Goal: Task Accomplishment & Management: Complete application form

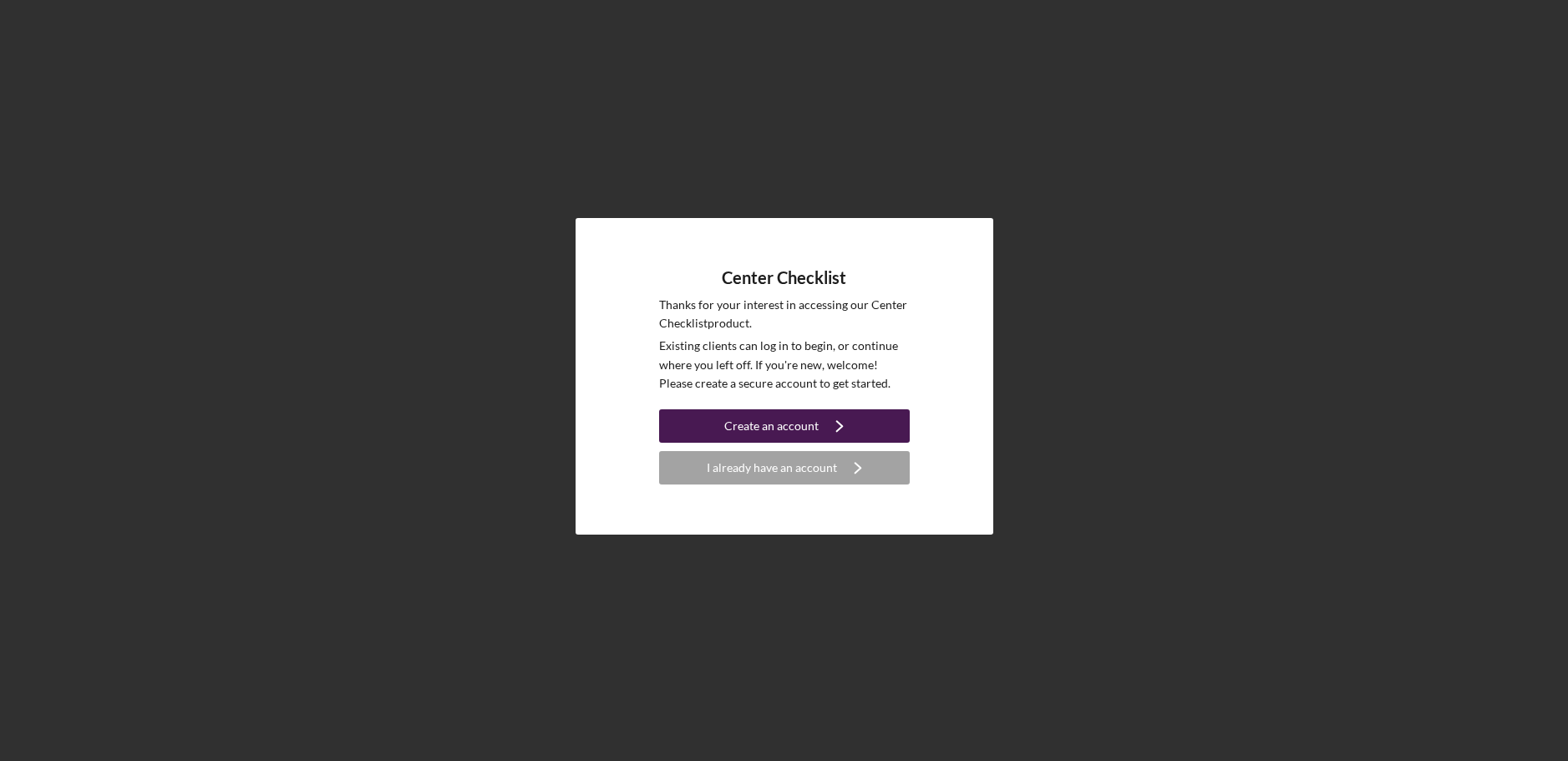
click at [796, 421] on div "Create an account" at bounding box center [771, 426] width 94 height 34
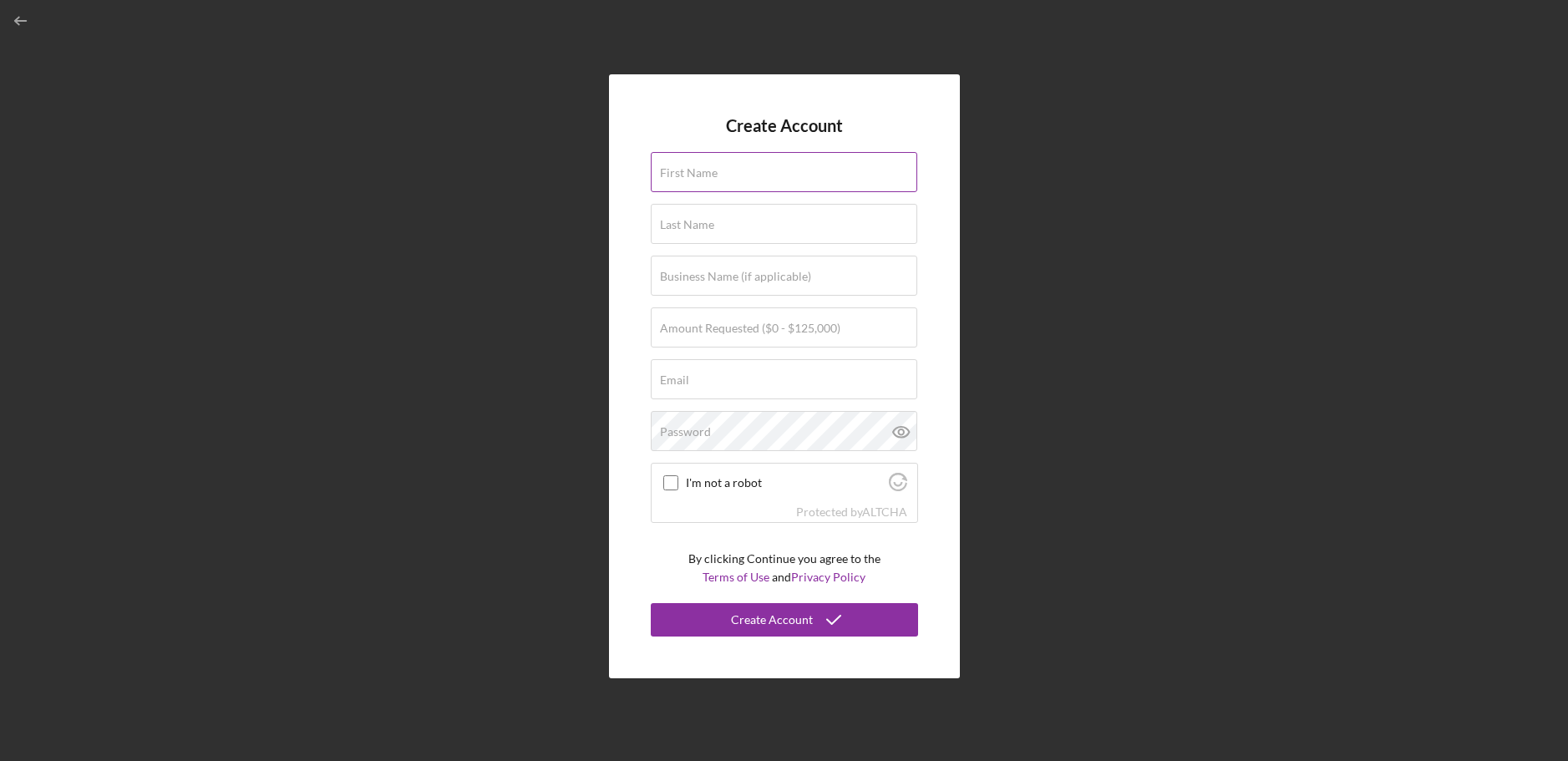
click at [680, 175] on label "First Name" at bounding box center [689, 173] width 58 height 13
click at [680, 175] on input "First Name" at bounding box center [784, 172] width 266 height 40
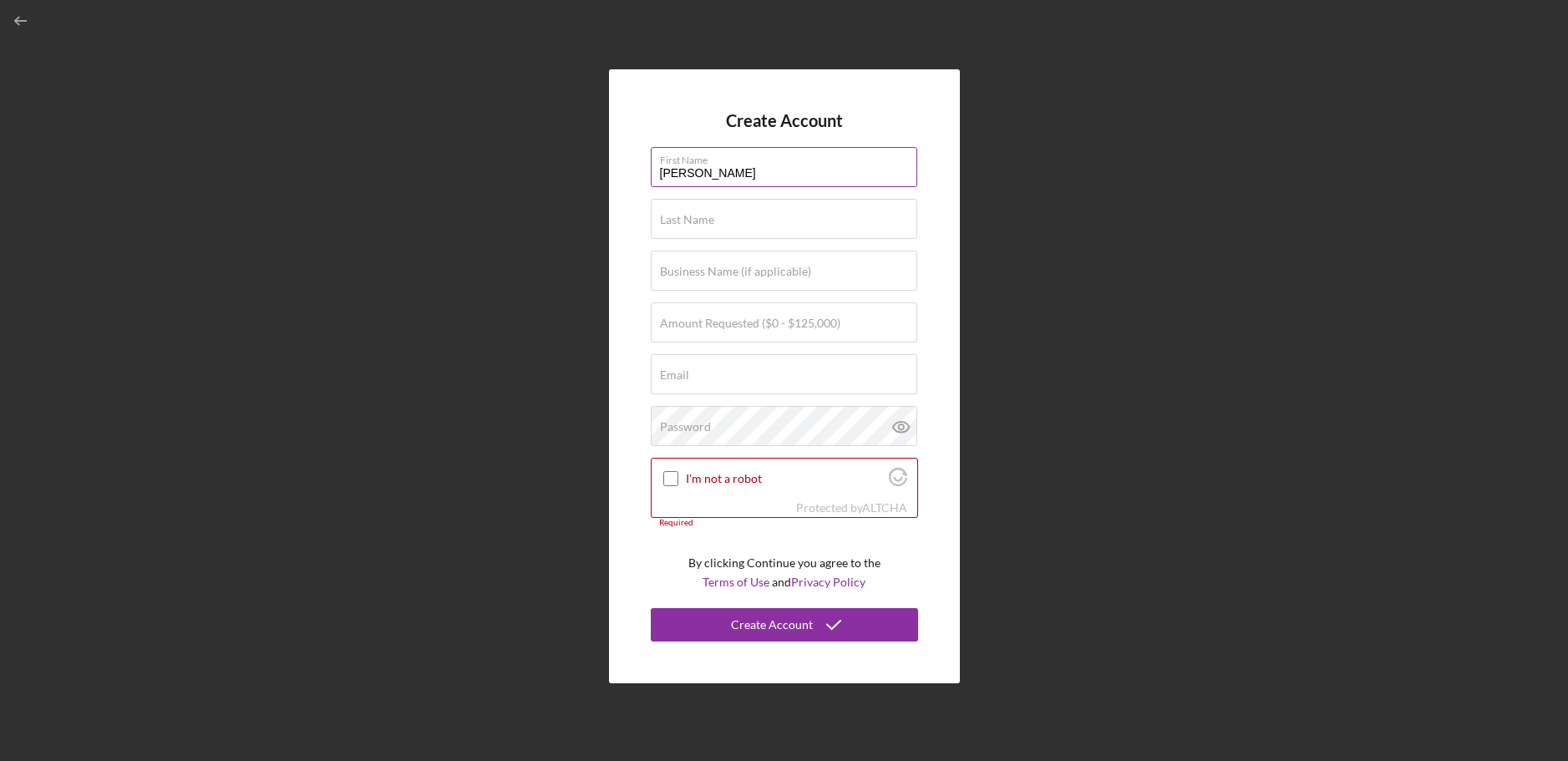
type input "[PERSON_NAME]"
click at [693, 276] on label "Business Name (if applicable)" at bounding box center [736, 271] width 151 height 13
click at [693, 276] on input "Business Name (if applicable)" at bounding box center [784, 270] width 266 height 40
type input "Kids N Kare Daycare Center"
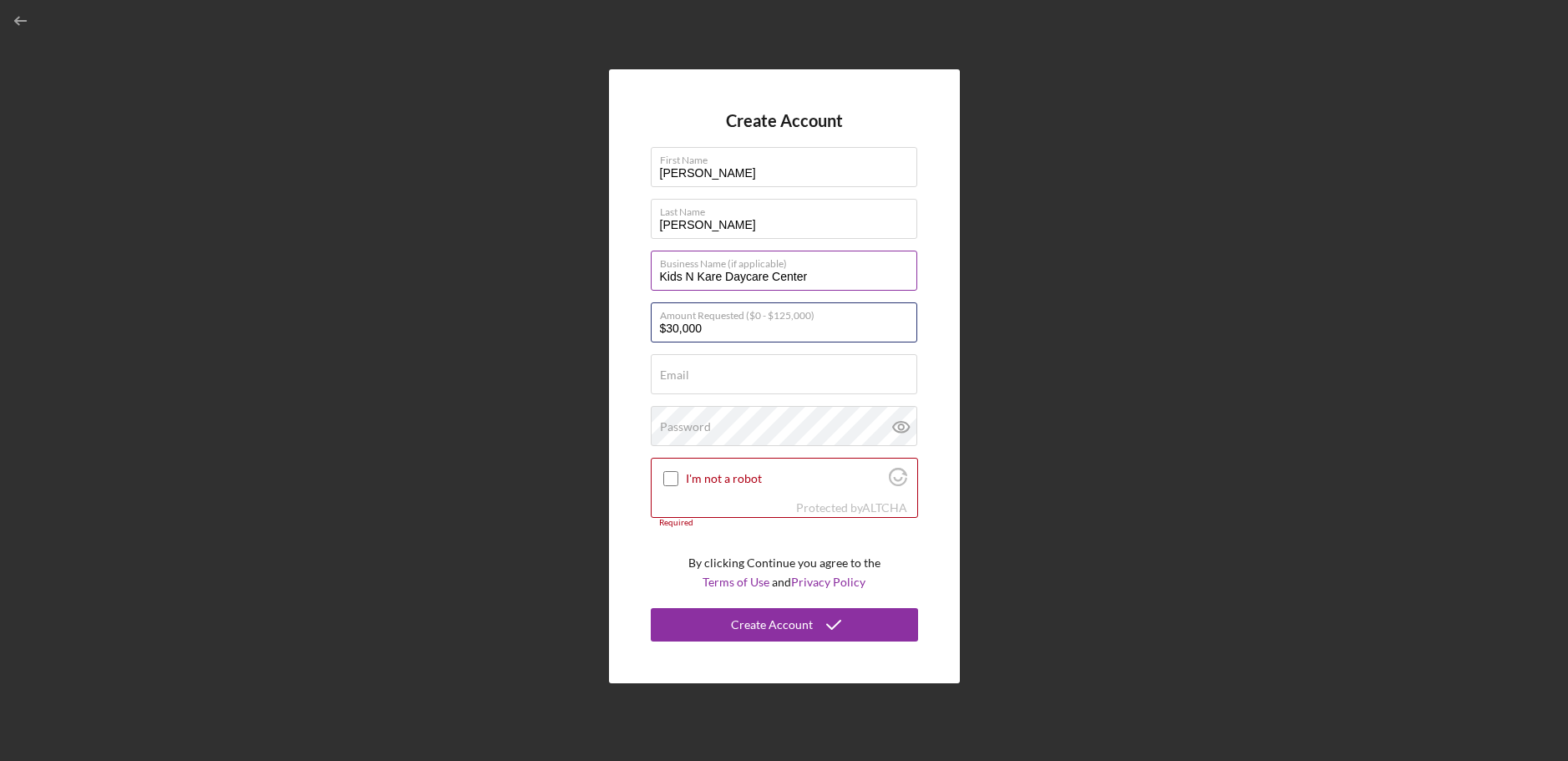
type input "$30,000"
type input "kidskare@iwnet"
click at [671, 476] on input "I'm not a robot" at bounding box center [671, 479] width 15 height 15
checkbox input "true"
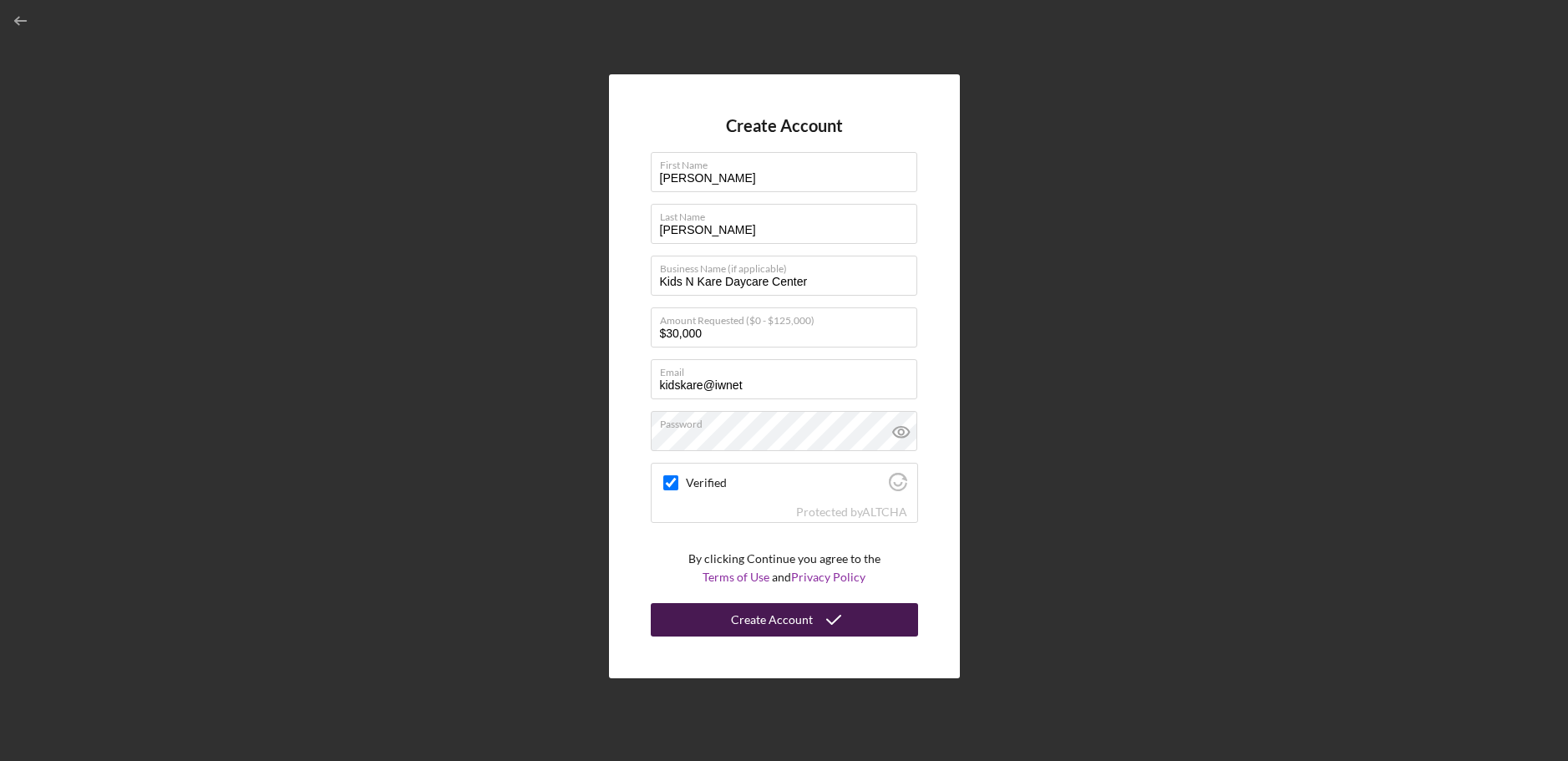
click at [772, 613] on div "Create Account" at bounding box center [771, 620] width 81 height 34
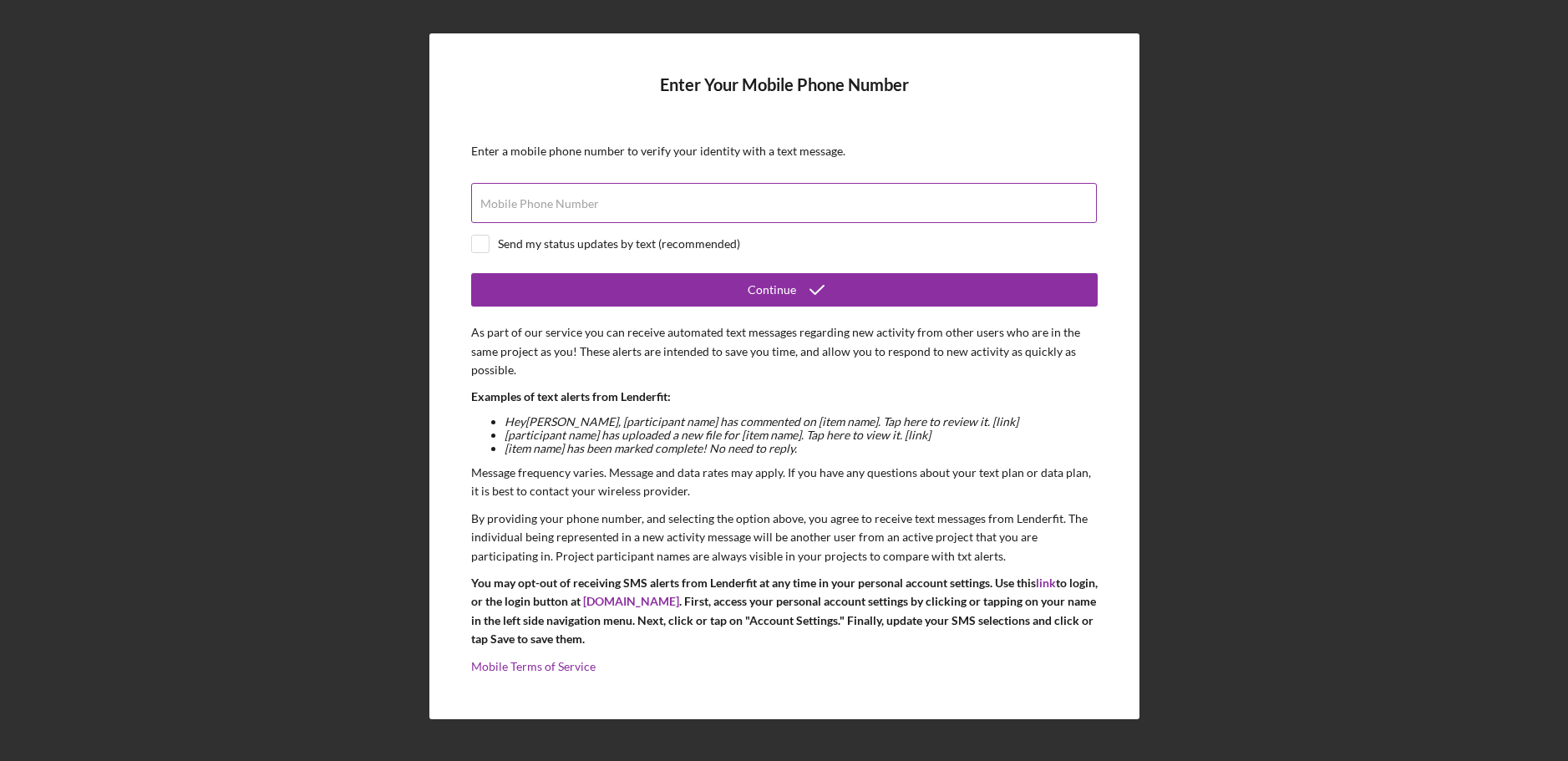
click at [521, 203] on label "Mobile Phone Number" at bounding box center [539, 204] width 118 height 13
click at [521, 203] on input "Mobile Phone Number" at bounding box center [784, 203] width 626 height 40
type input "[PHONE_NUMBER]"
click at [479, 244] on input "checkbox" at bounding box center [480, 244] width 17 height 17
checkbox input "true"
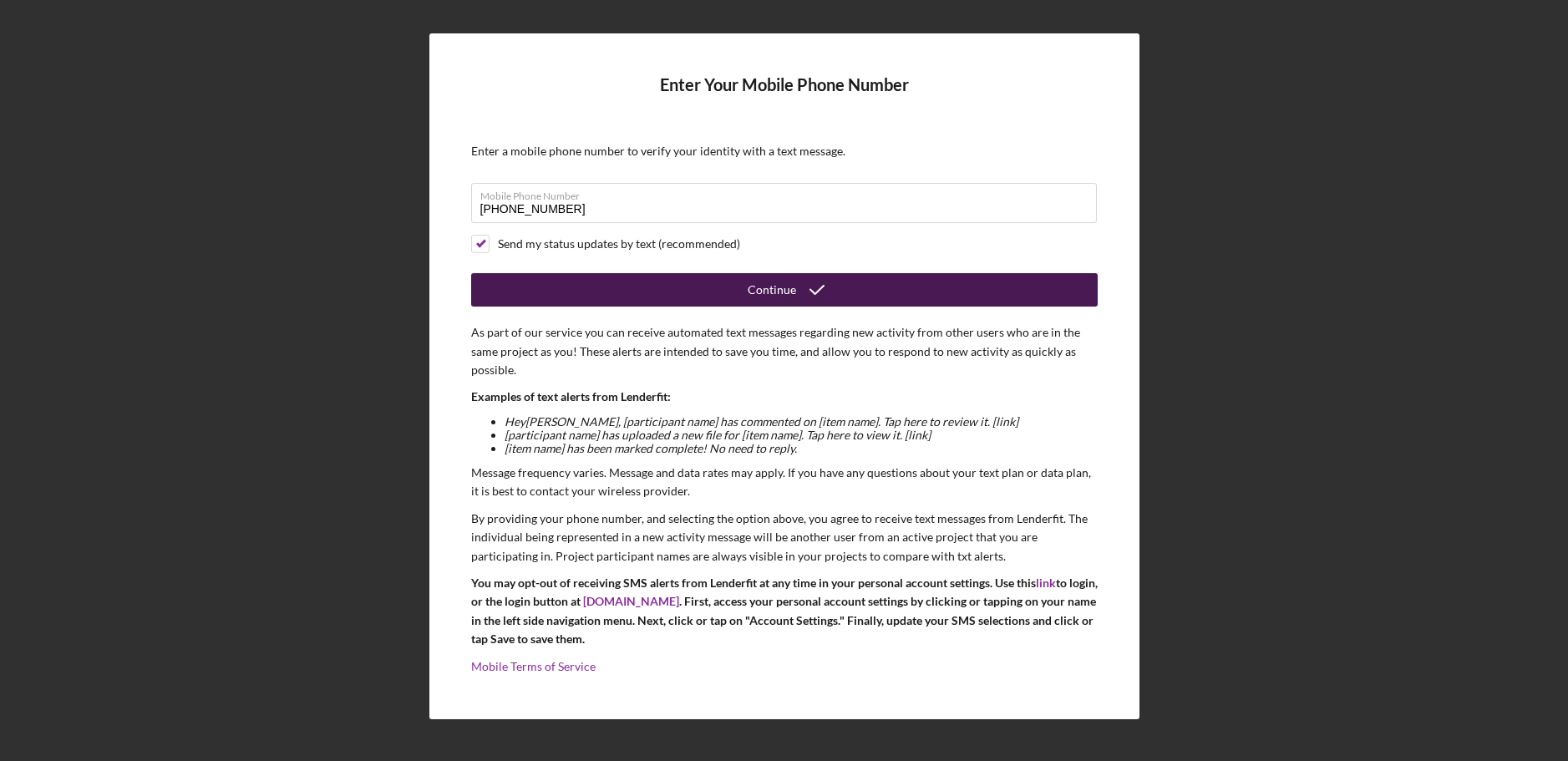
click at [774, 292] on div "Continue" at bounding box center [772, 290] width 49 height 34
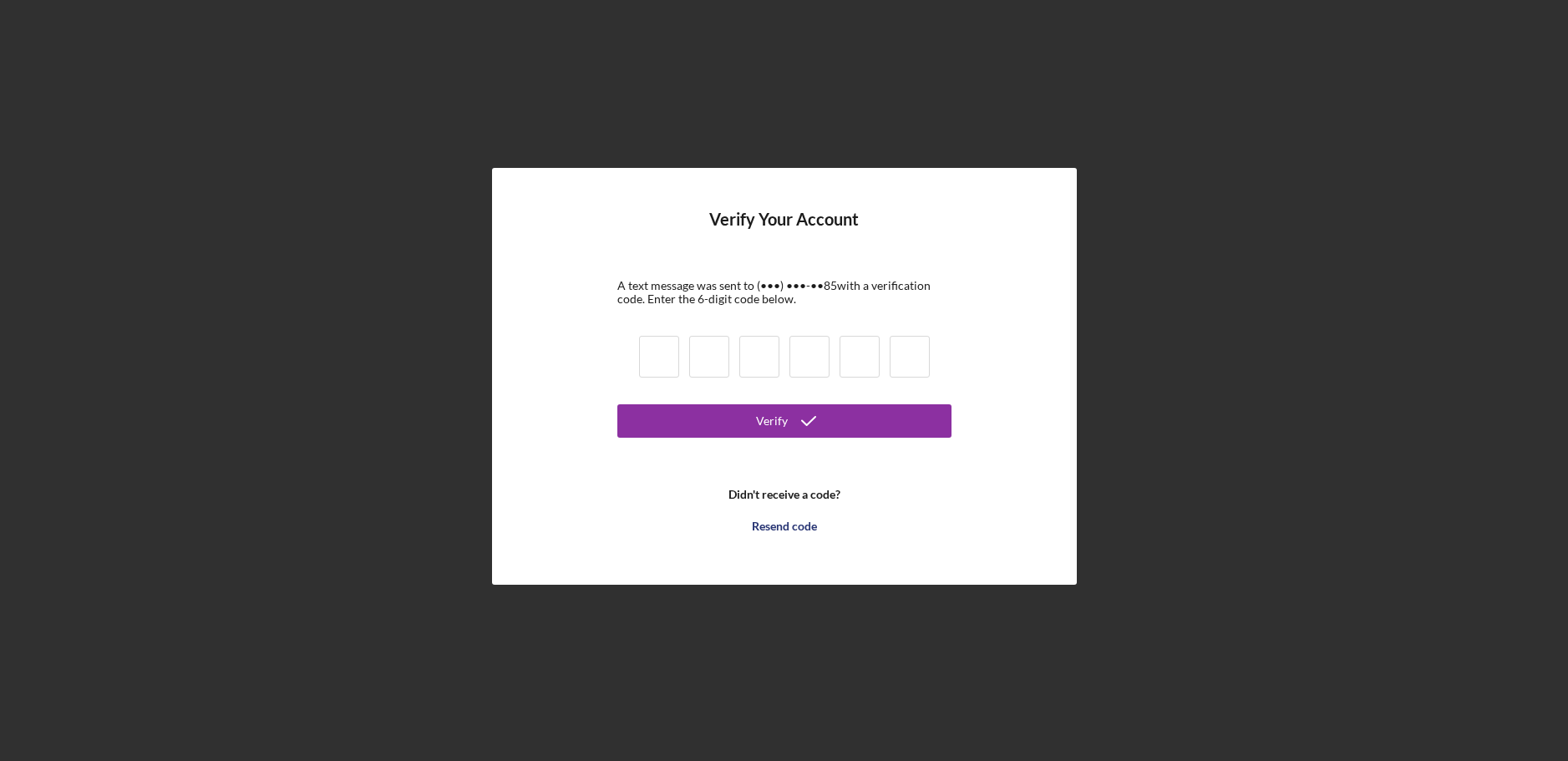
click at [654, 360] on input at bounding box center [659, 357] width 40 height 42
type input "7"
type input "3"
type input "5"
type input "0"
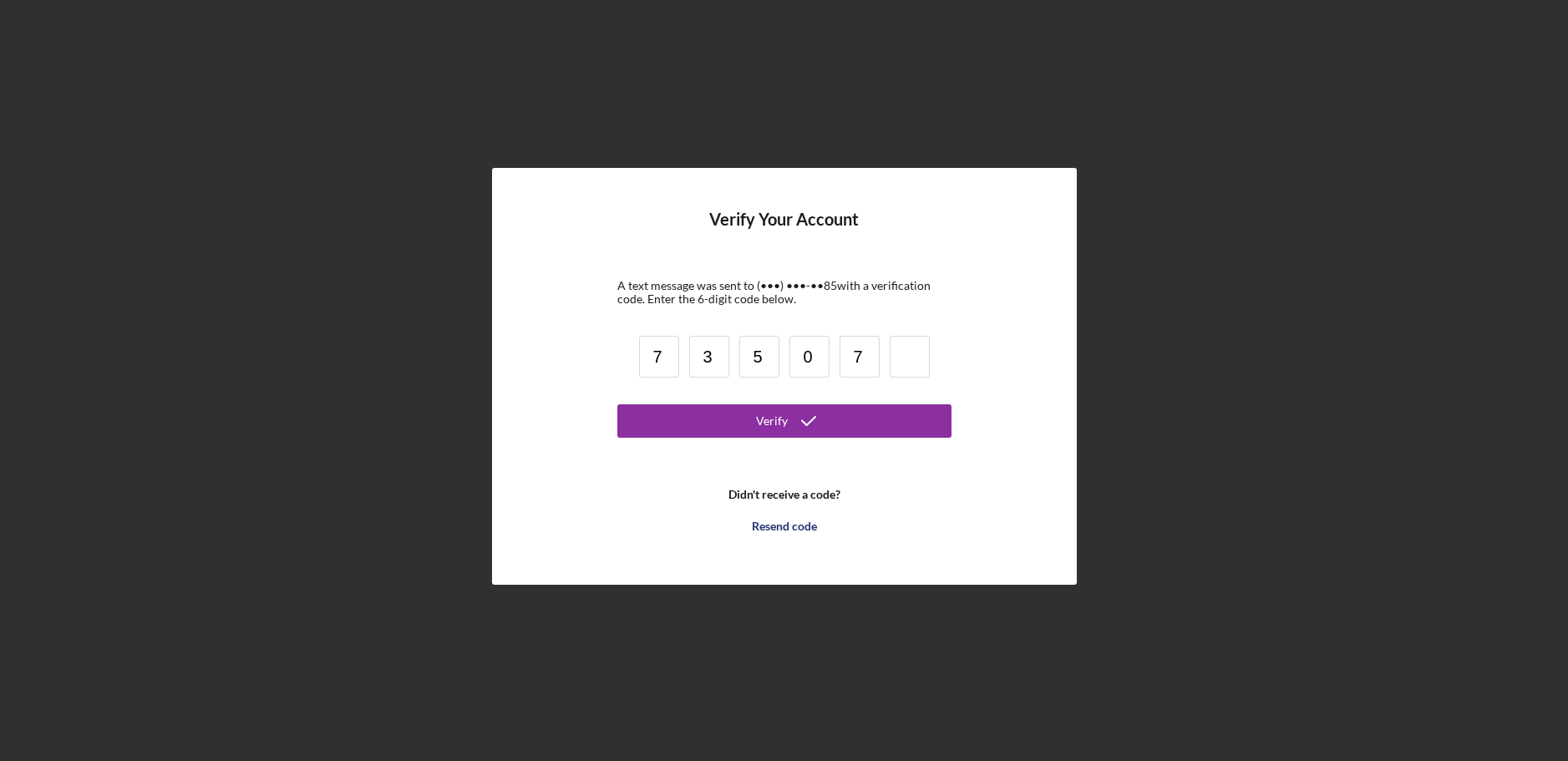
type input "7"
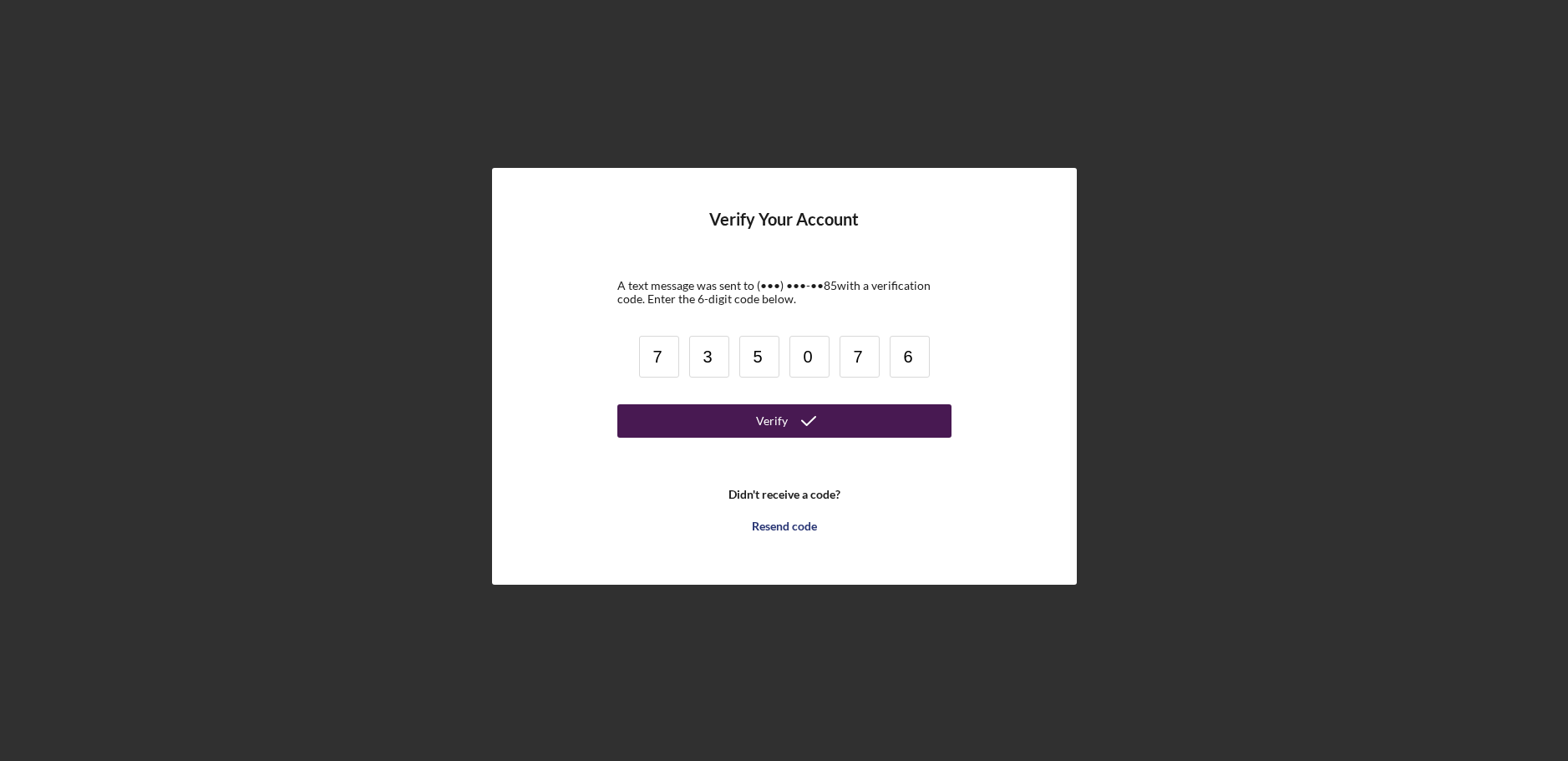
type input "6"
click at [753, 418] on button "Verify" at bounding box center [784, 421] width 334 height 34
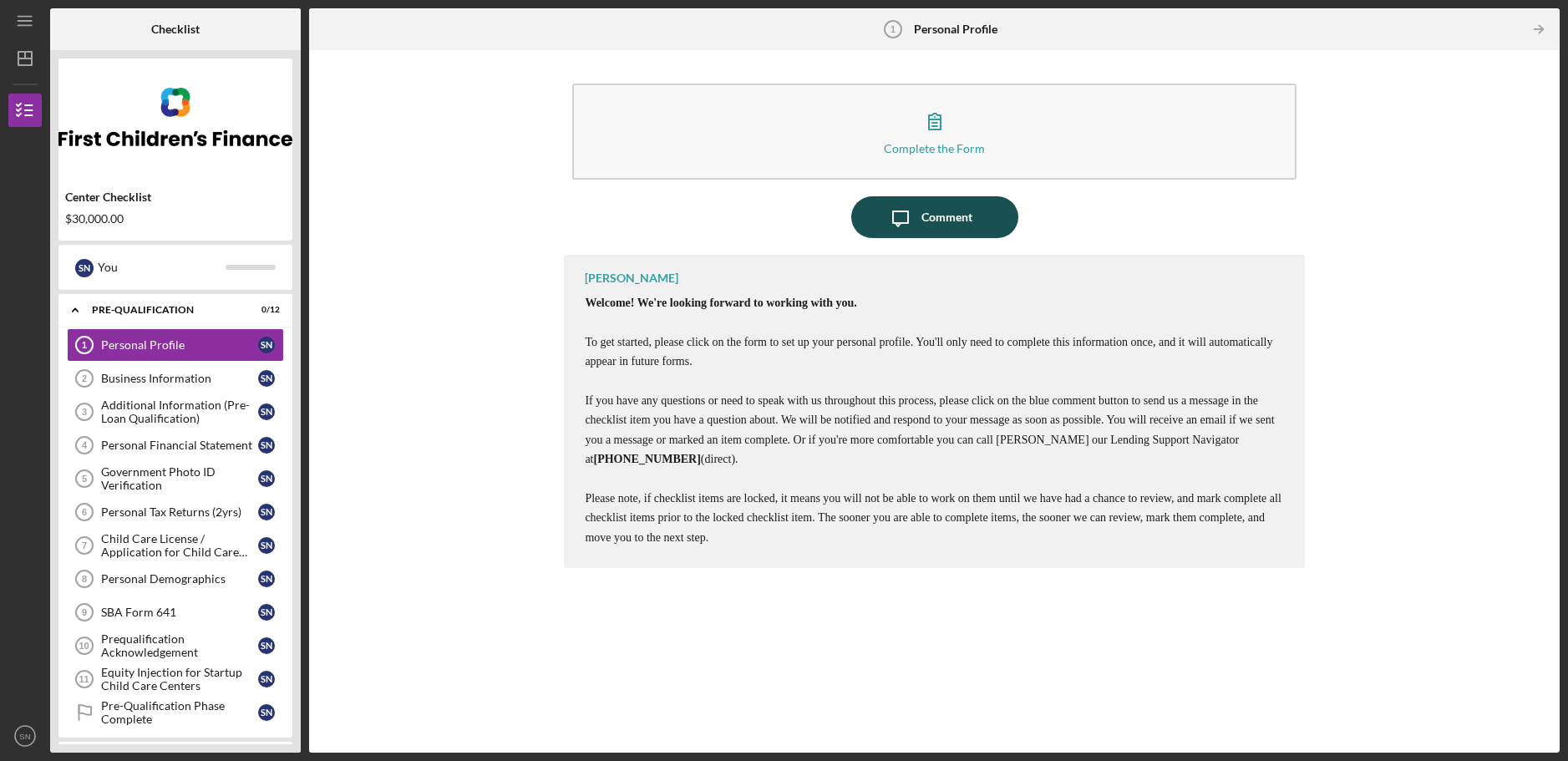
click at [915, 223] on icon "Icon/Message" at bounding box center [900, 218] width 42 height 42
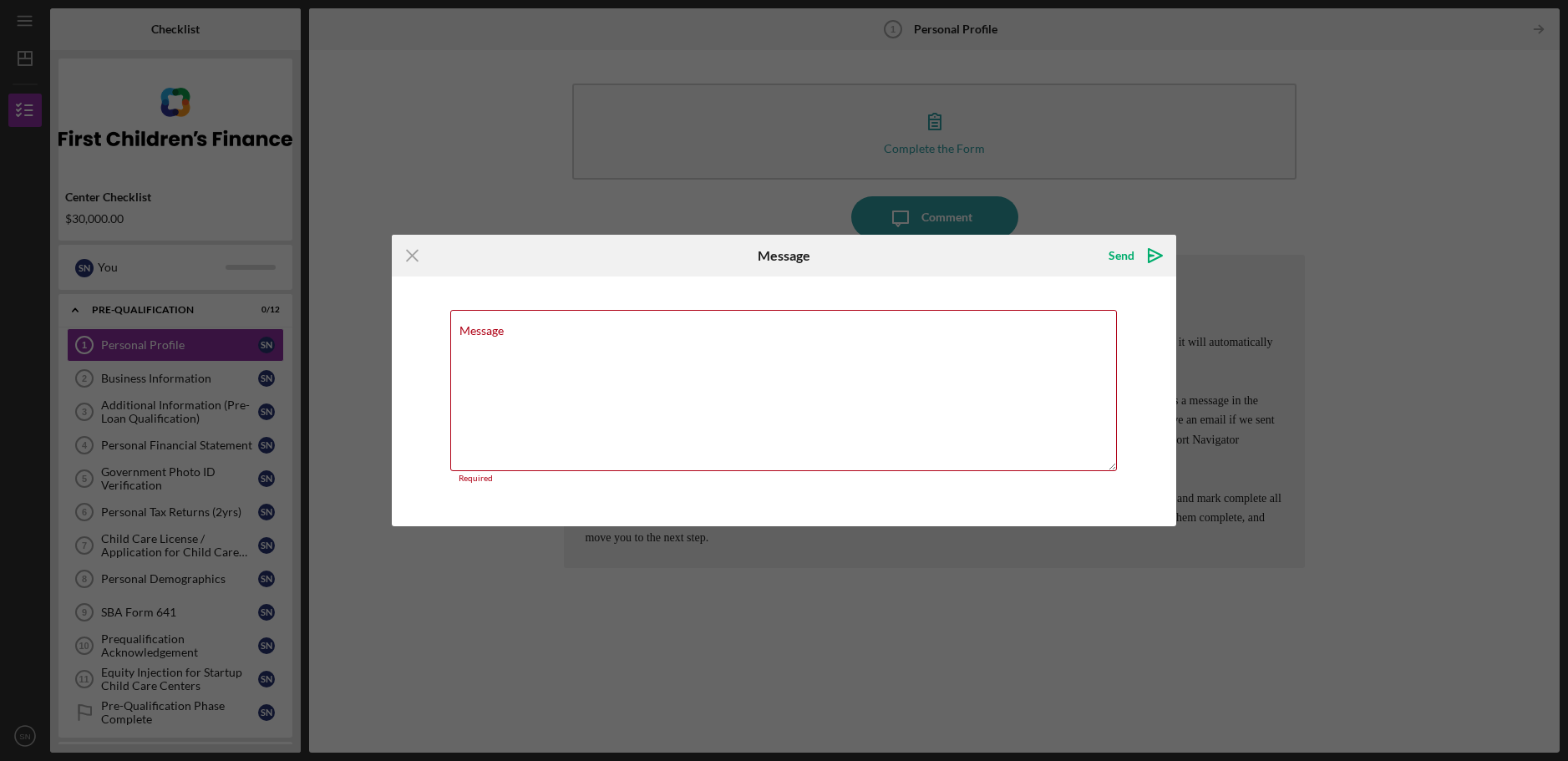
click at [1363, 203] on div "Icon/Menu Close Message Send Icon/icon-invite-send Message Required Cancel Send…" at bounding box center [784, 380] width 1568 height 761
click at [412, 249] on icon "Icon/Menu Close" at bounding box center [413, 256] width 42 height 42
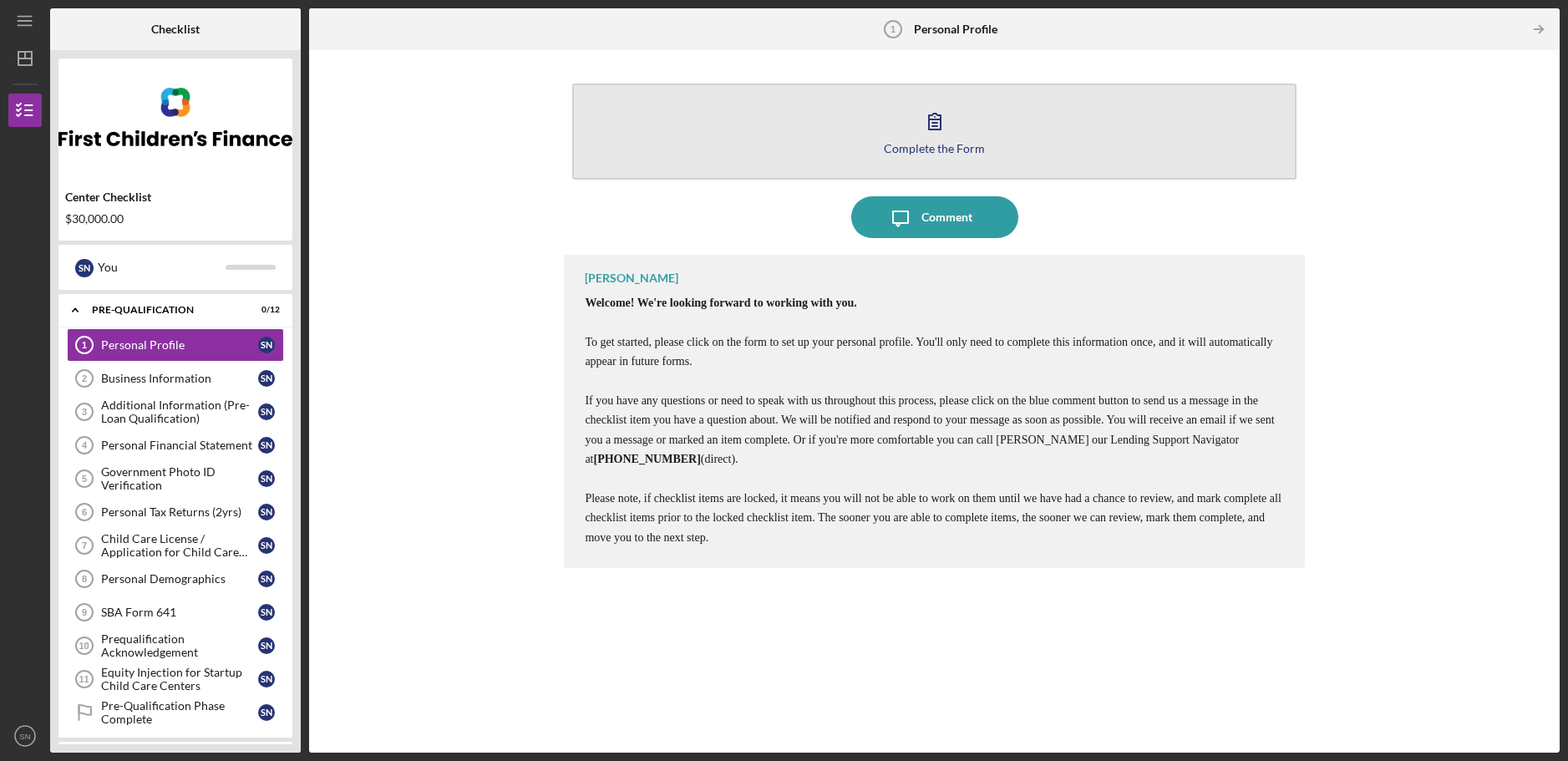
click at [936, 118] on icon "button" at bounding box center [935, 121] width 42 height 42
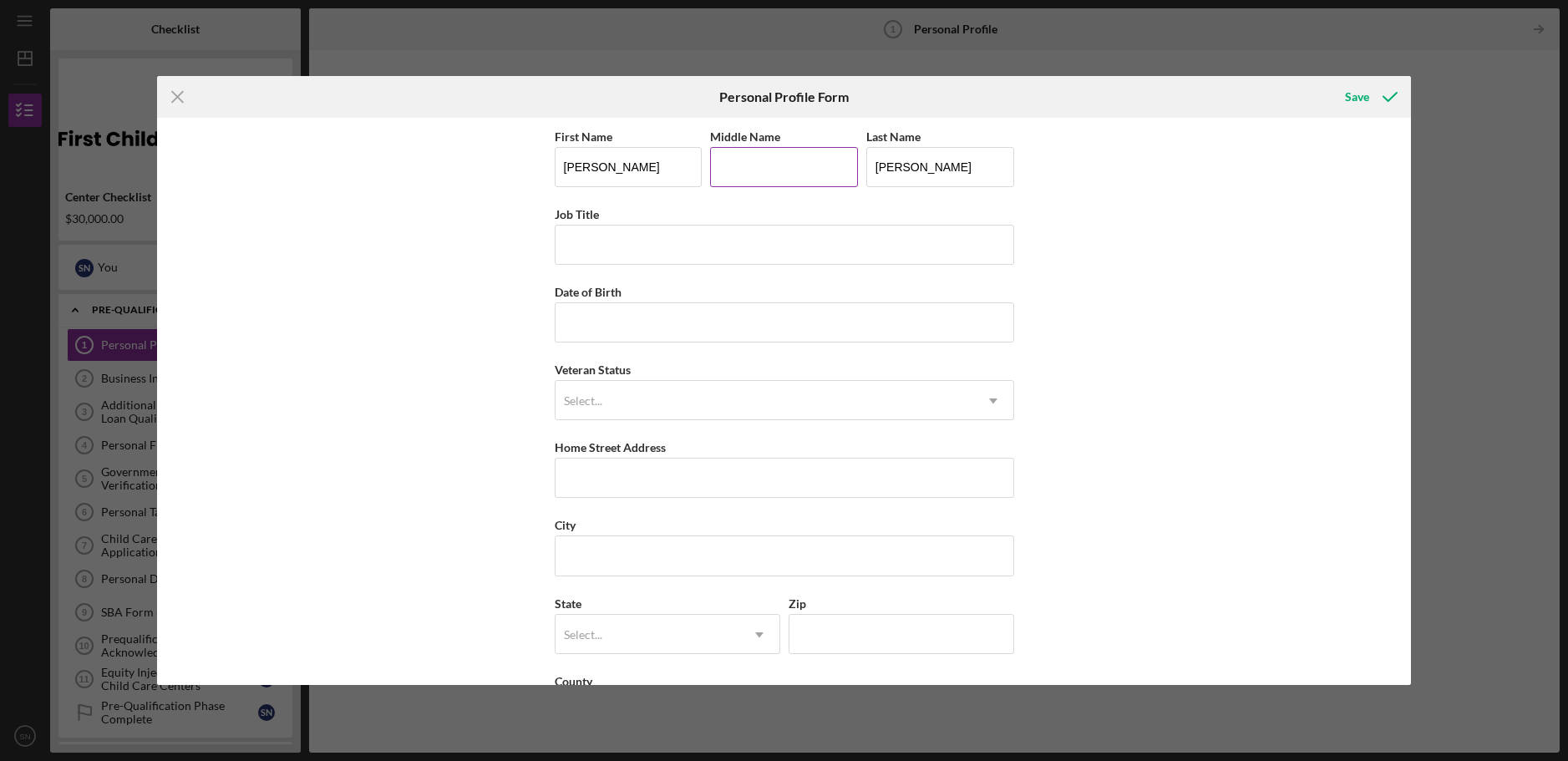
click at [750, 169] on input "Middle Name" at bounding box center [784, 167] width 148 height 40
type input "[PERSON_NAME]"
click at [645, 246] on input "Job Title" at bounding box center [784, 245] width 459 height 40
type input "Director"
type input "[DATE]"
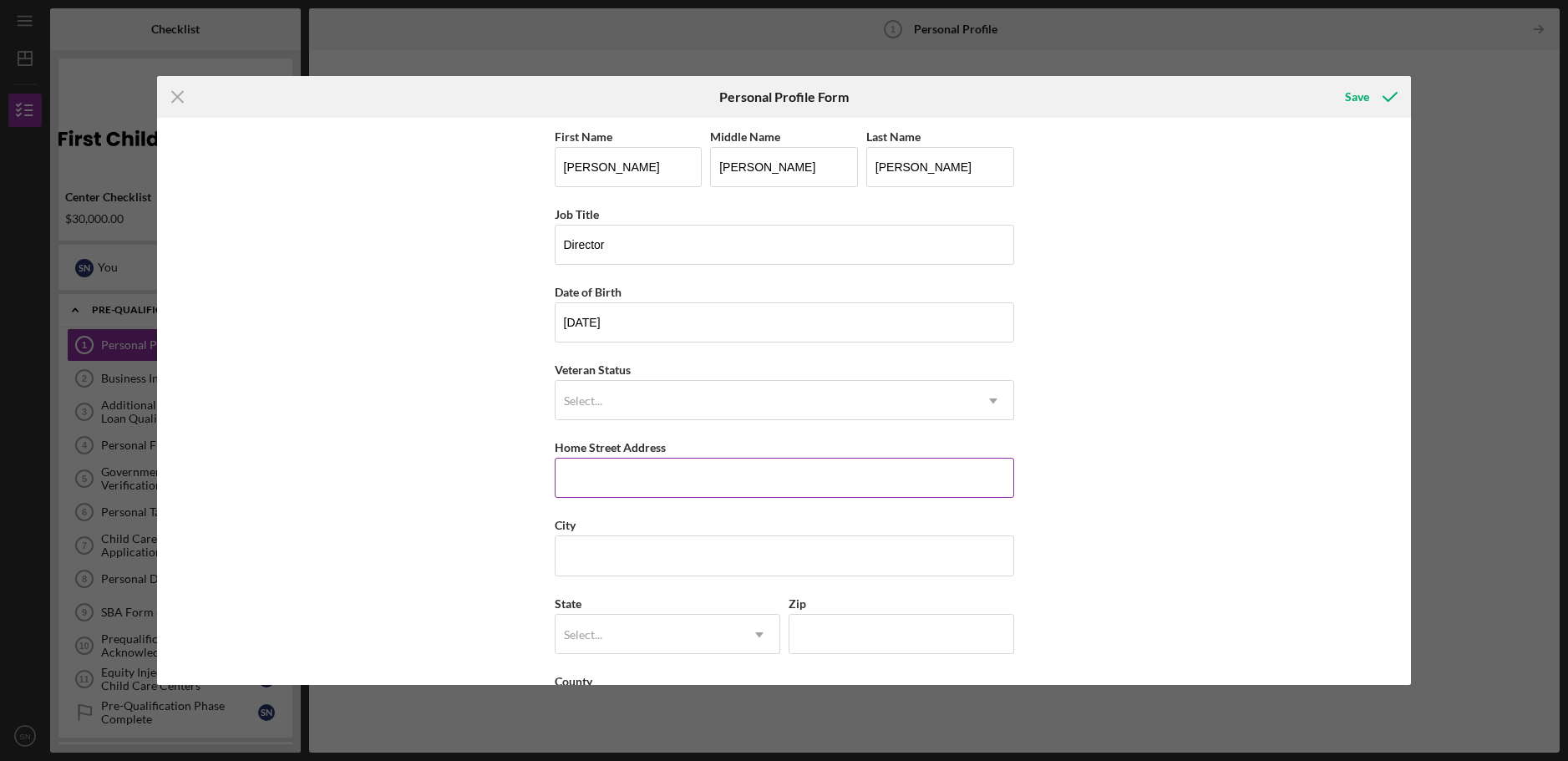
click at [559, 474] on input "Home Street Address" at bounding box center [784, 478] width 459 height 40
type input "[STREET_ADDRESS]"
type input "Pipestone"
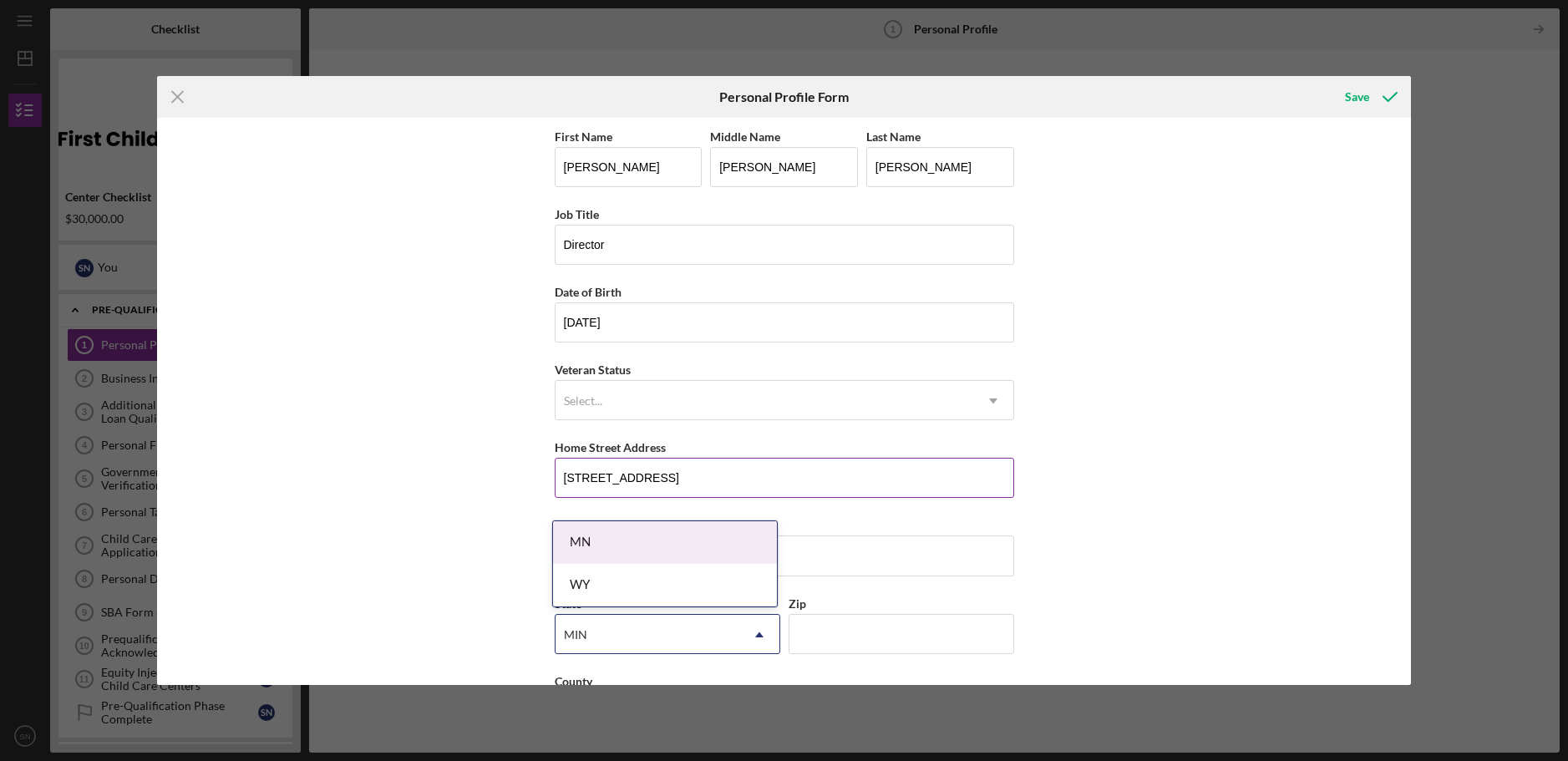
type input "MINn"
type input "56164"
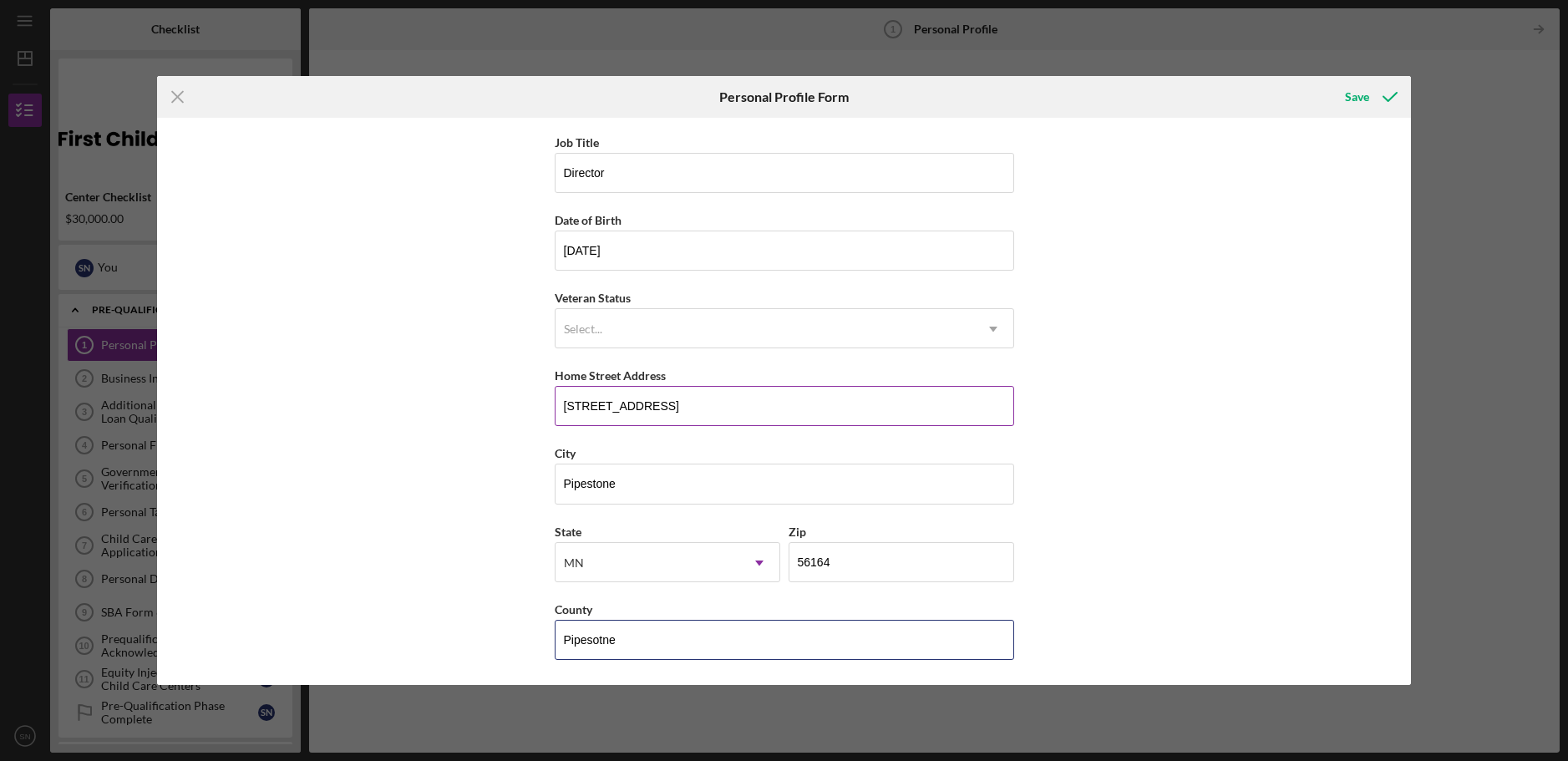
type input "Pipesotne"
click at [620, 640] on input "Pipesotne" at bounding box center [784, 640] width 459 height 40
type input "Pipestone"
click at [1358, 94] on div "Save" at bounding box center [1357, 97] width 24 height 34
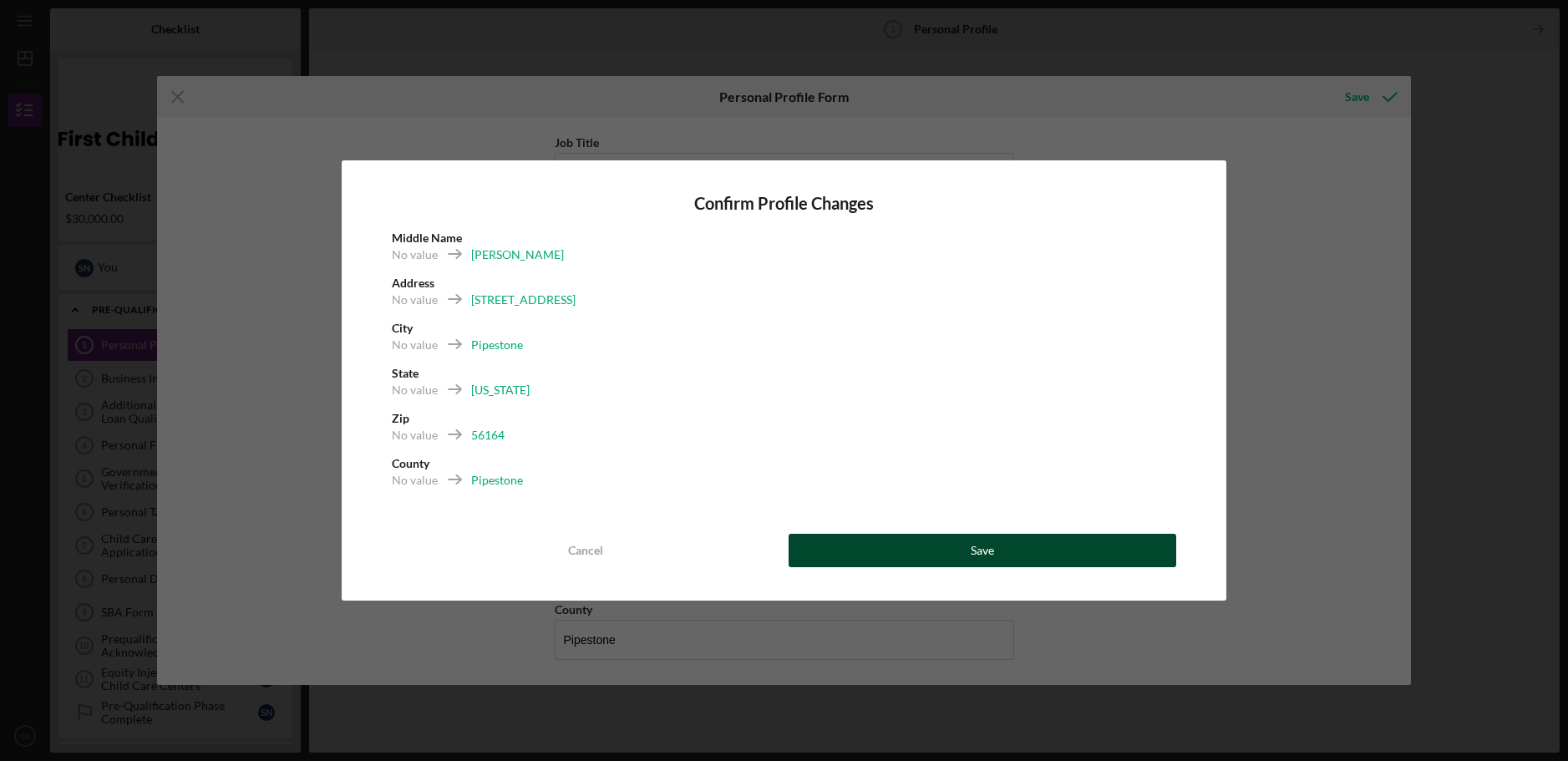
click at [973, 551] on div "Save" at bounding box center [983, 551] width 24 height 34
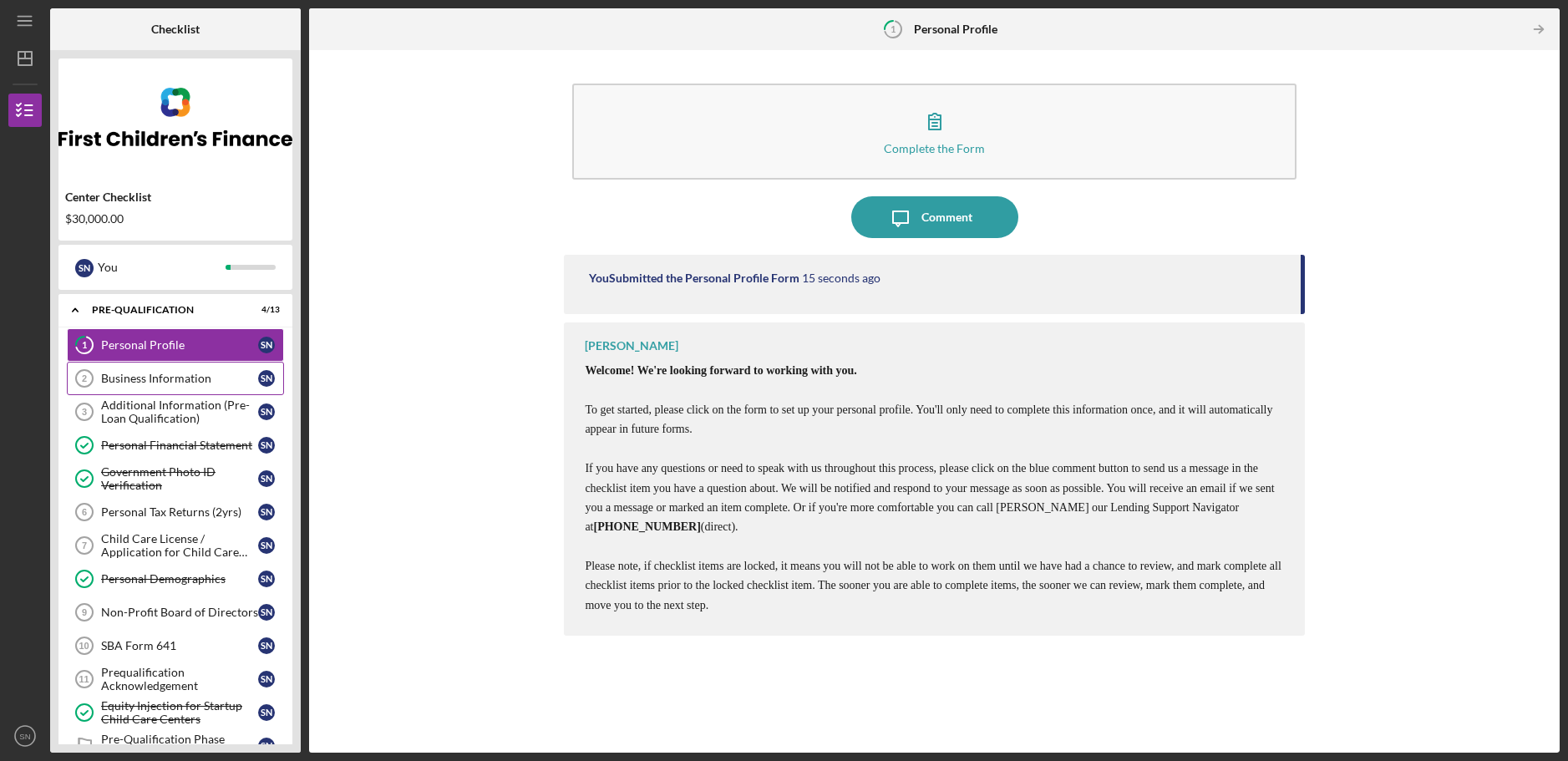
click at [164, 380] on div "Business Information" at bounding box center [179, 379] width 157 height 13
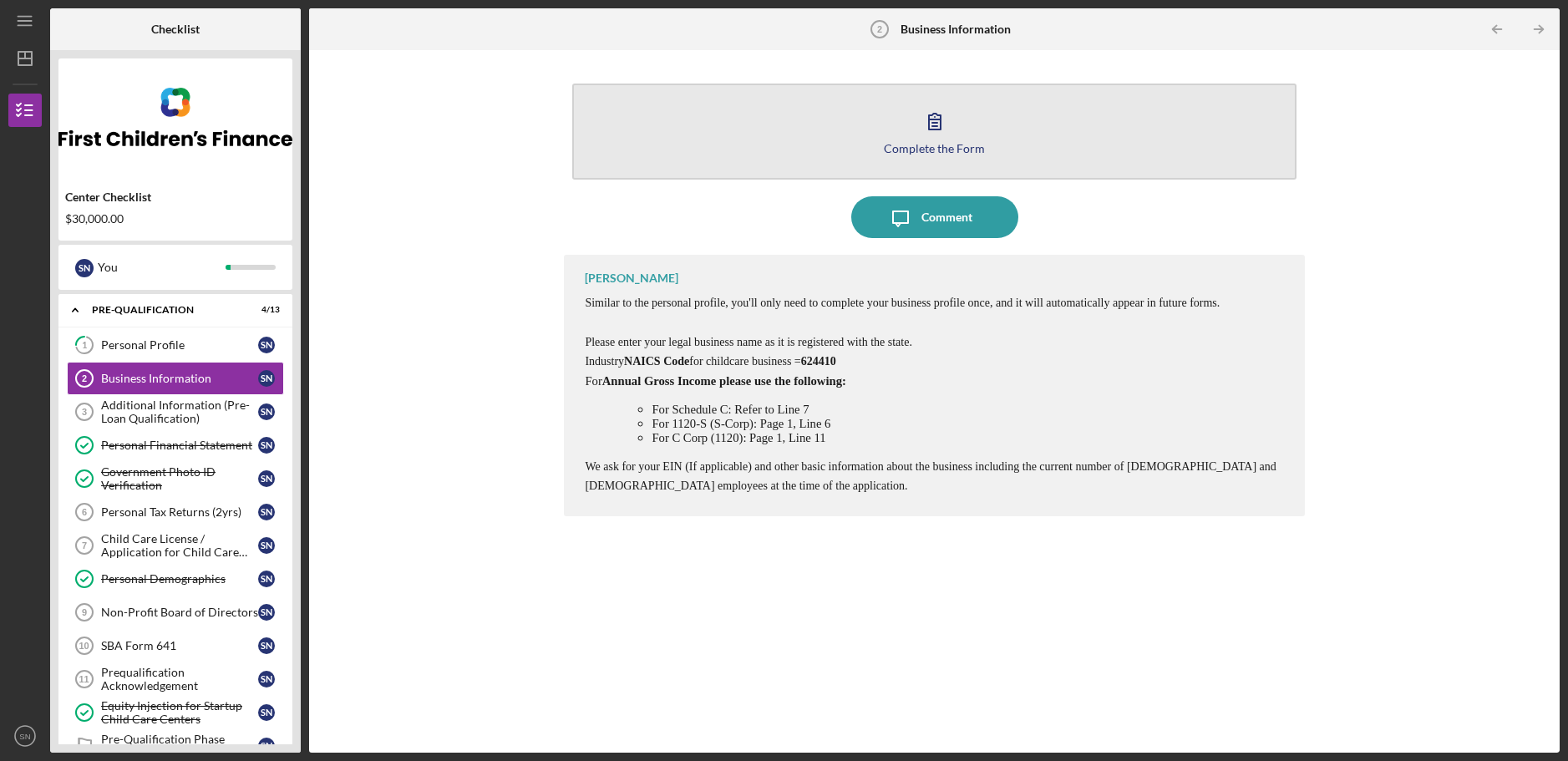
click at [959, 124] on button "Complete the Form Form" at bounding box center [933, 131] width 723 height 96
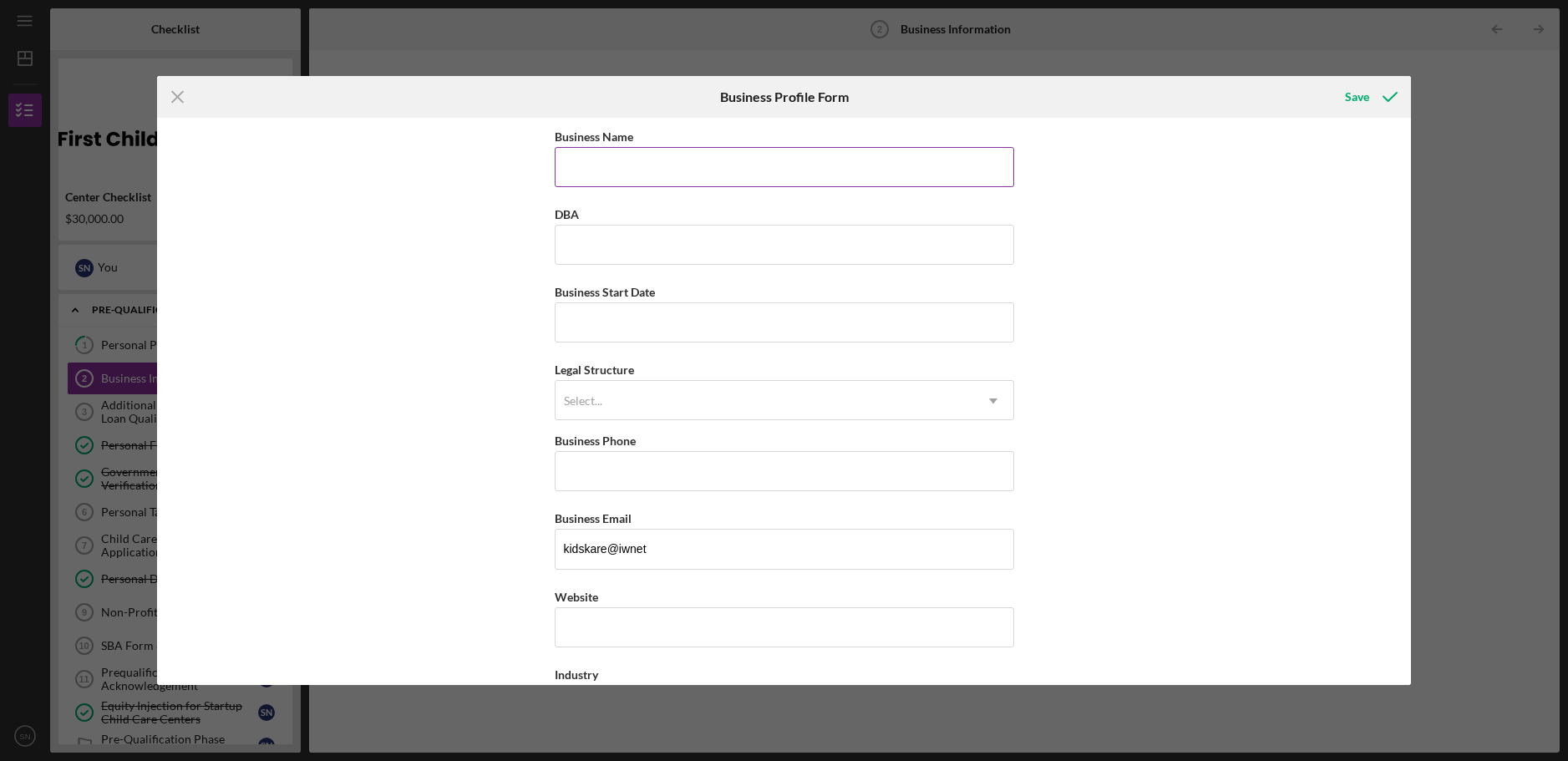
click at [577, 158] on input "Business Name" at bounding box center [784, 167] width 459 height 40
type input "Kids N Kare Daycare Center"
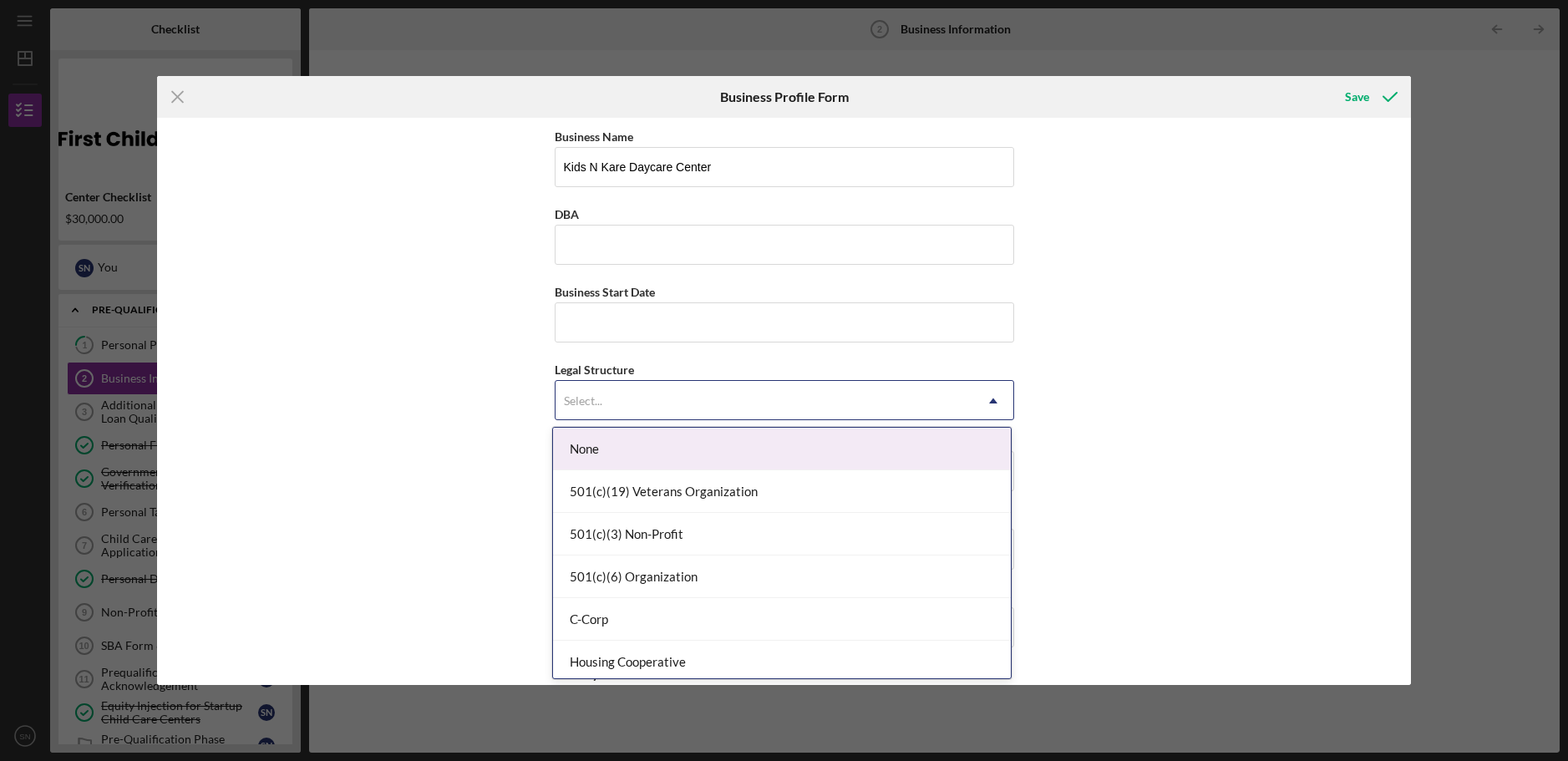
click at [987, 399] on icon "Icon/Dropdown Arrow" at bounding box center [994, 401] width 40 height 40
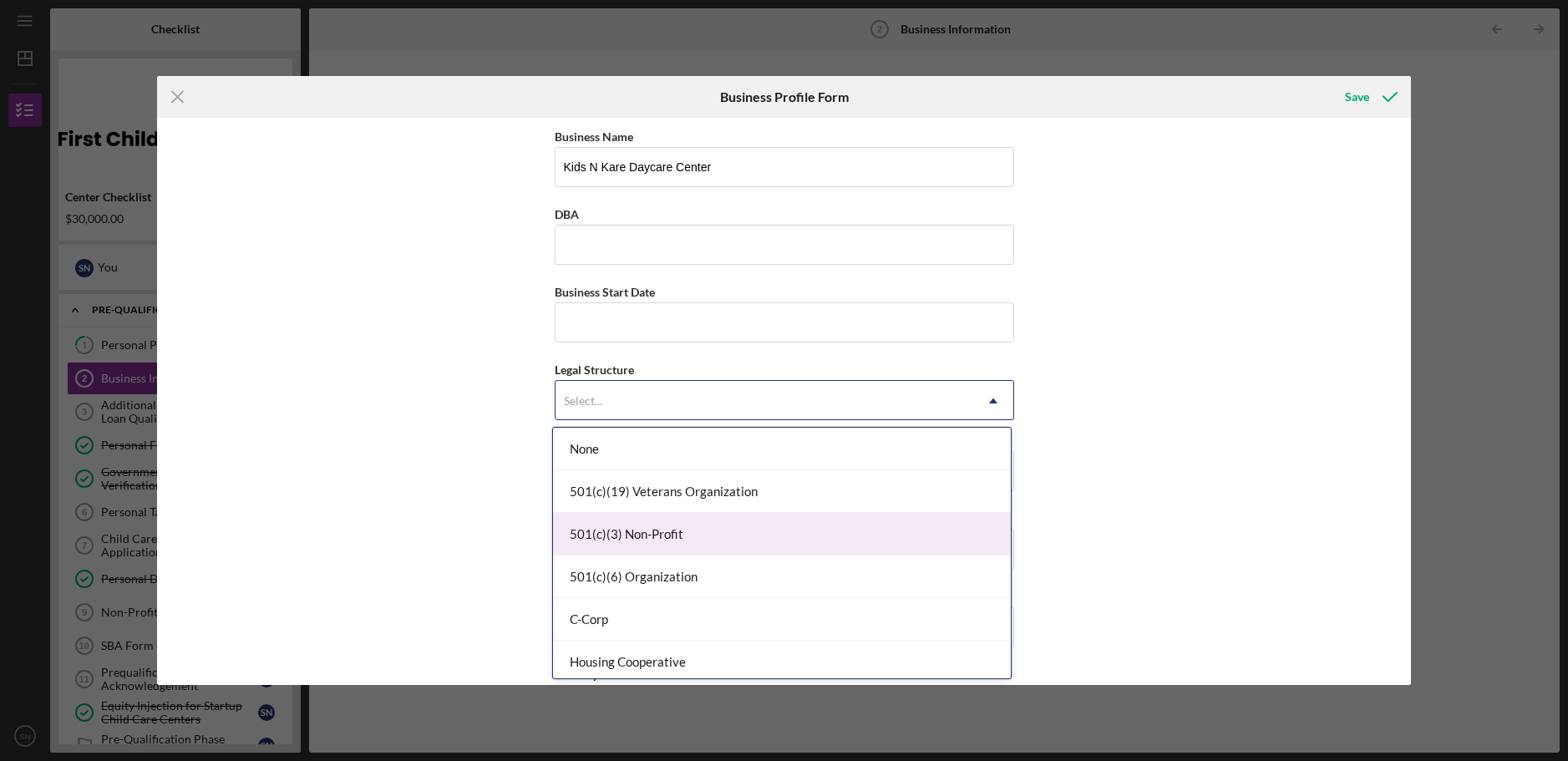
click at [686, 533] on div "501(c)(3) Non-Profit" at bounding box center [782, 534] width 458 height 43
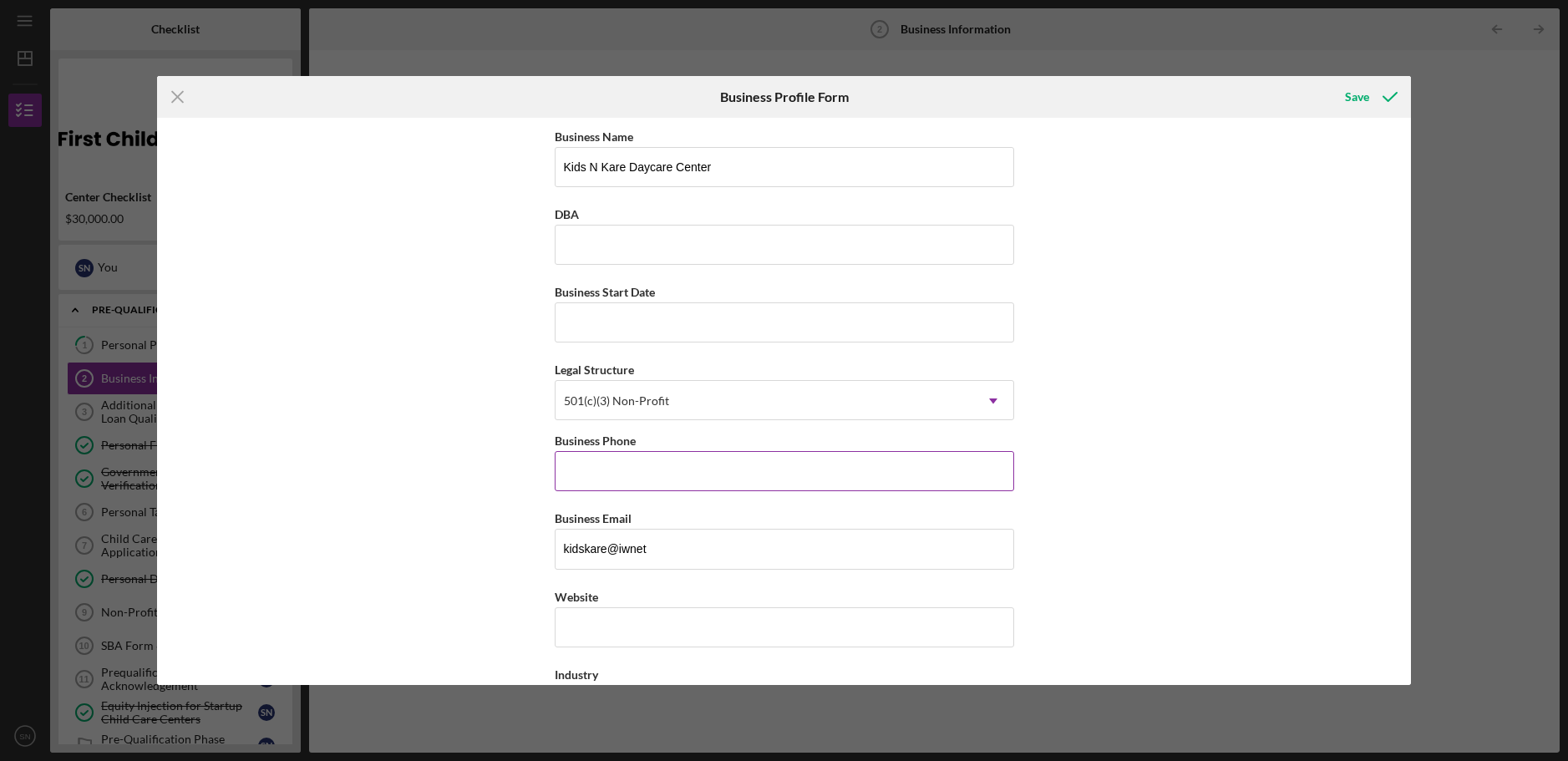
click at [590, 478] on input "Business Phone" at bounding box center [784, 471] width 459 height 40
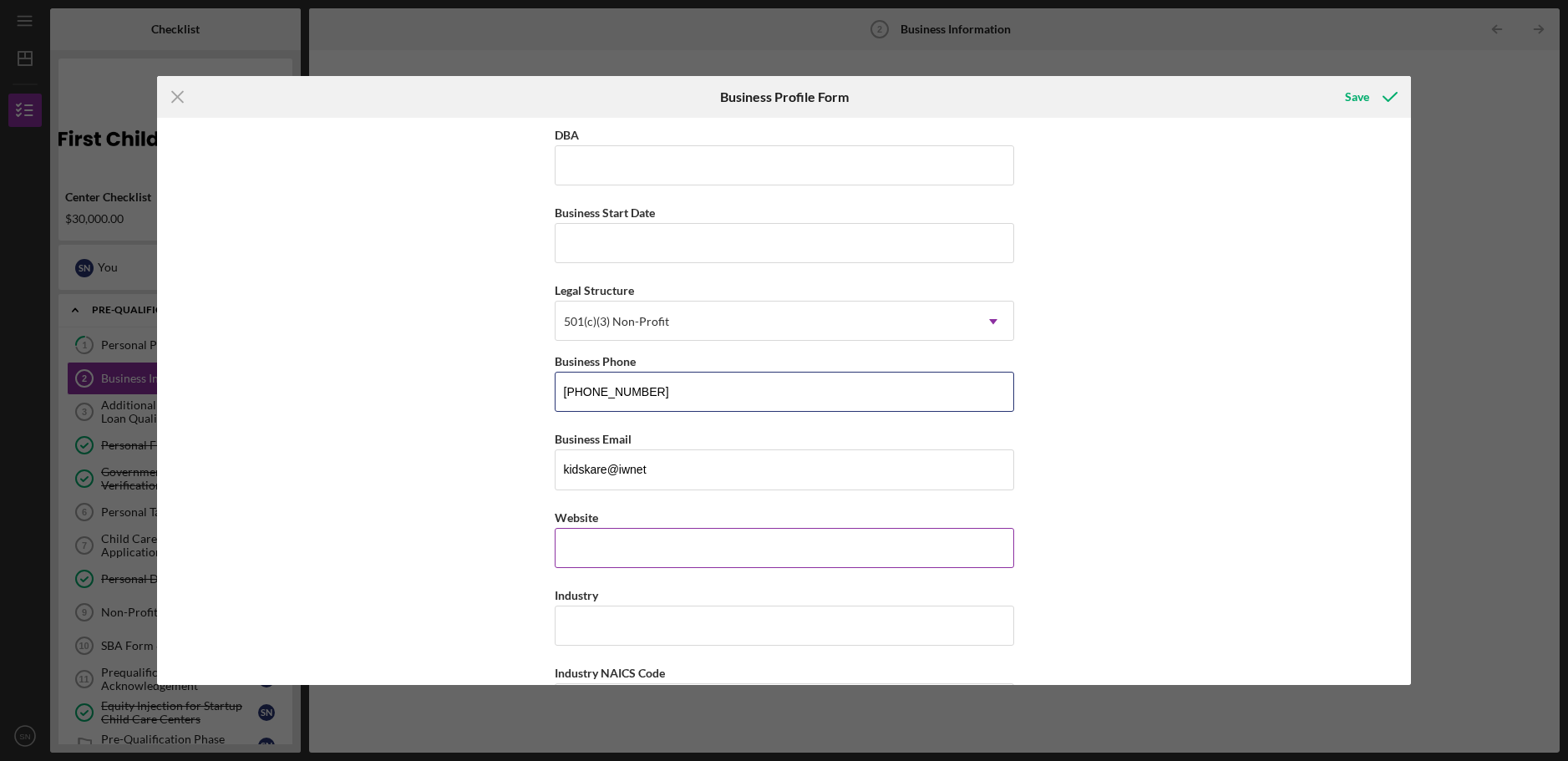
scroll to position [167, 0]
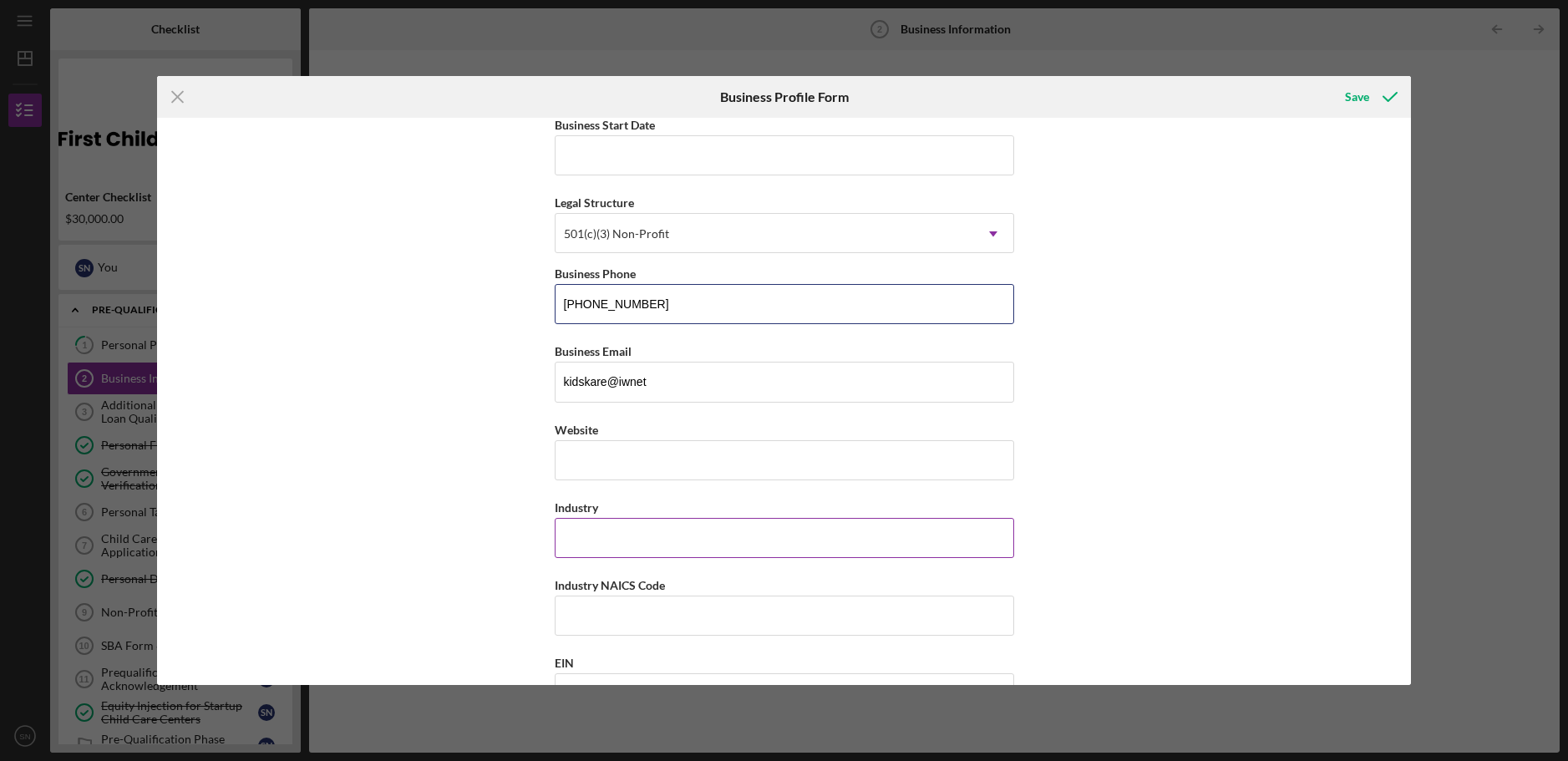
type input "[PHONE_NUMBER]"
click at [574, 538] on input "Industry" at bounding box center [784, 538] width 459 height 40
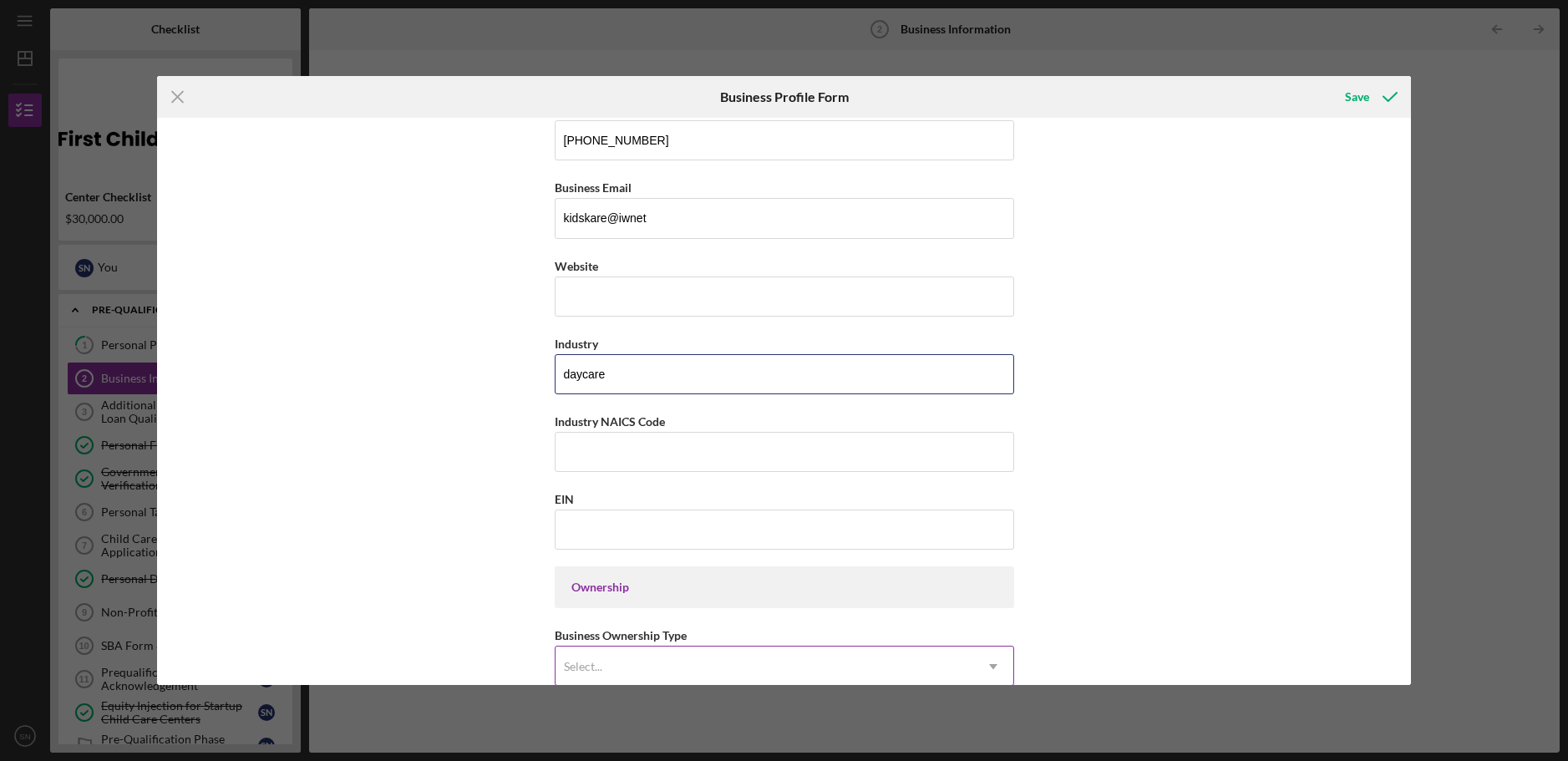
scroll to position [334, 0]
type input "daycare"
click at [585, 533] on input "EIN" at bounding box center [784, 527] width 459 height 40
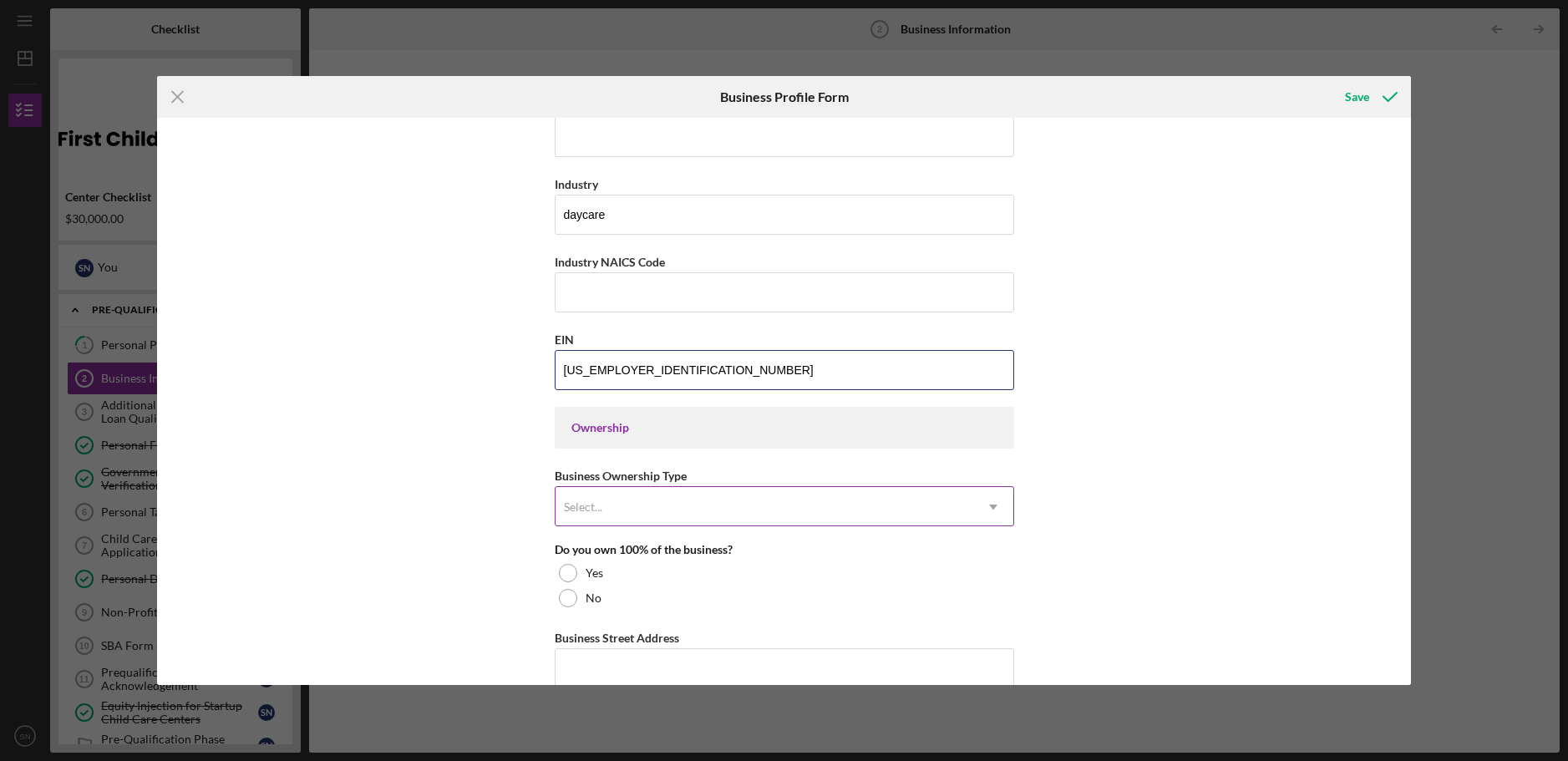
scroll to position [501, 0]
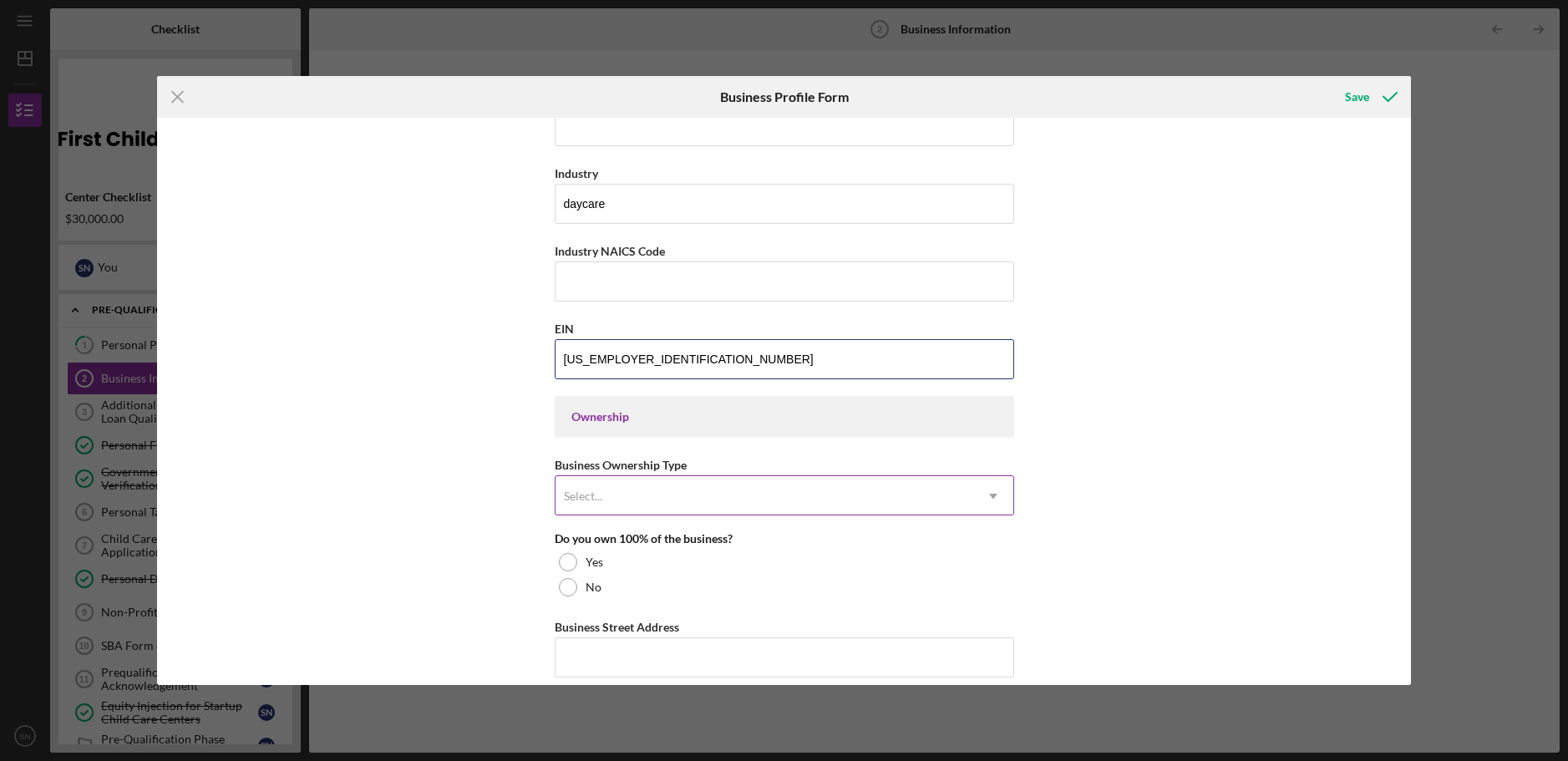
type input "[US_EMPLOYER_IDENTIFICATION_NUMBER]"
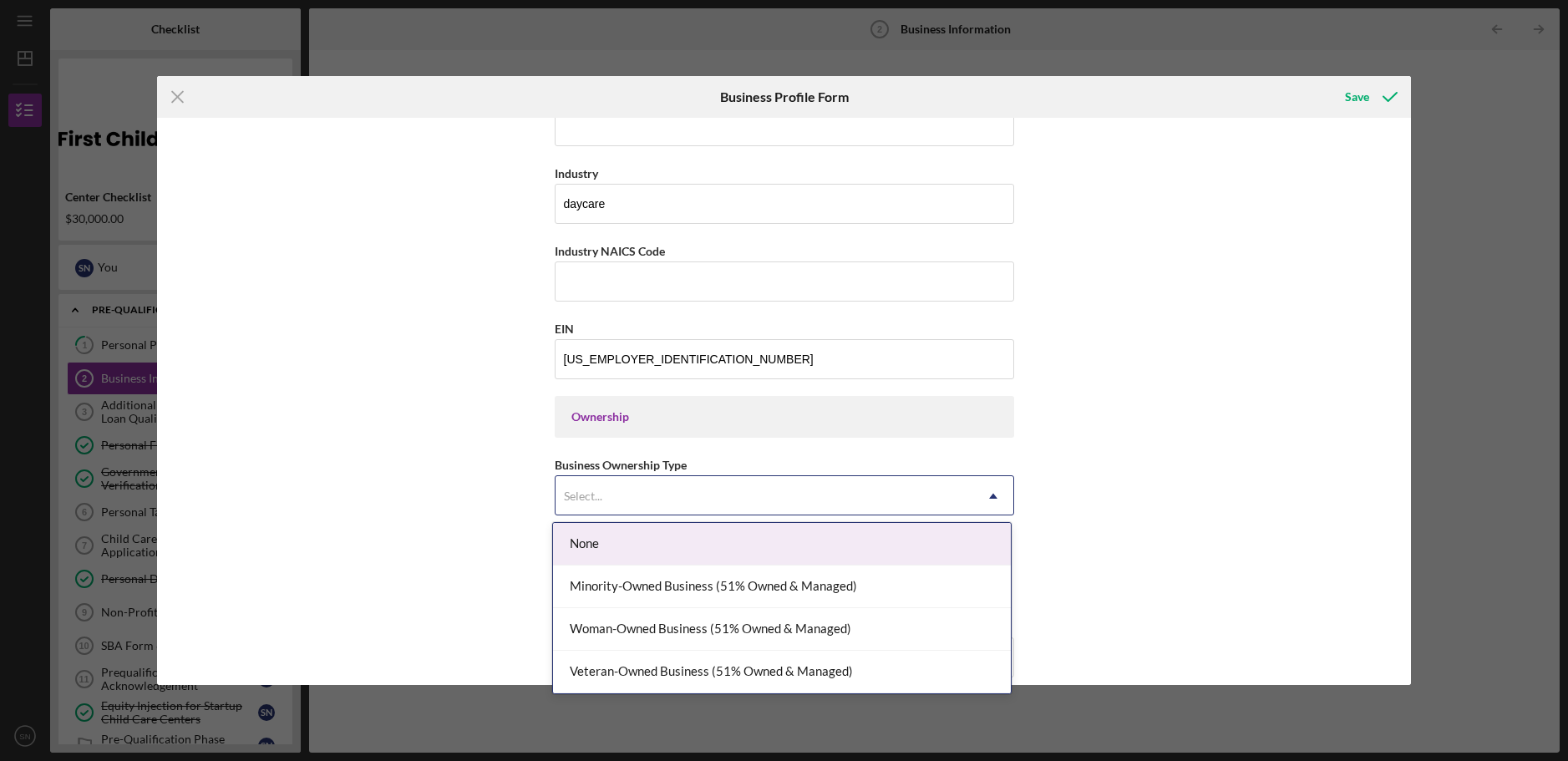
click at [989, 497] on use at bounding box center [994, 496] width 8 height 5
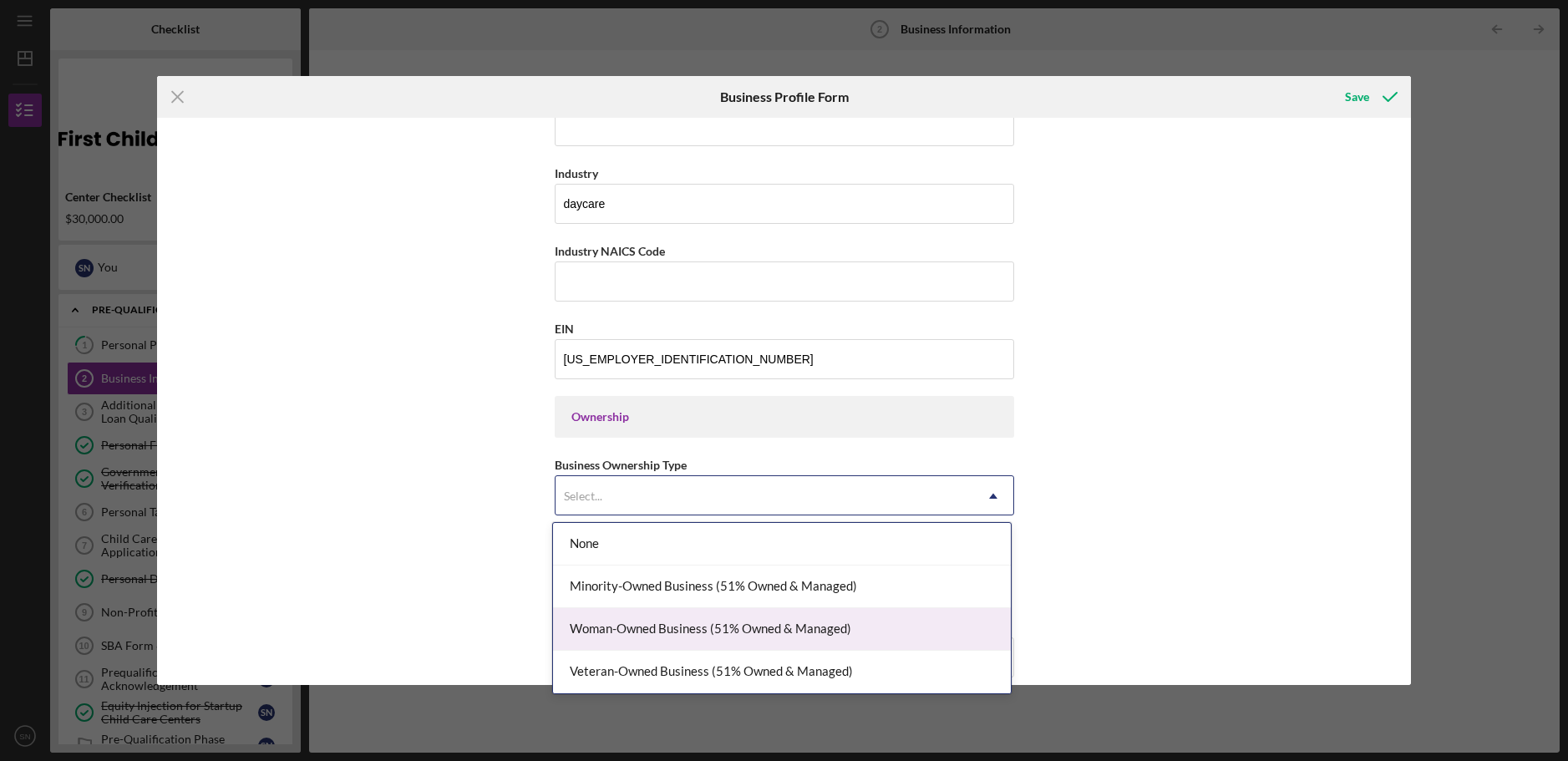
click at [794, 627] on div "Woman-Owned Business (51% Owned & Managed)" at bounding box center [782, 629] width 458 height 43
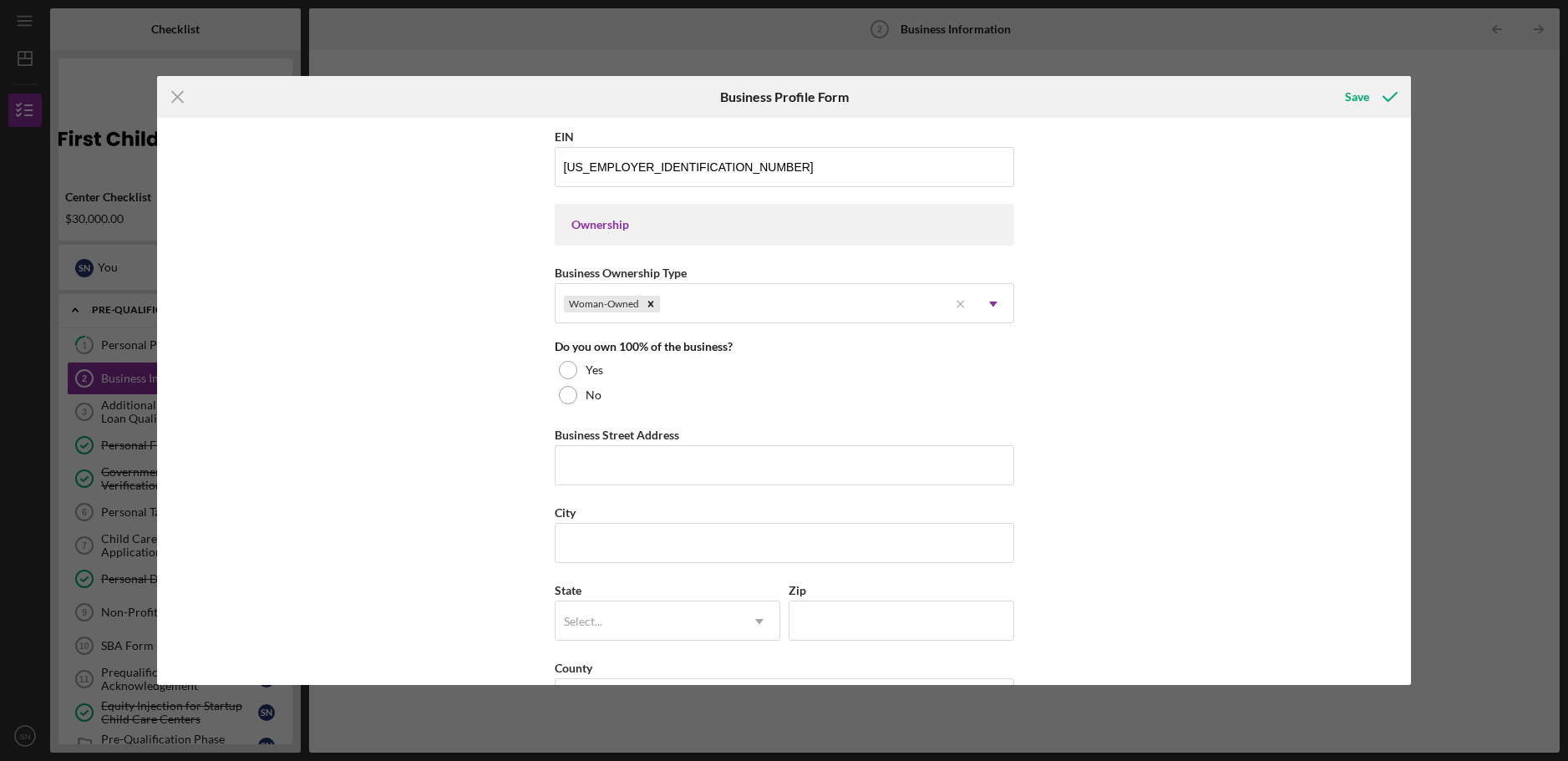
scroll to position [752, 0]
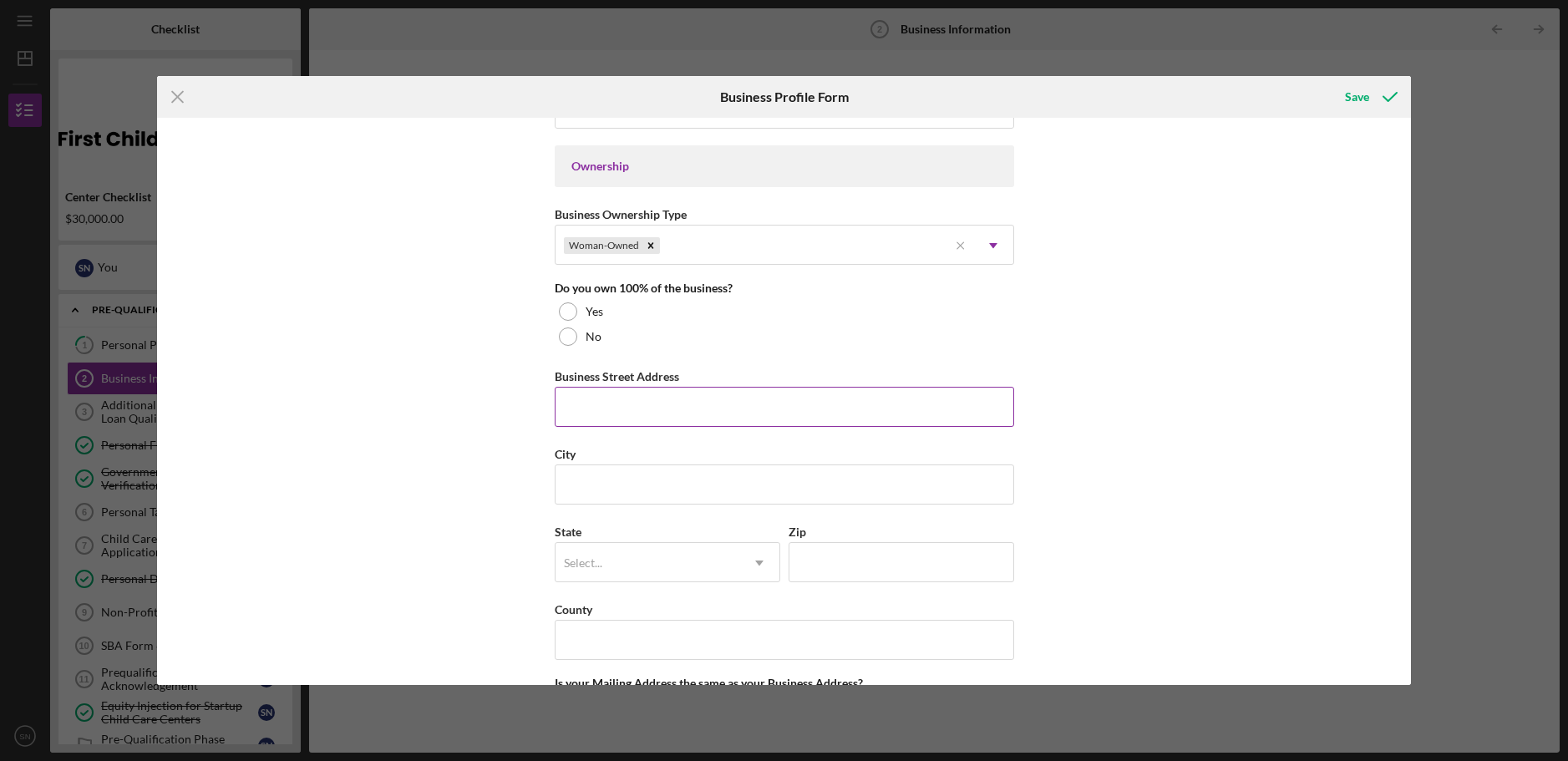
click at [596, 409] on input "Business Street Address" at bounding box center [784, 407] width 459 height 40
type input "[STREET_ADDRESS]"
click at [583, 488] on input "City" at bounding box center [784, 485] width 459 height 40
type input "Pipestone"
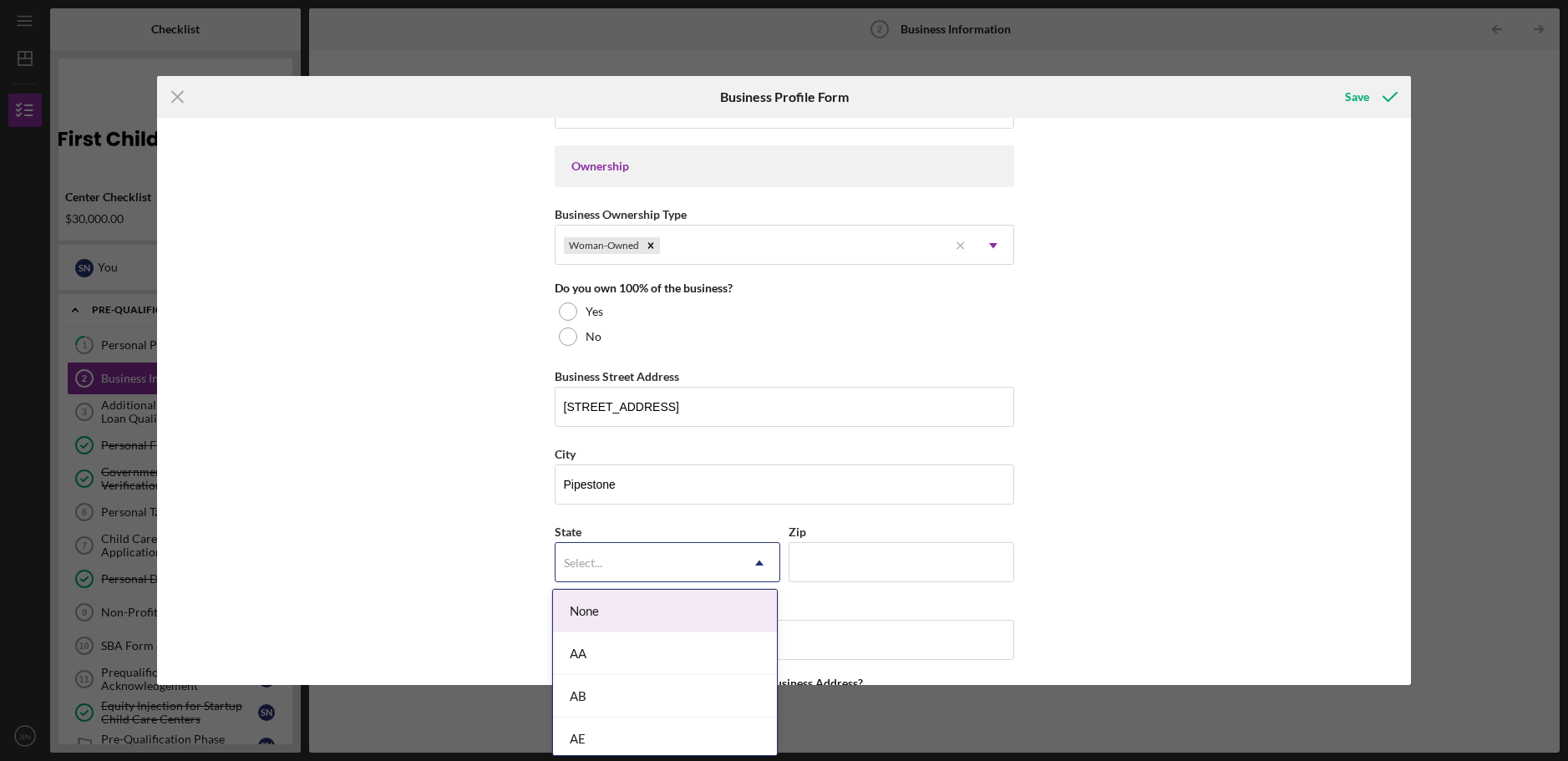
click at [756, 562] on use at bounding box center [759, 563] width 8 height 5
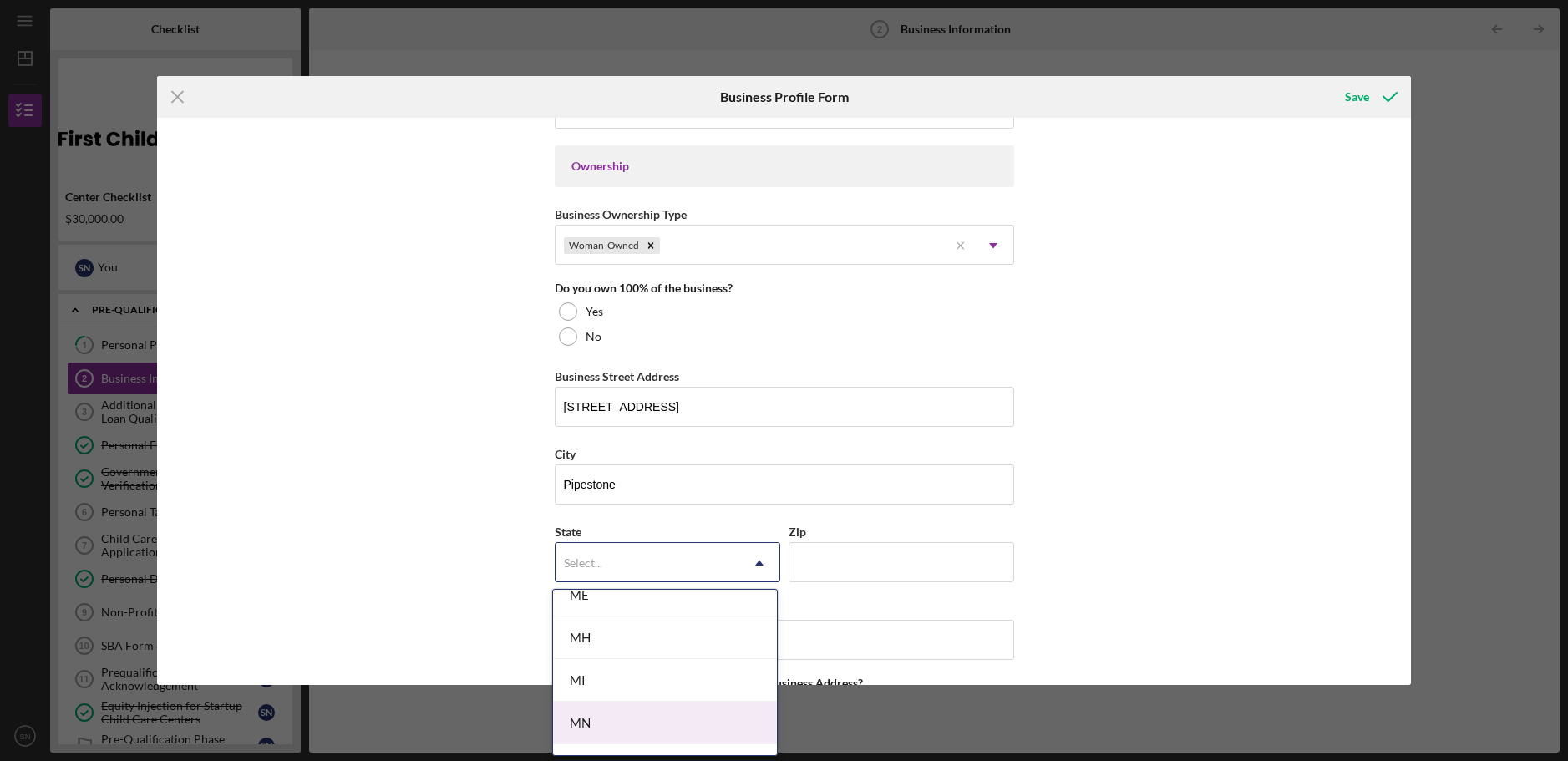
click at [597, 727] on div "MN" at bounding box center [665, 723] width 224 height 43
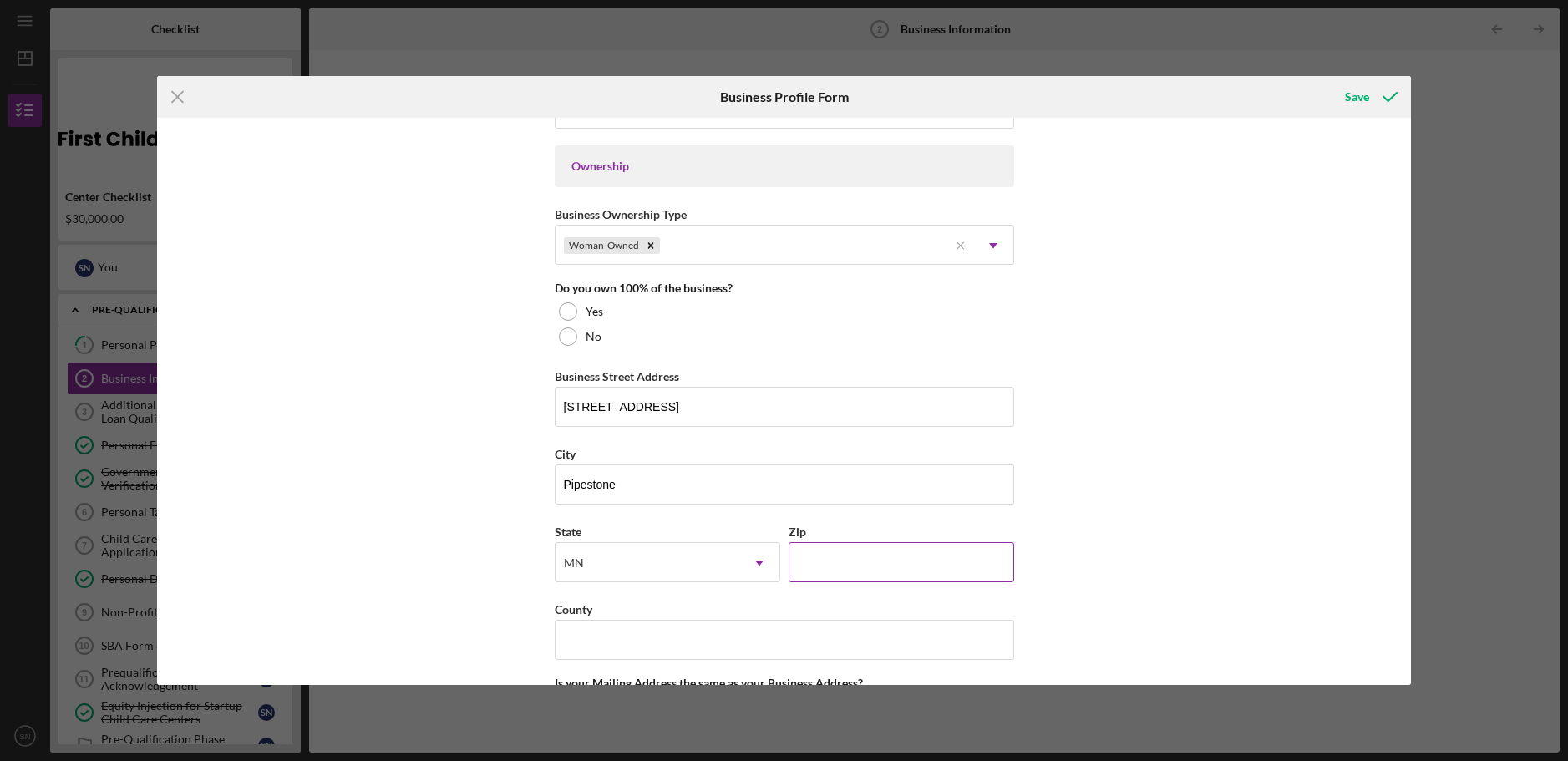
click at [802, 564] on input "Zip" at bounding box center [901, 563] width 226 height 40
type input "56164"
click at [600, 646] on input "County" at bounding box center [784, 640] width 459 height 40
type input "Pipestone"
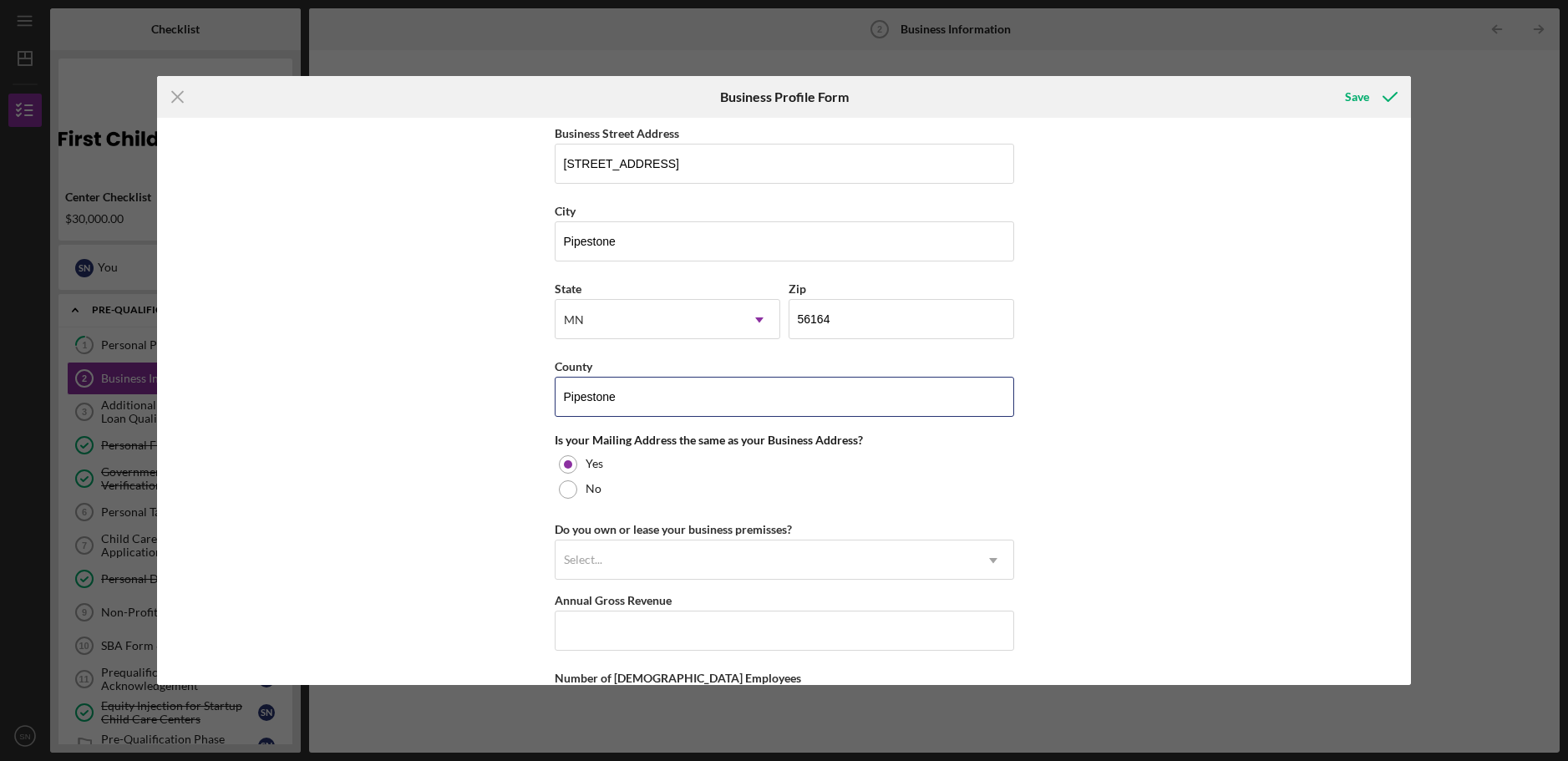
scroll to position [1003, 0]
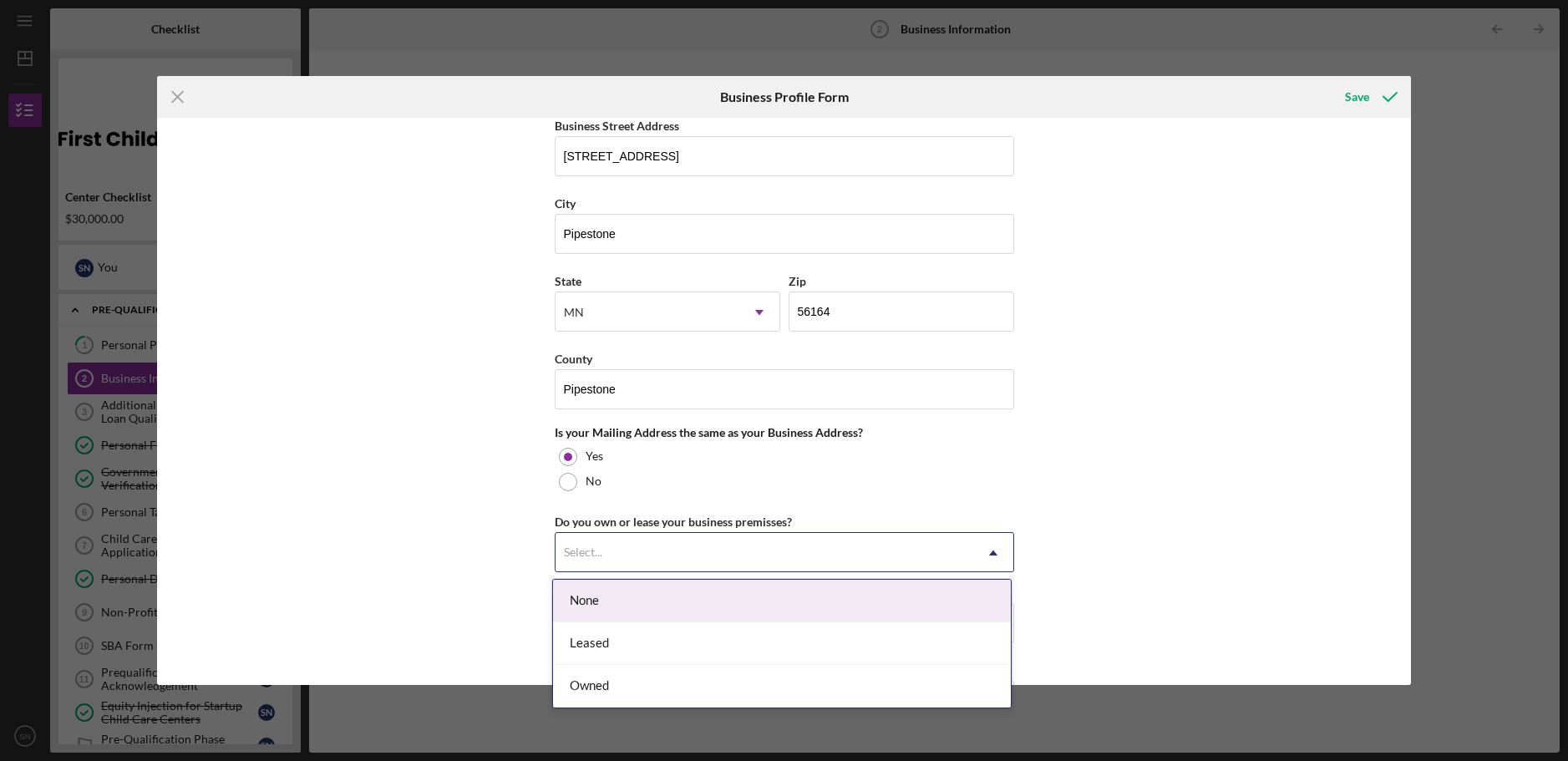
click at [988, 551] on icon "Icon/Dropdown Arrow" at bounding box center [994, 554] width 40 height 40
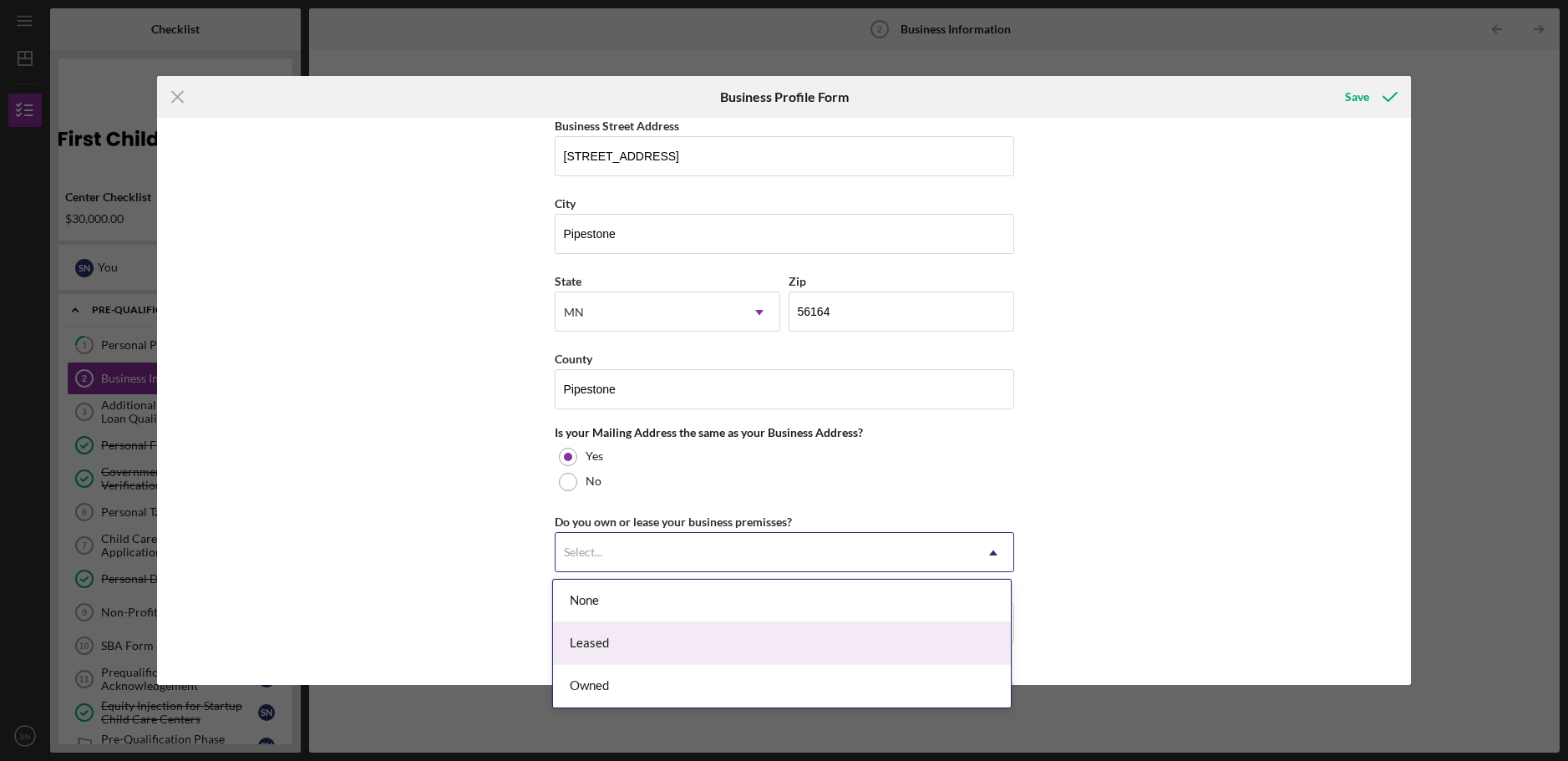
click at [582, 643] on div "Leased" at bounding box center [782, 643] width 458 height 43
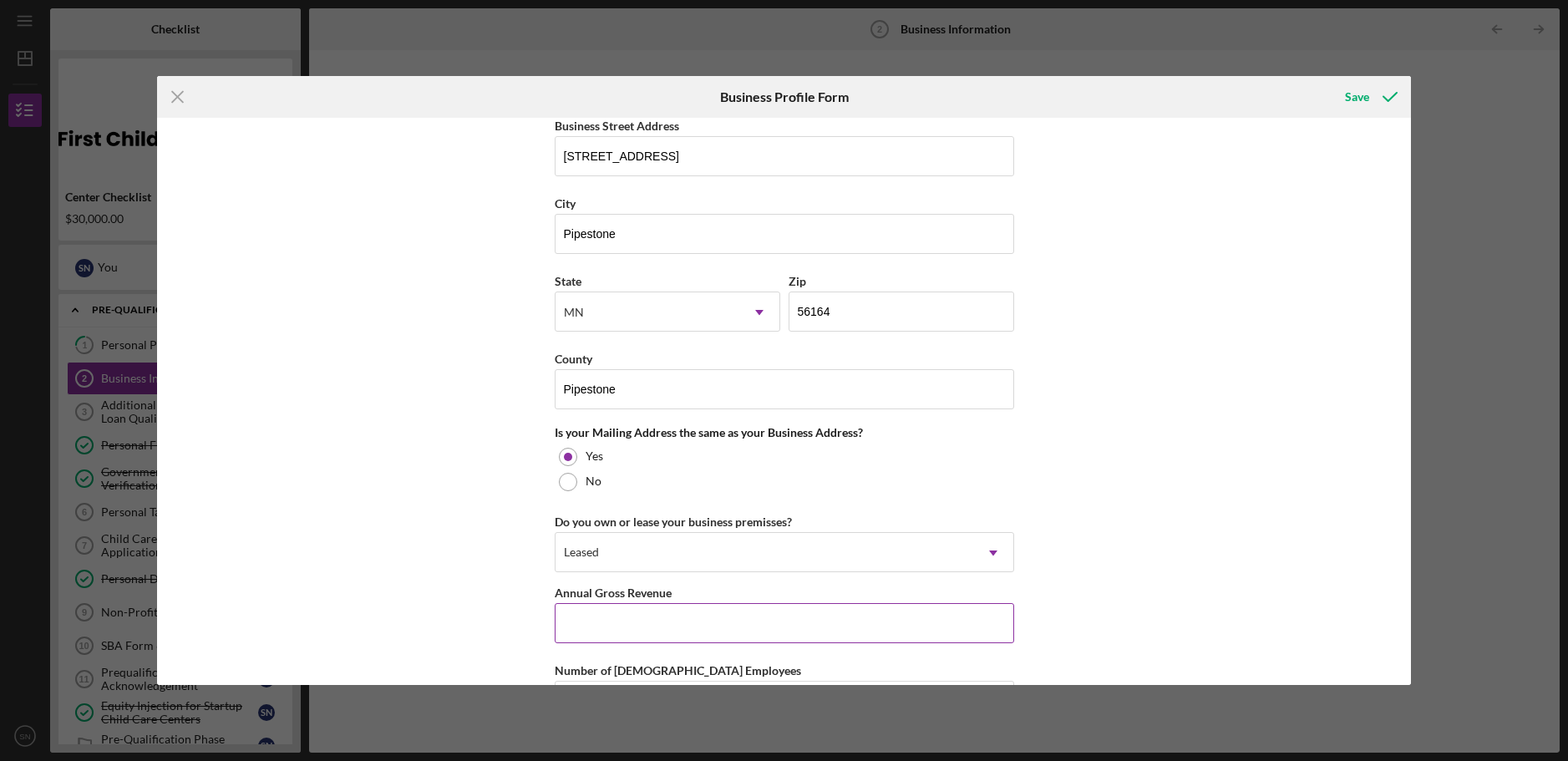
click at [588, 626] on input "Annual Gross Revenue" at bounding box center [784, 623] width 459 height 40
click at [595, 622] on input "Annual Gross Revenue" at bounding box center [784, 623] width 459 height 40
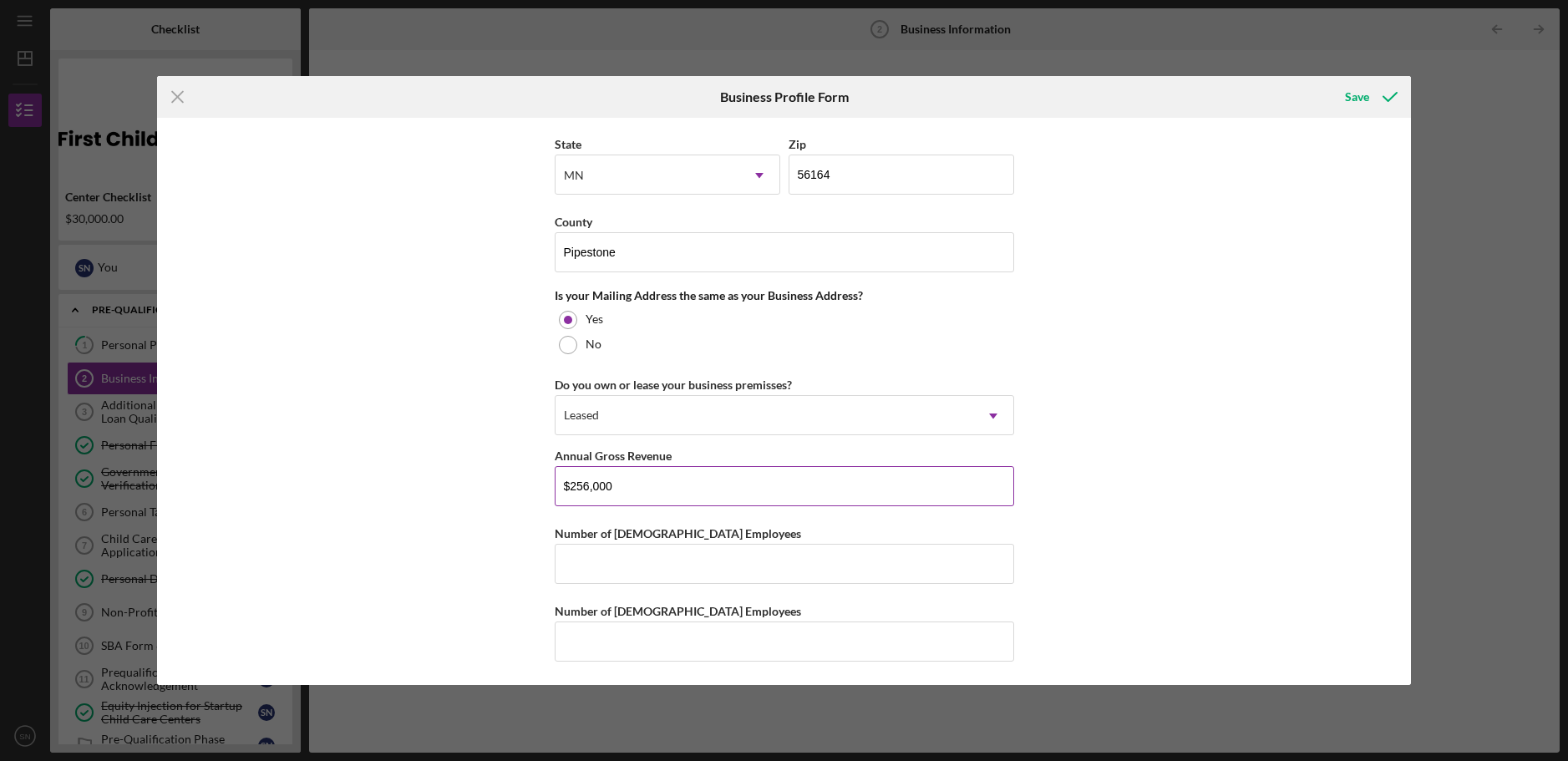
scroll to position [1142, 0]
type input "$256,000"
click at [610, 568] on input "Number of [DEMOGRAPHIC_DATA] Employees" at bounding box center [784, 563] width 459 height 40
type input "3"
click at [579, 642] on input "Number of [DEMOGRAPHIC_DATA] Employees" at bounding box center [784, 640] width 459 height 40
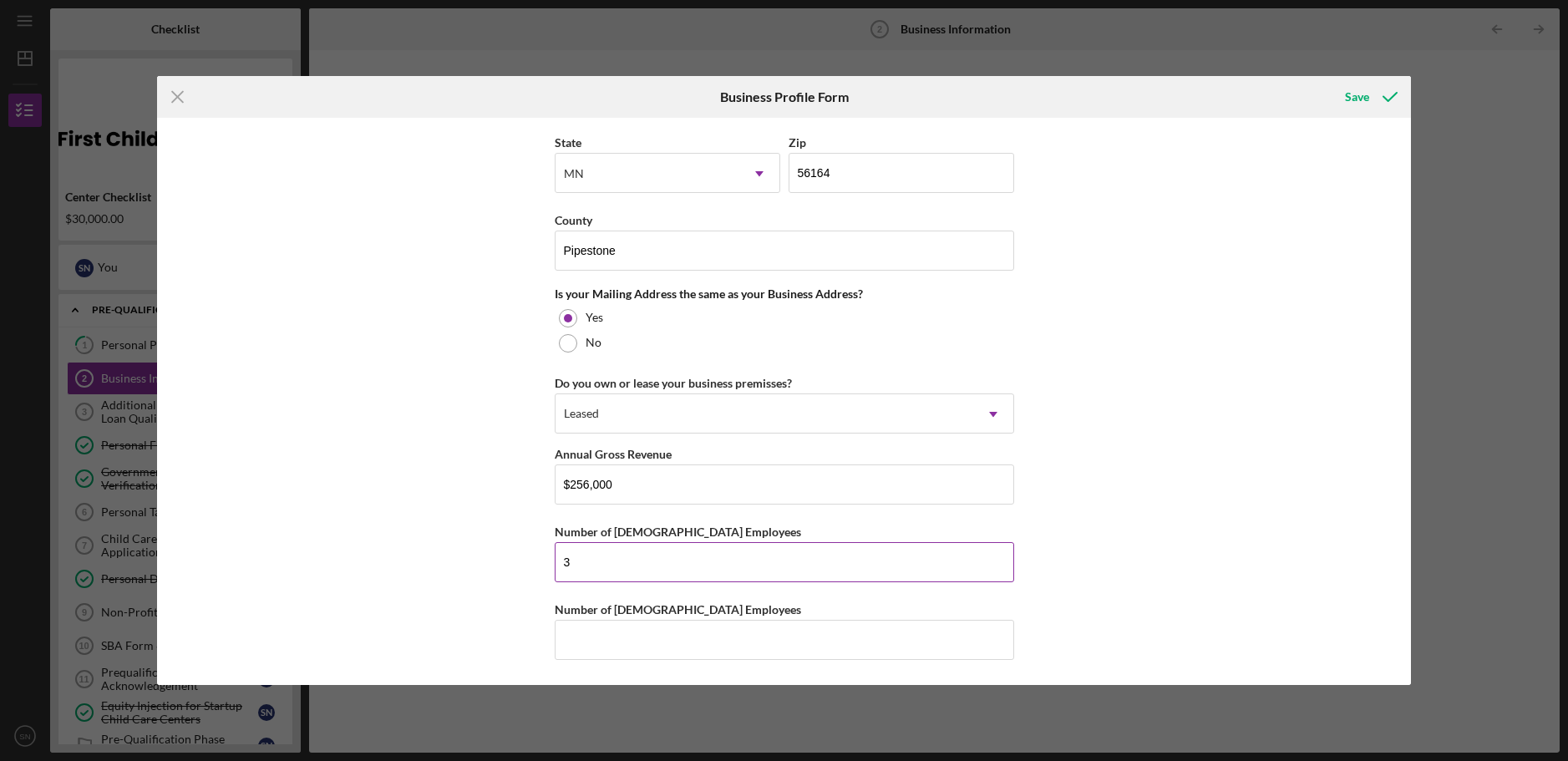
click at [574, 564] on input "3" at bounding box center [784, 563] width 459 height 40
type input "4"
click at [579, 648] on input "Number of [DEMOGRAPHIC_DATA] Employees" at bounding box center [784, 640] width 459 height 40
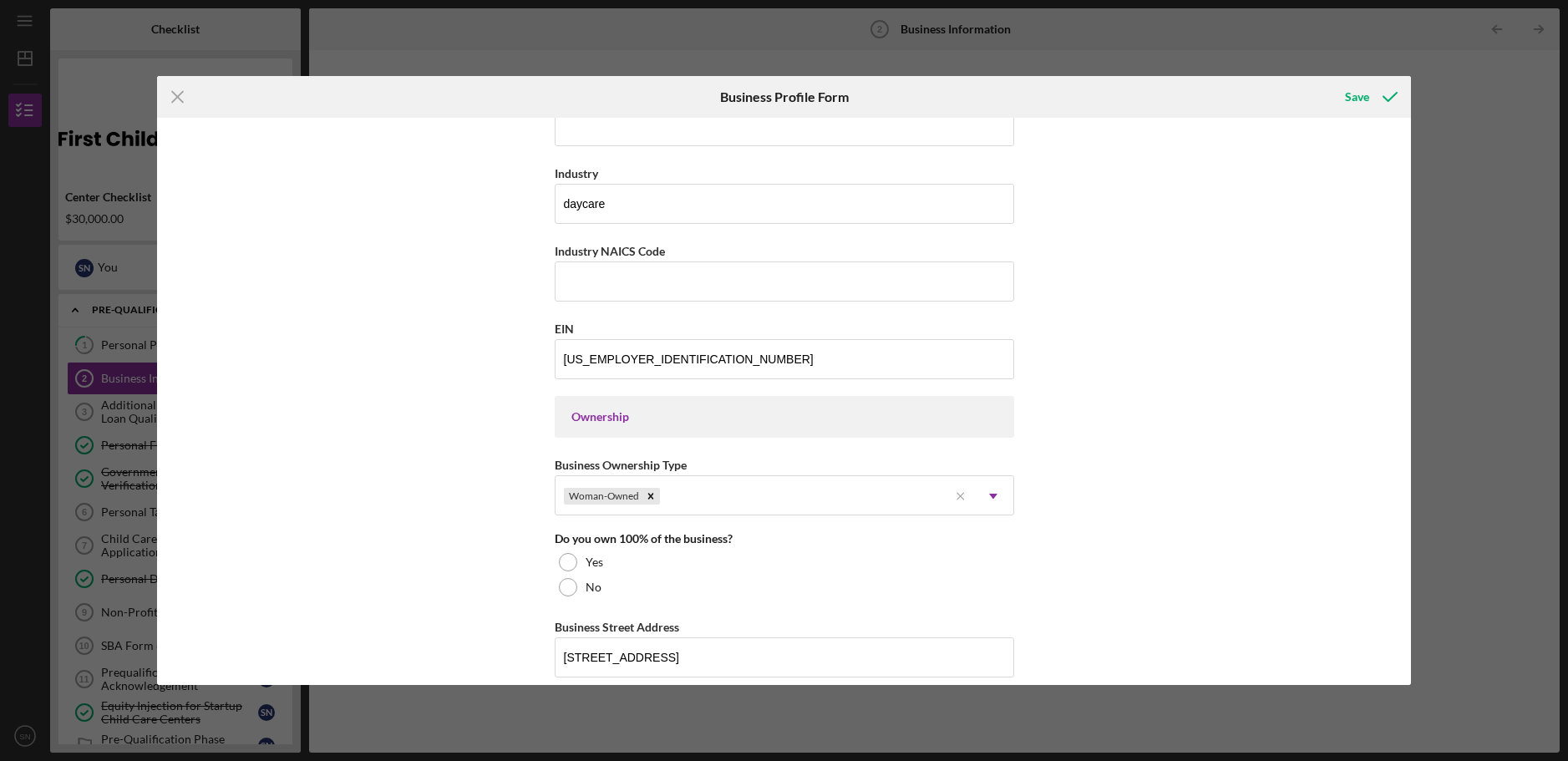
scroll to position [473, 0]
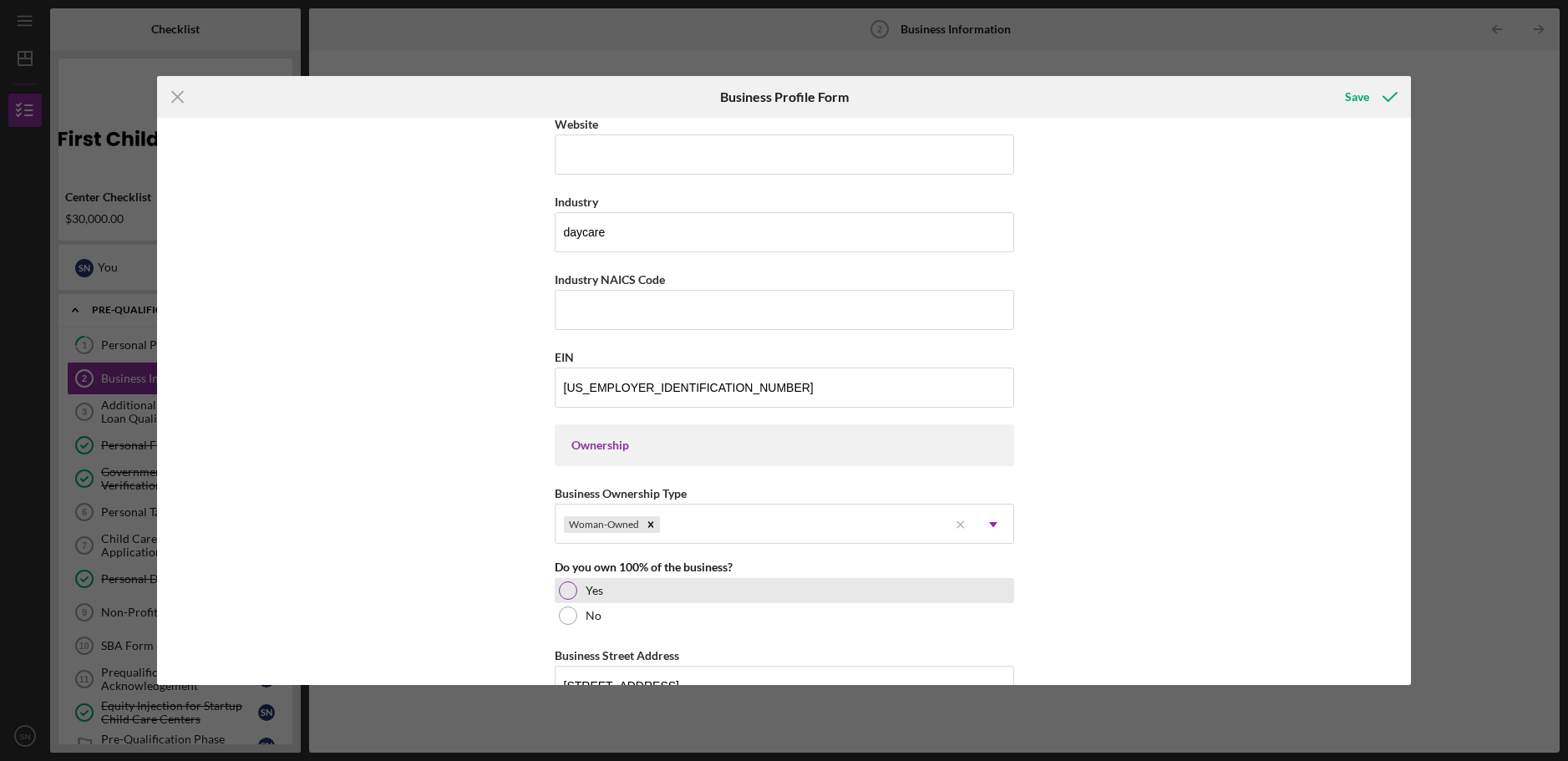
type input "6"
click at [566, 592] on div at bounding box center [569, 590] width 18 height 18
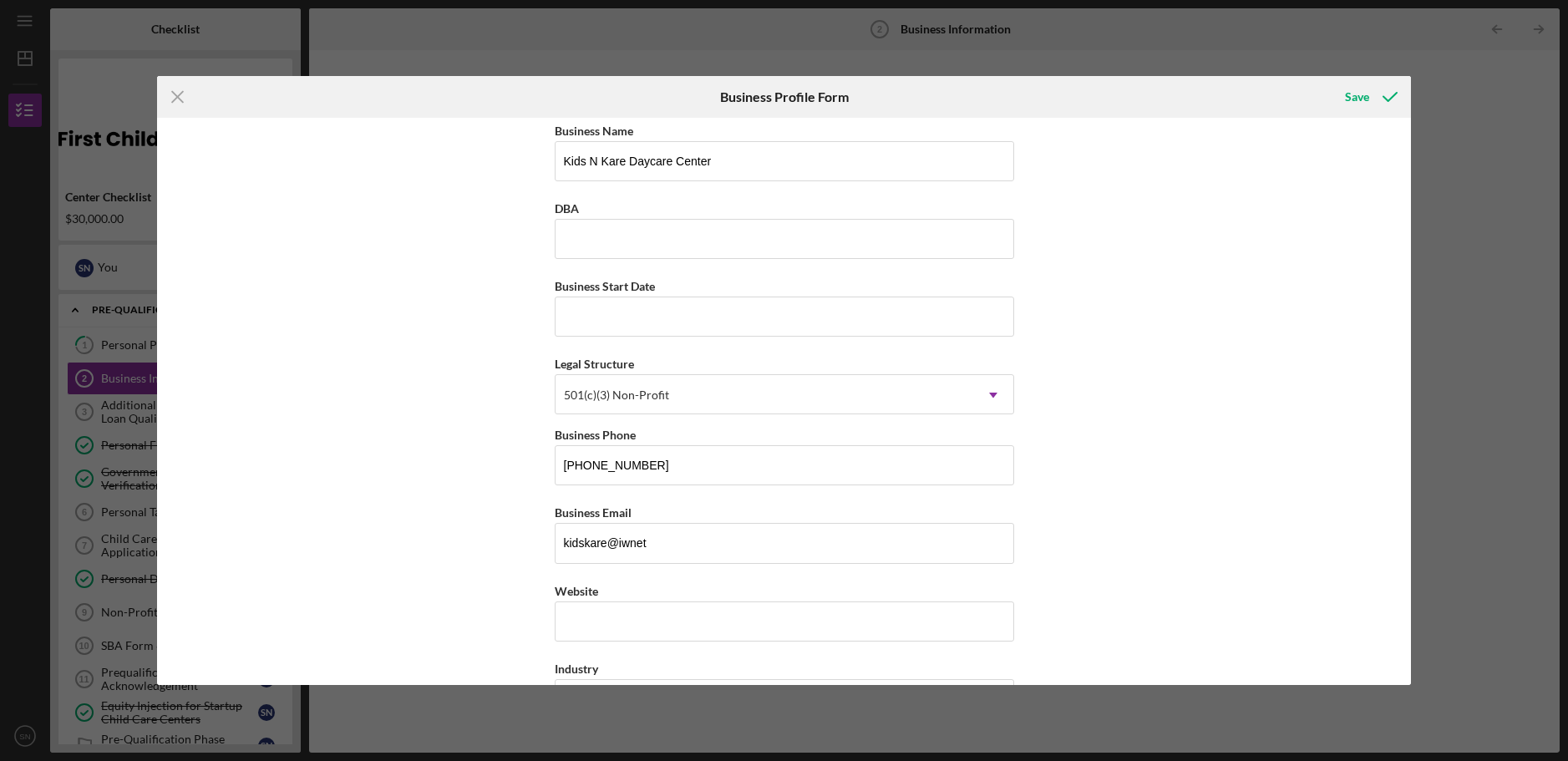
scroll to position [0, 0]
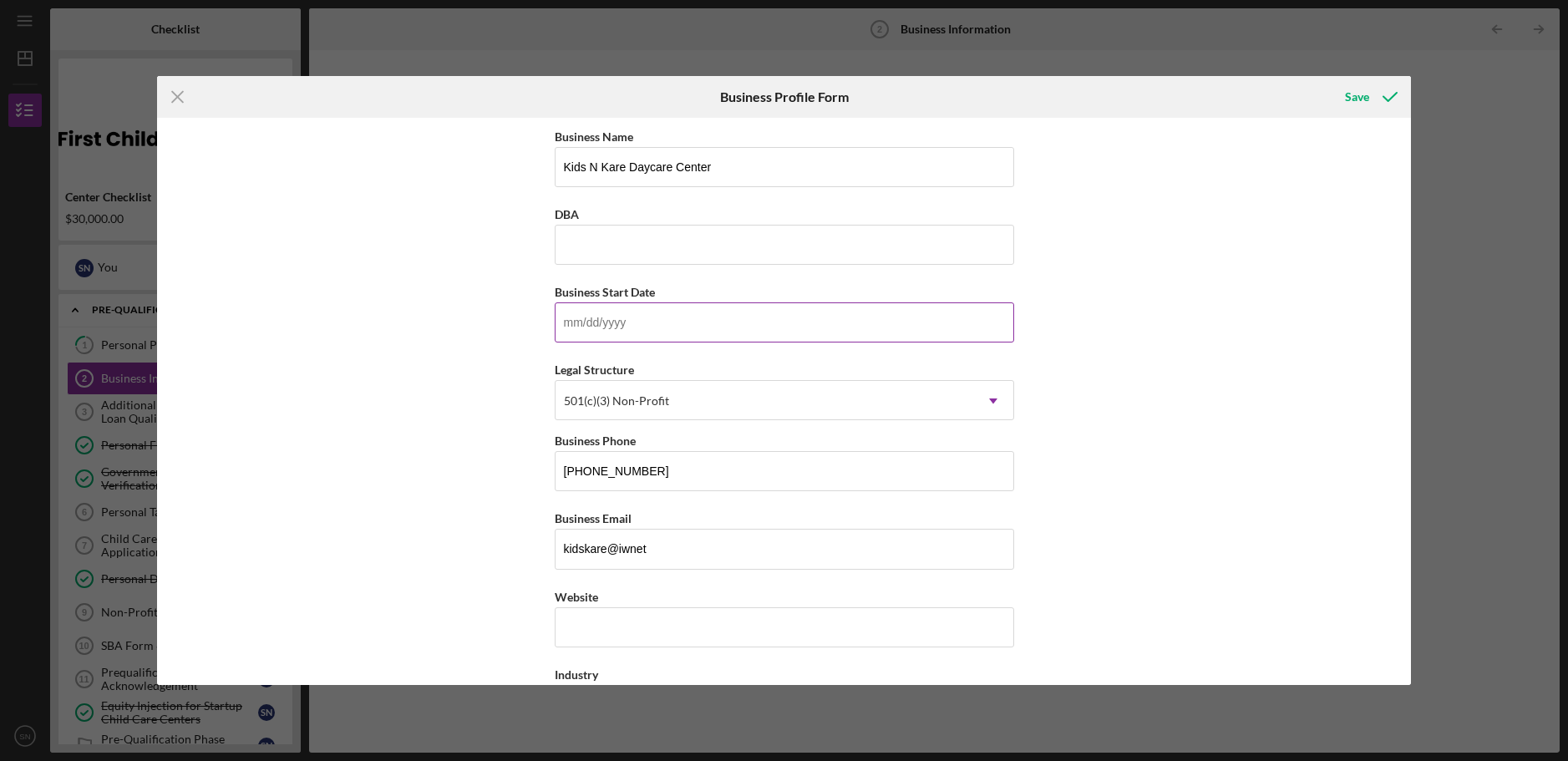
click at [582, 319] on input "Business Start Date" at bounding box center [784, 323] width 459 height 40
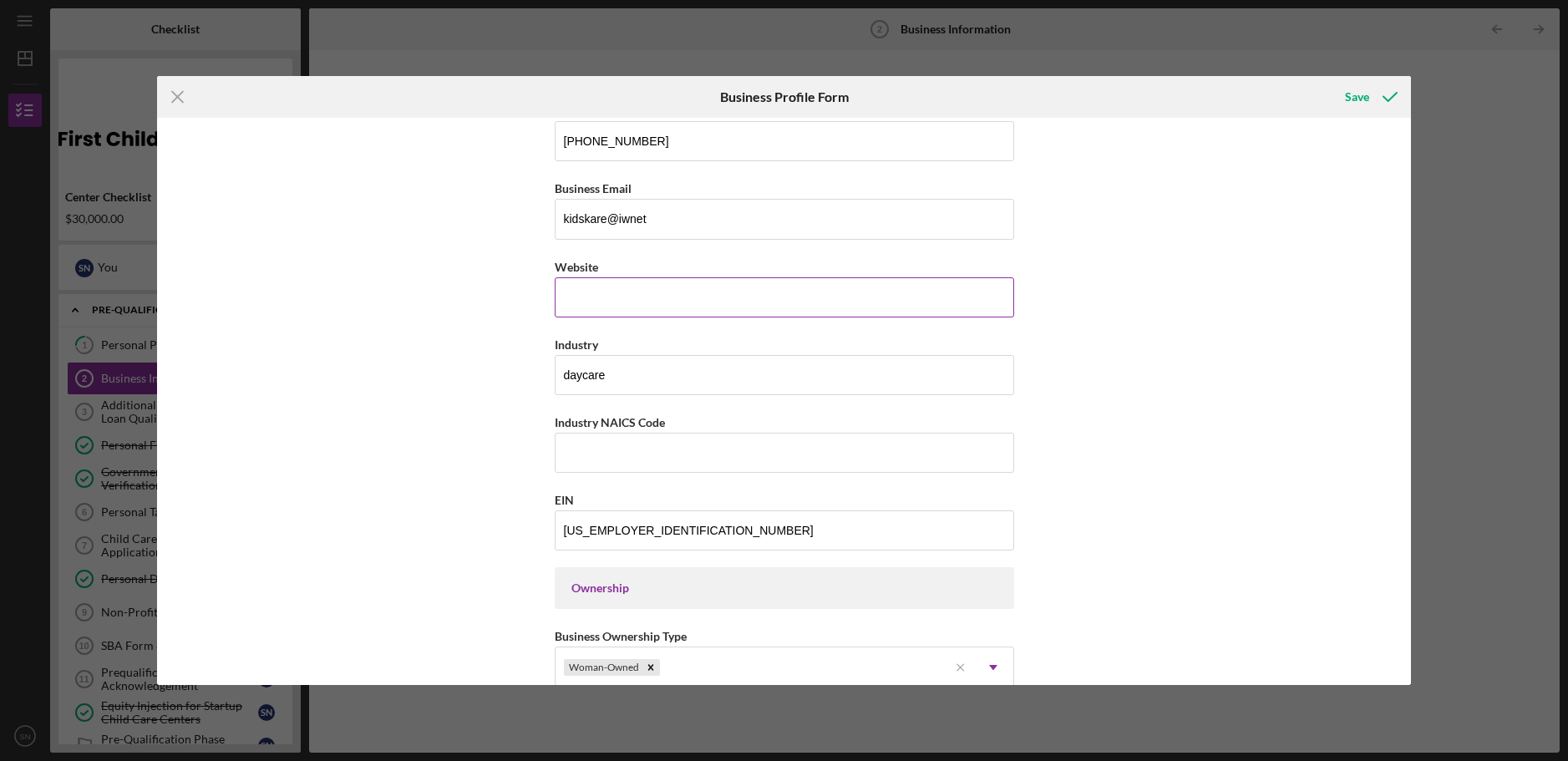
scroll to position [334, 0]
type input "[DATE]"
click at [1361, 97] on div "Save" at bounding box center [1357, 97] width 24 height 34
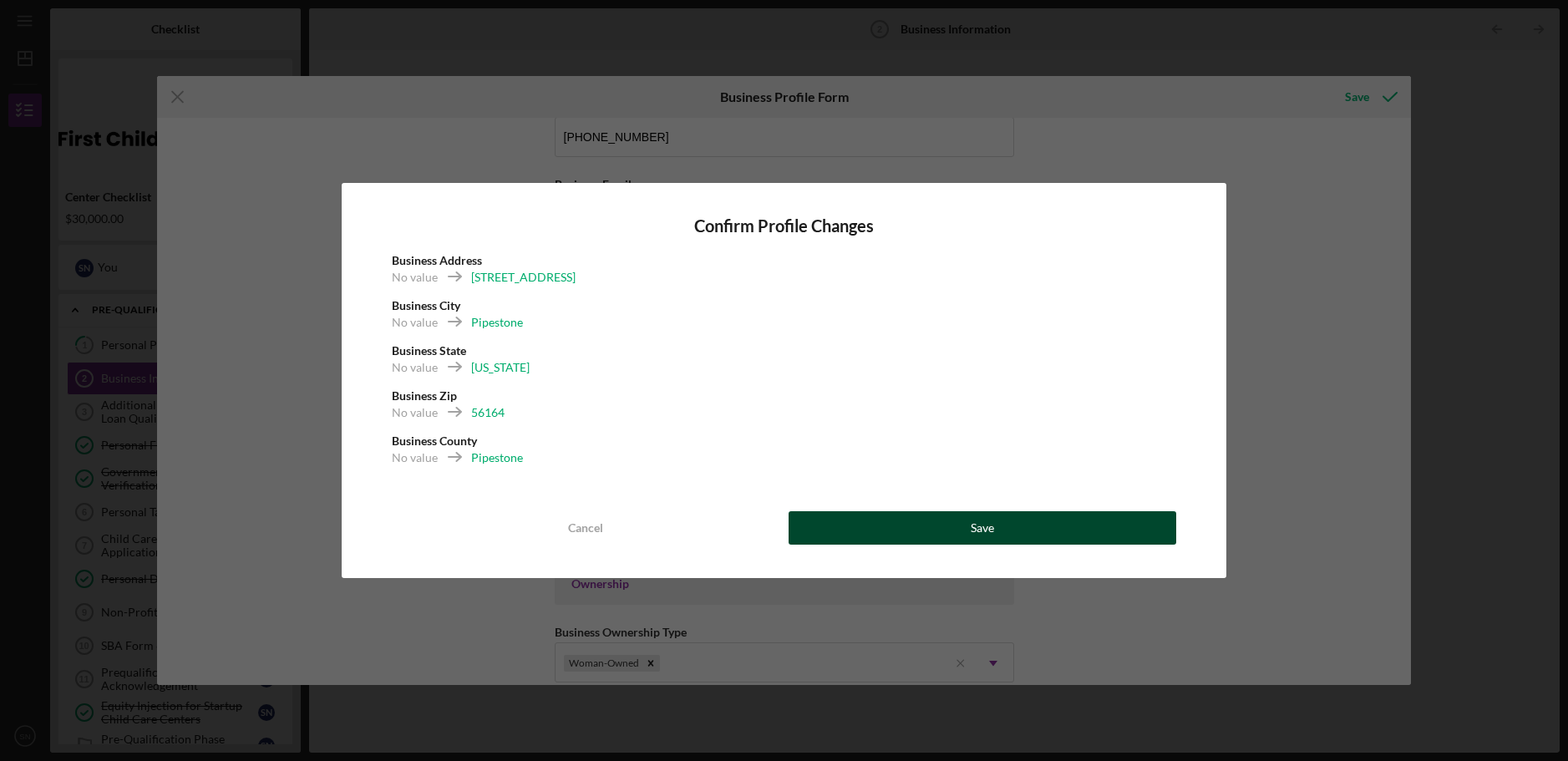
click at [971, 527] on div "Save" at bounding box center [983, 528] width 24 height 34
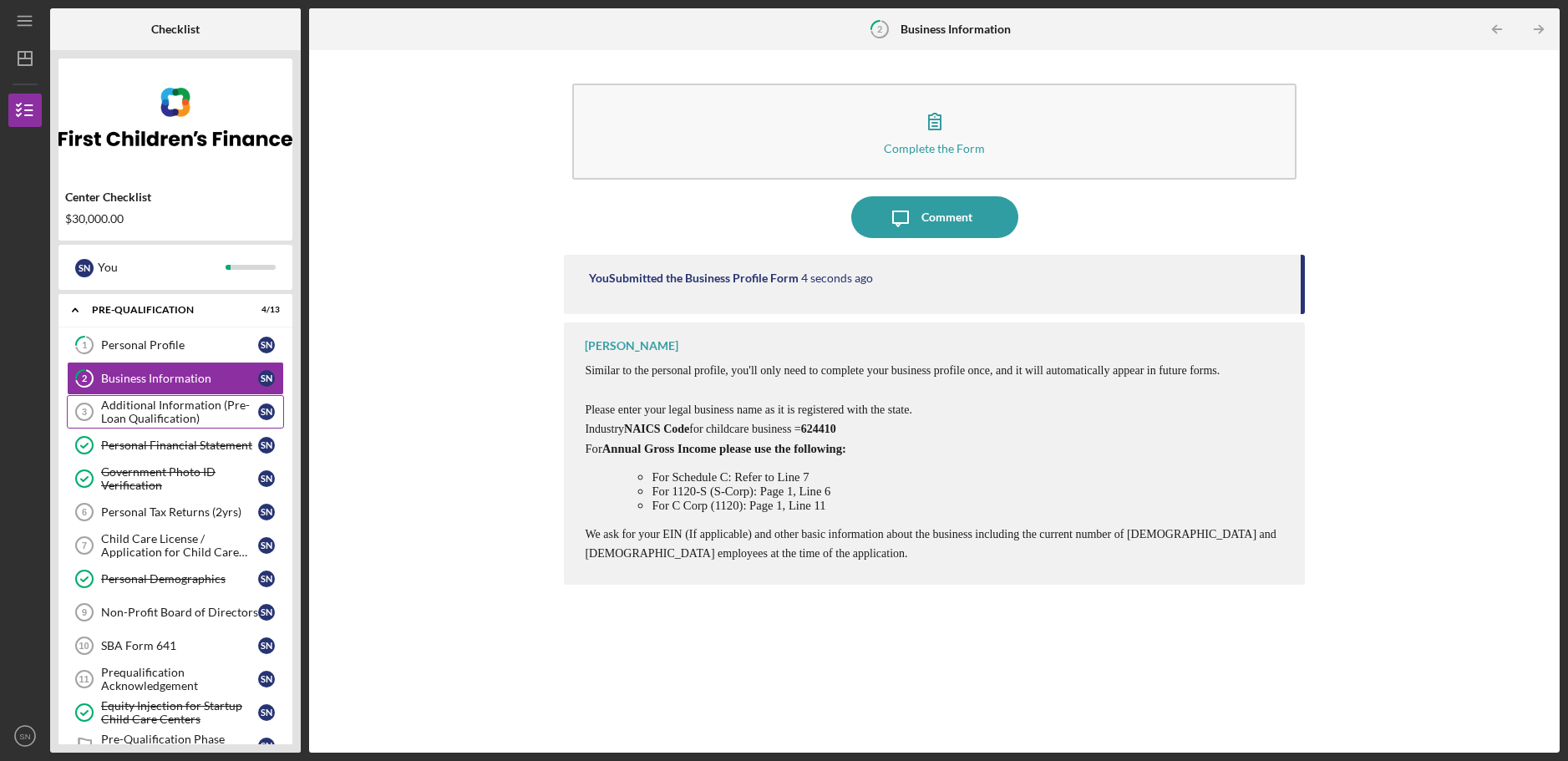
click at [151, 407] on div "Additional Information (Pre-Loan Qualification)" at bounding box center [179, 412] width 157 height 27
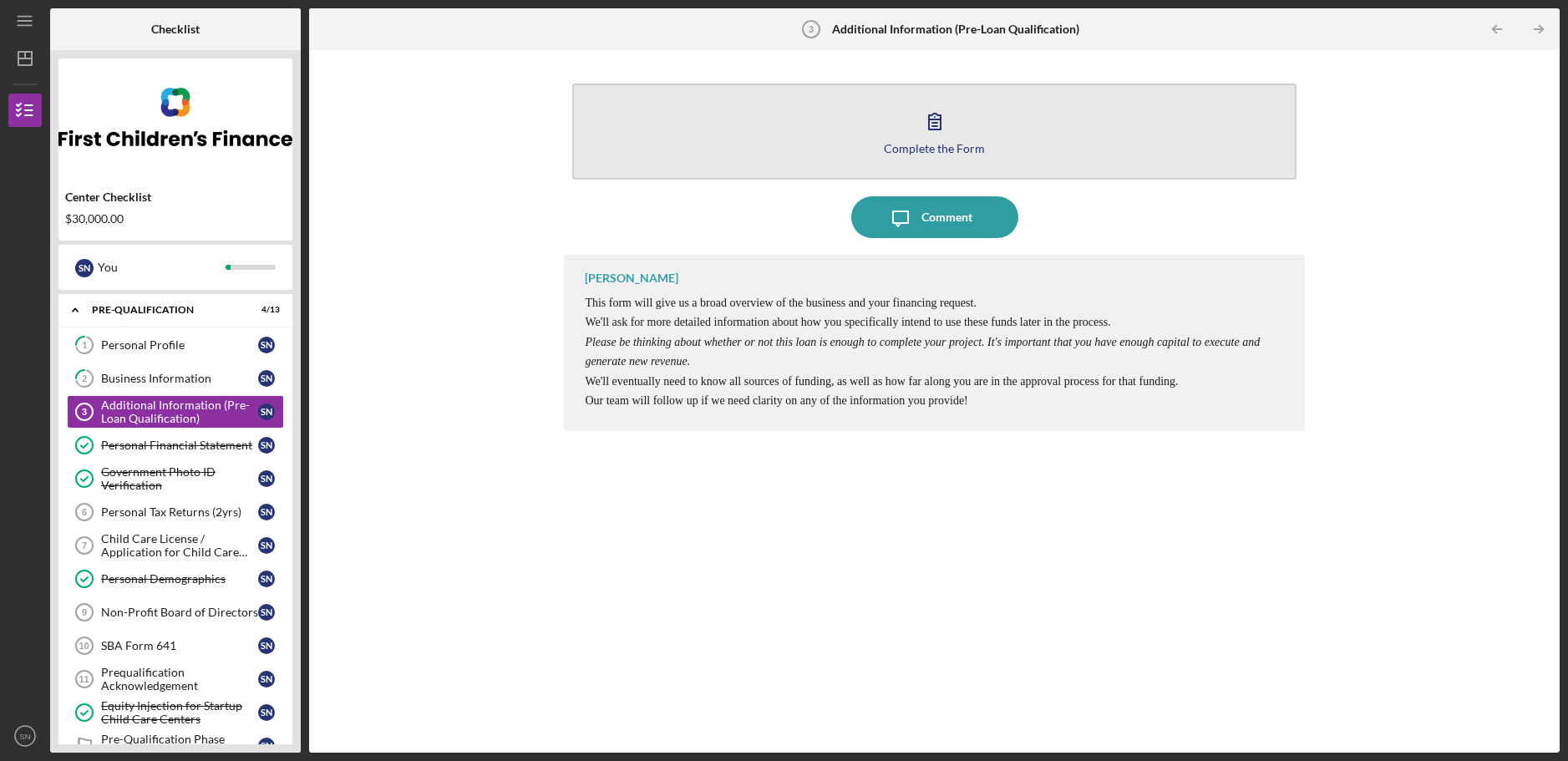
click at [963, 140] on button "Complete the Form Form" at bounding box center [933, 131] width 723 height 96
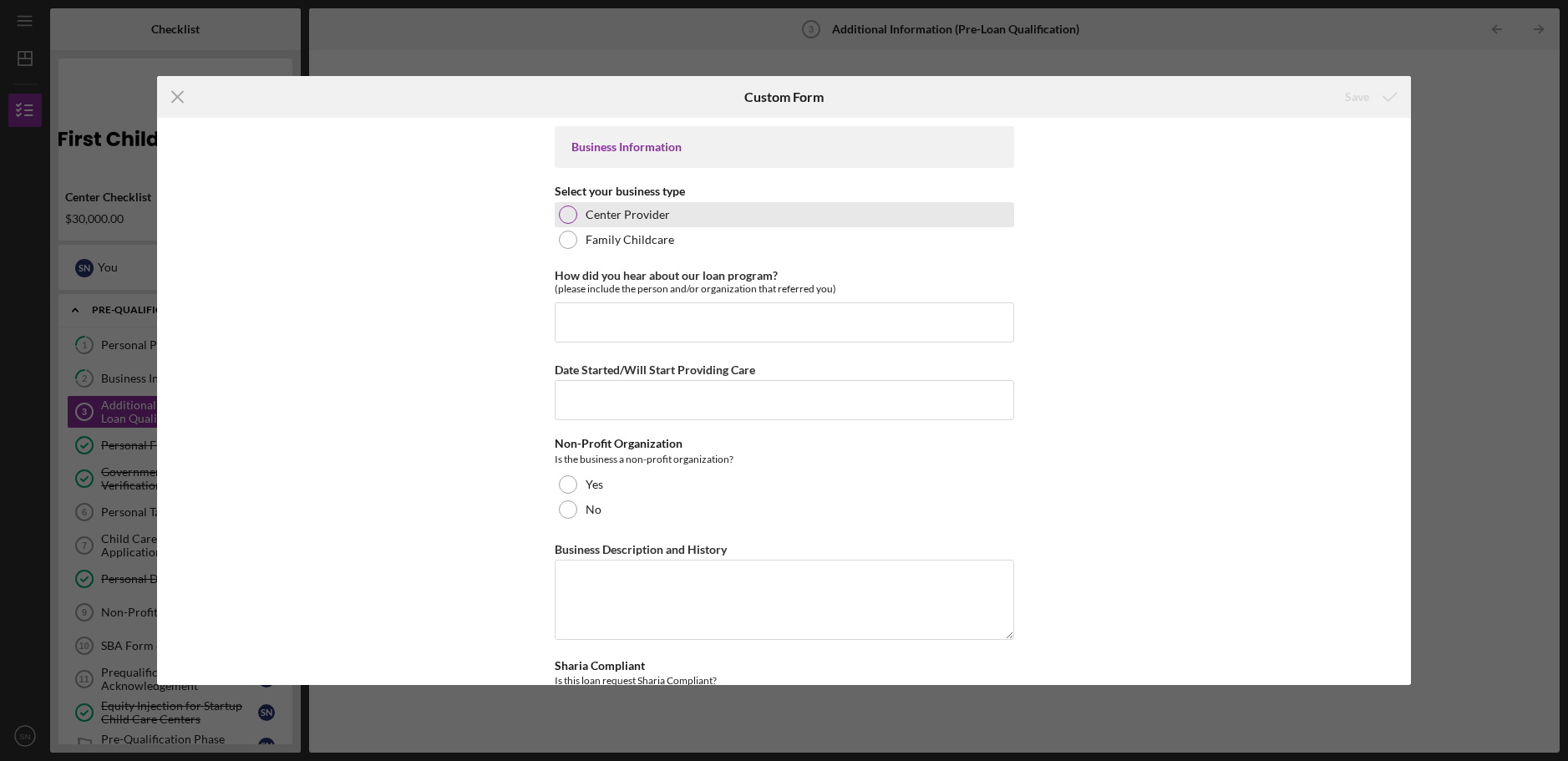
click at [564, 212] on div at bounding box center [569, 215] width 18 height 18
click at [572, 312] on input "How did you hear about our loan program?" at bounding box center [784, 323] width 459 height 40
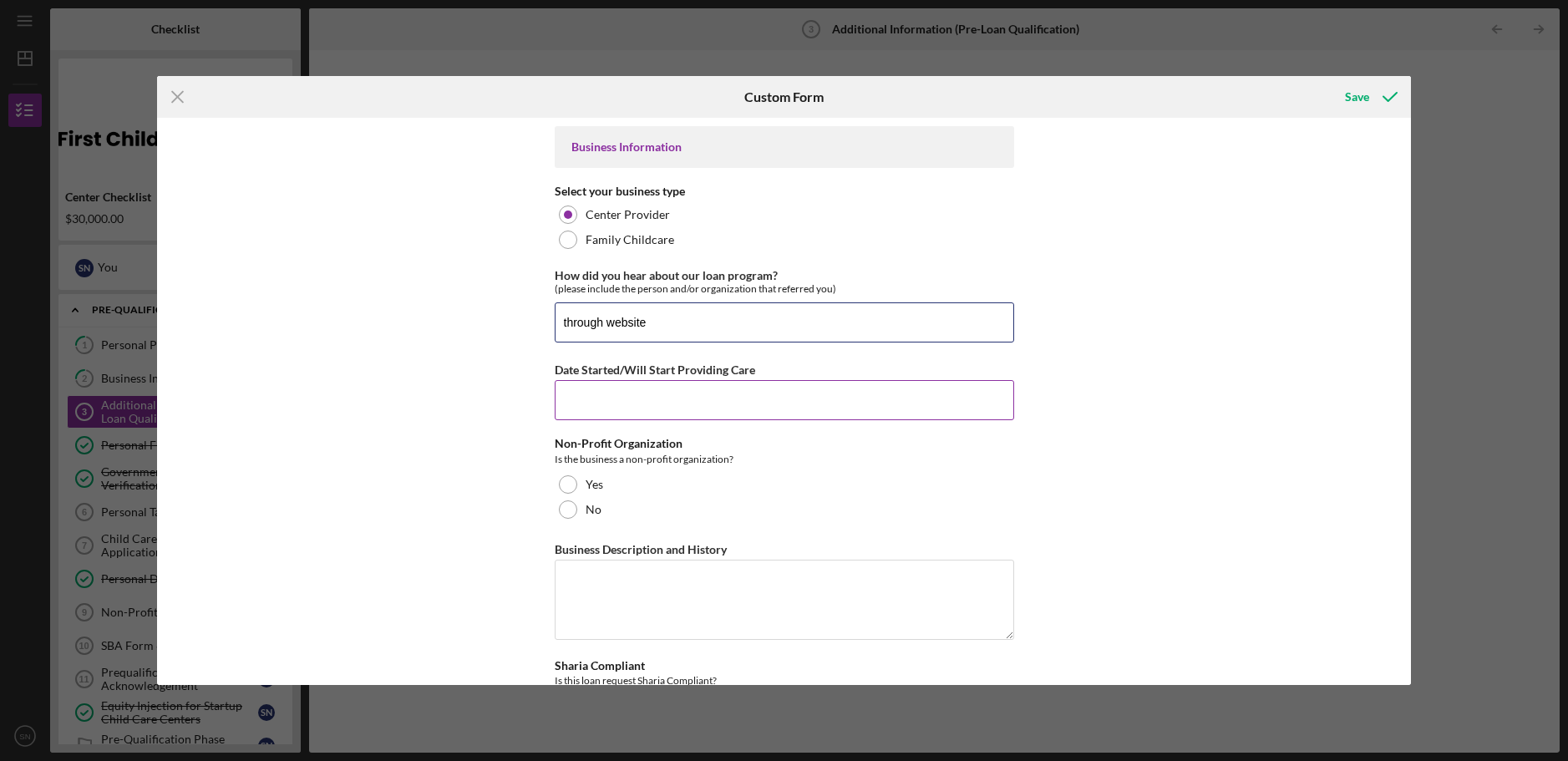
type input "through website"
click at [580, 396] on input "Date Started/Will Start Providing Care" at bounding box center [784, 401] width 459 height 40
type input "[DATE]"
click at [567, 480] on div at bounding box center [569, 485] width 18 height 18
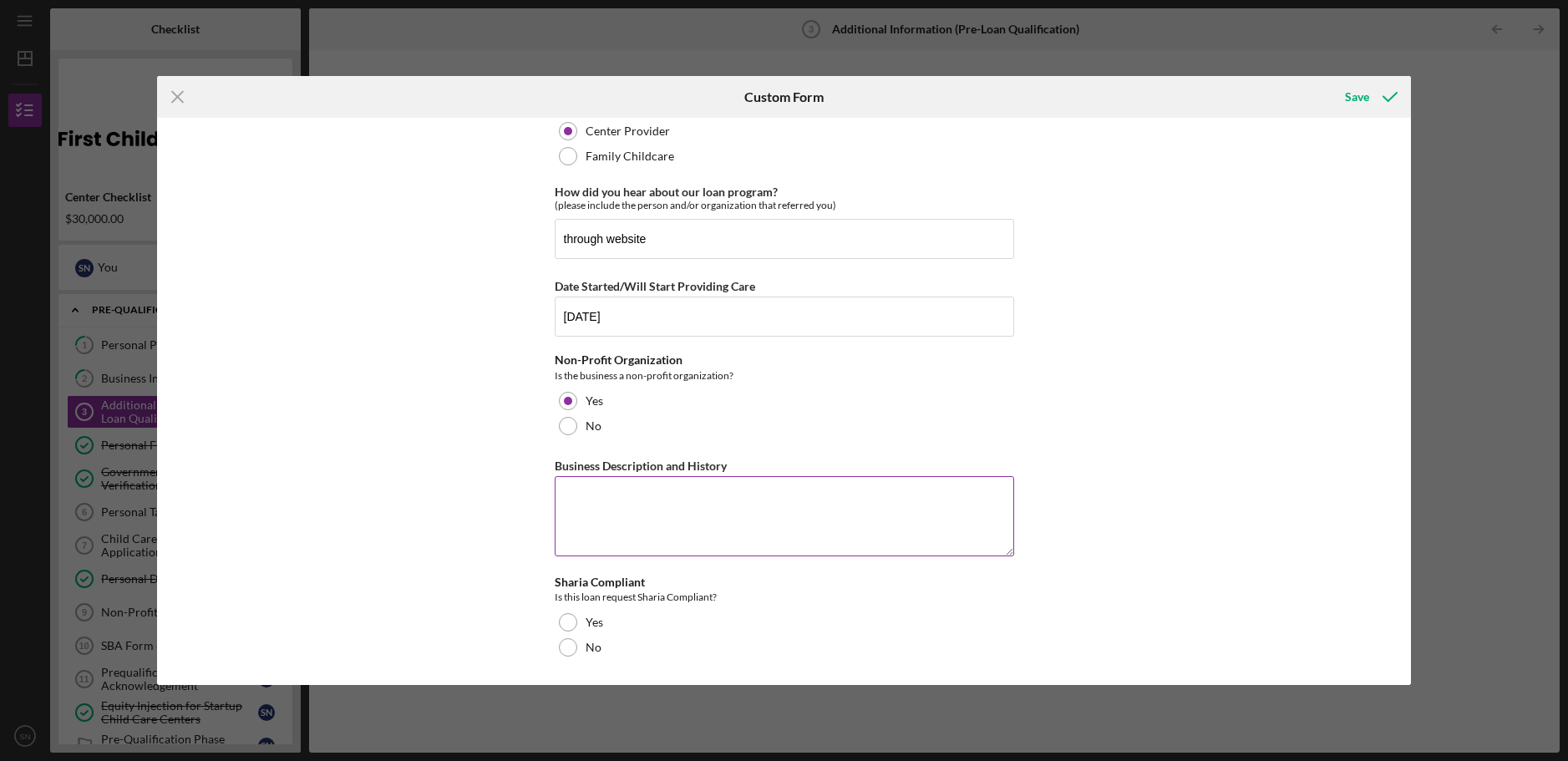
click at [574, 493] on textarea "Business Description and History" at bounding box center [784, 516] width 459 height 80
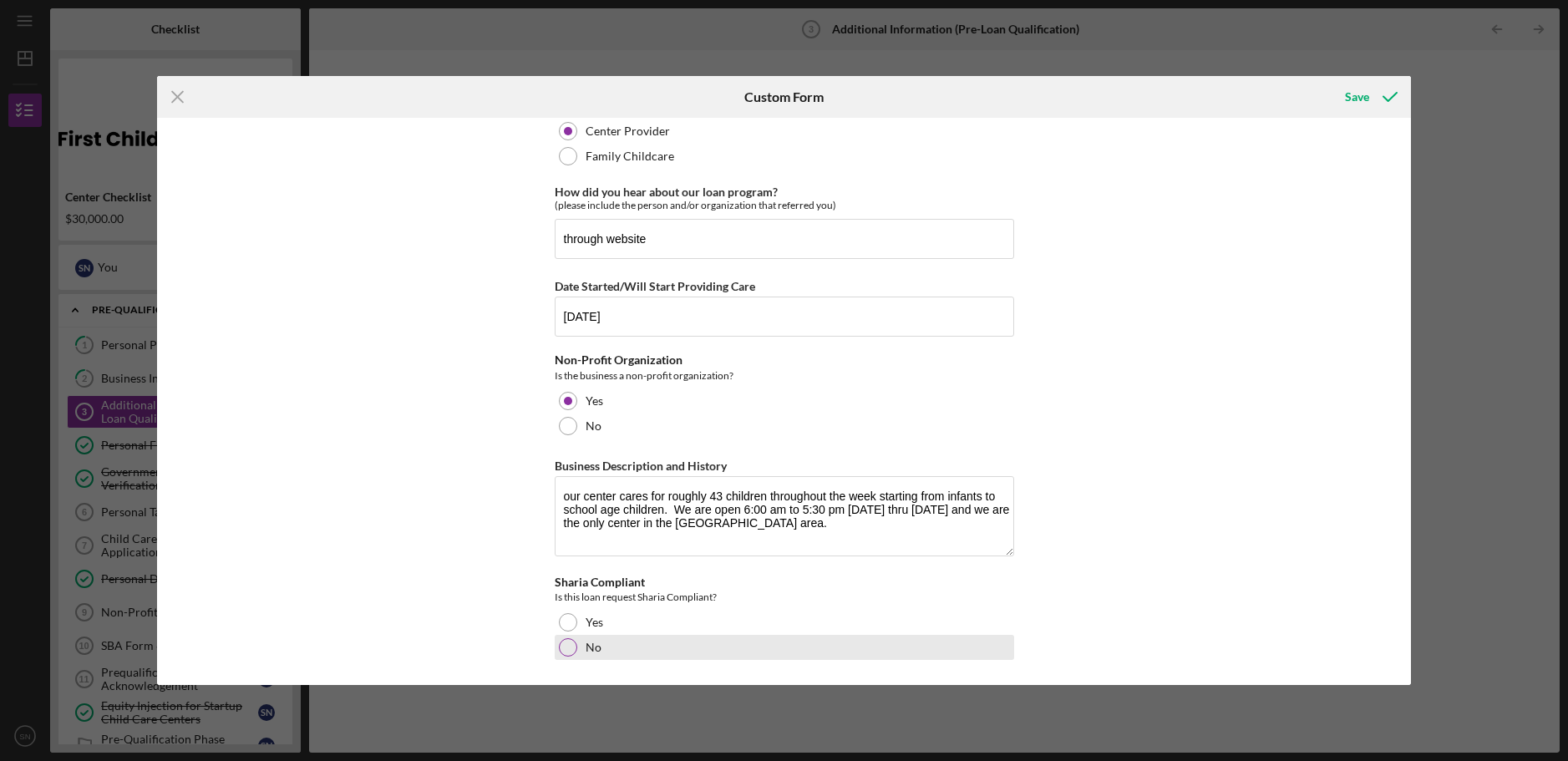
click at [564, 641] on div at bounding box center [569, 648] width 18 height 18
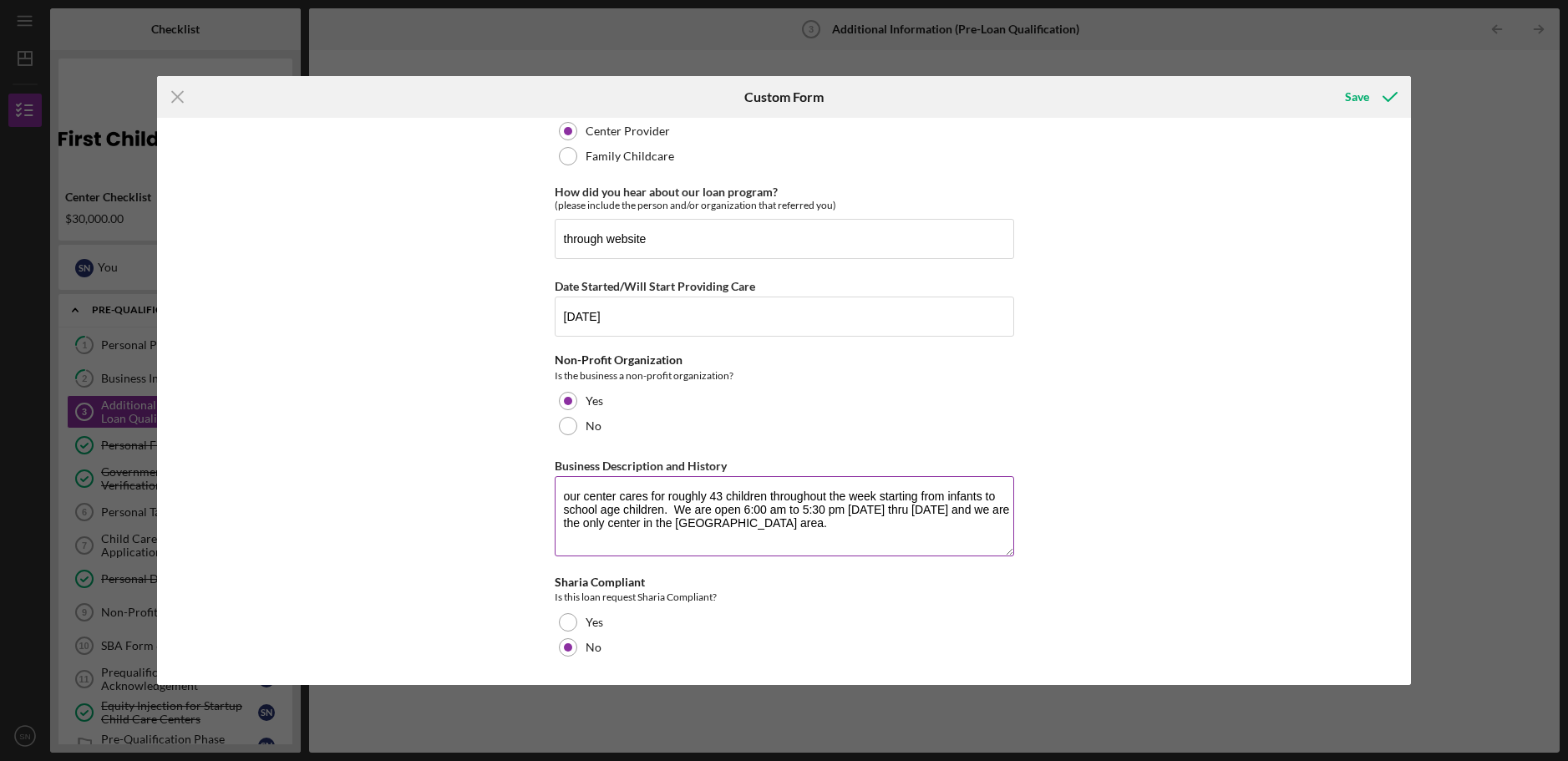
click at [802, 524] on textarea "our center cares for roughly 43 children throughout the week starting from infa…" at bounding box center [784, 516] width 459 height 80
click at [567, 496] on textarea "our center cares for roughly 43 children throughout the week starting from infa…" at bounding box center [784, 516] width 459 height 80
click at [805, 525] on textarea "Our center cares for roughly 43 children throughout the week starting from infa…" at bounding box center [784, 516] width 459 height 80
type textarea "Our center cares for roughly 43 children throughout the week starting from infa…"
click at [1369, 100] on icon "submit" at bounding box center [1390, 97] width 42 height 42
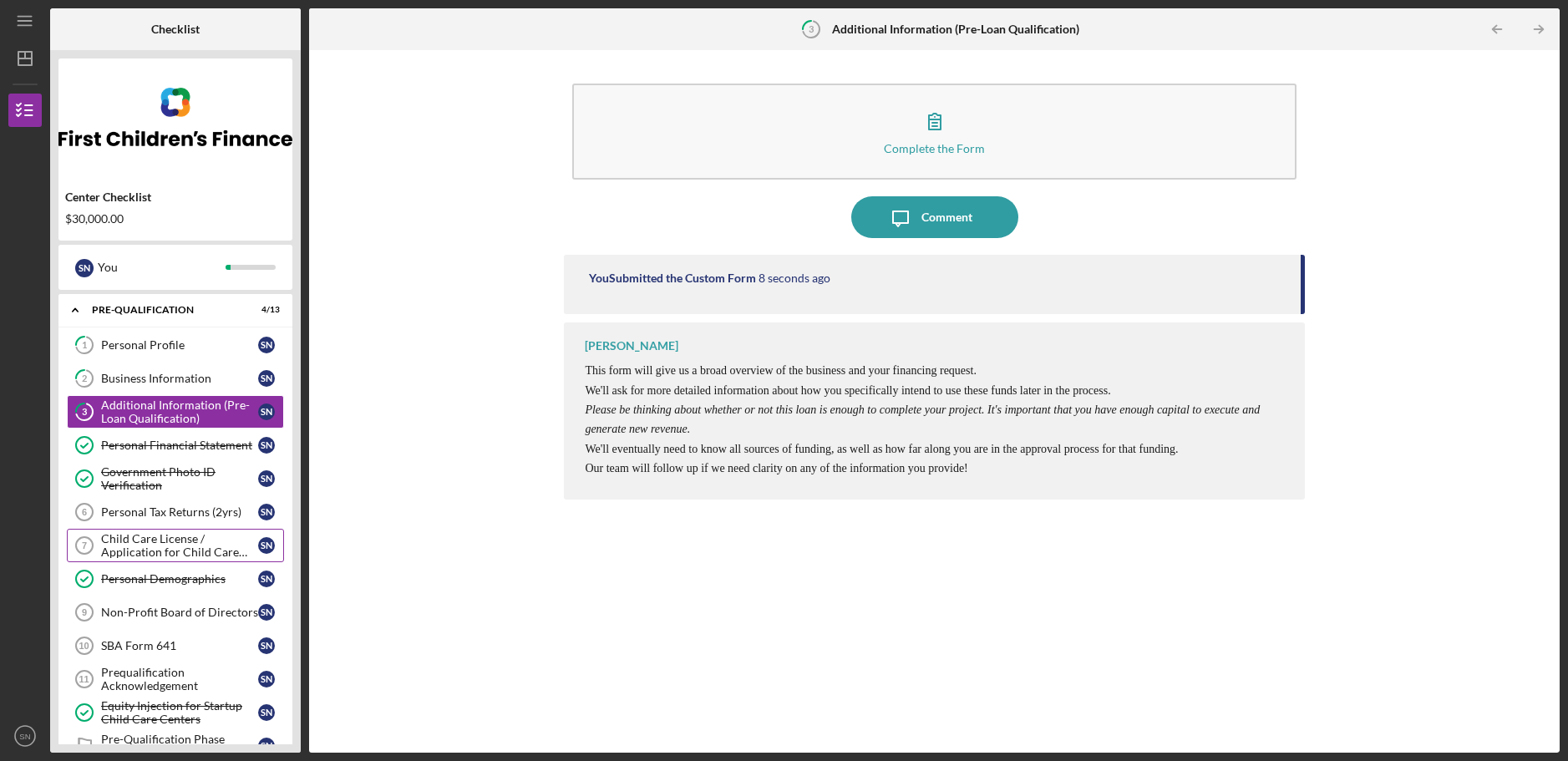
click at [132, 538] on div "Child Care License / Application for Child Care License" at bounding box center [179, 546] width 157 height 27
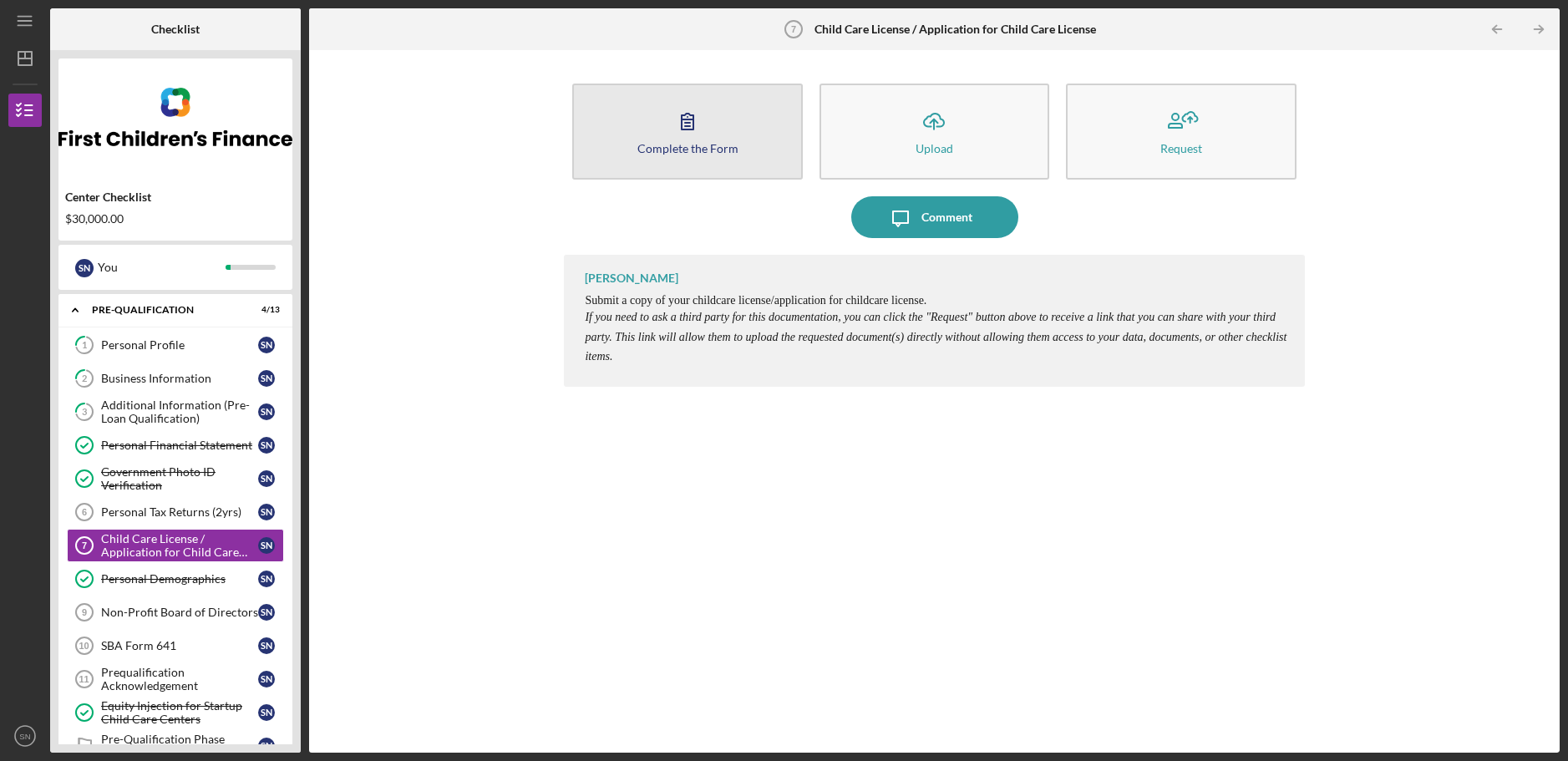
click at [678, 134] on icon "button" at bounding box center [688, 121] width 42 height 42
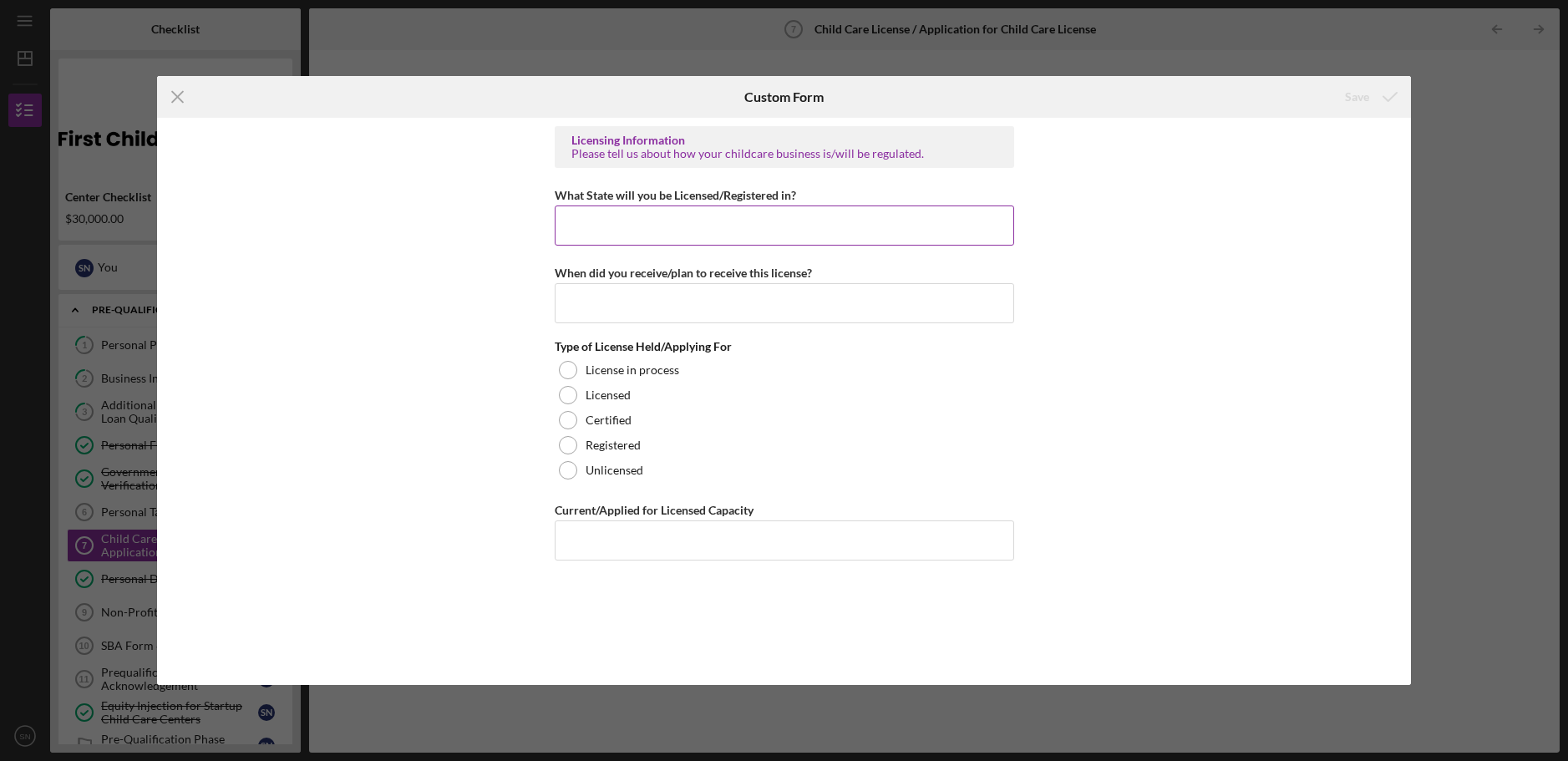
click at [596, 228] on input "What State will you be Licensed/Registered in?" at bounding box center [784, 226] width 459 height 40
type input "[US_STATE]"
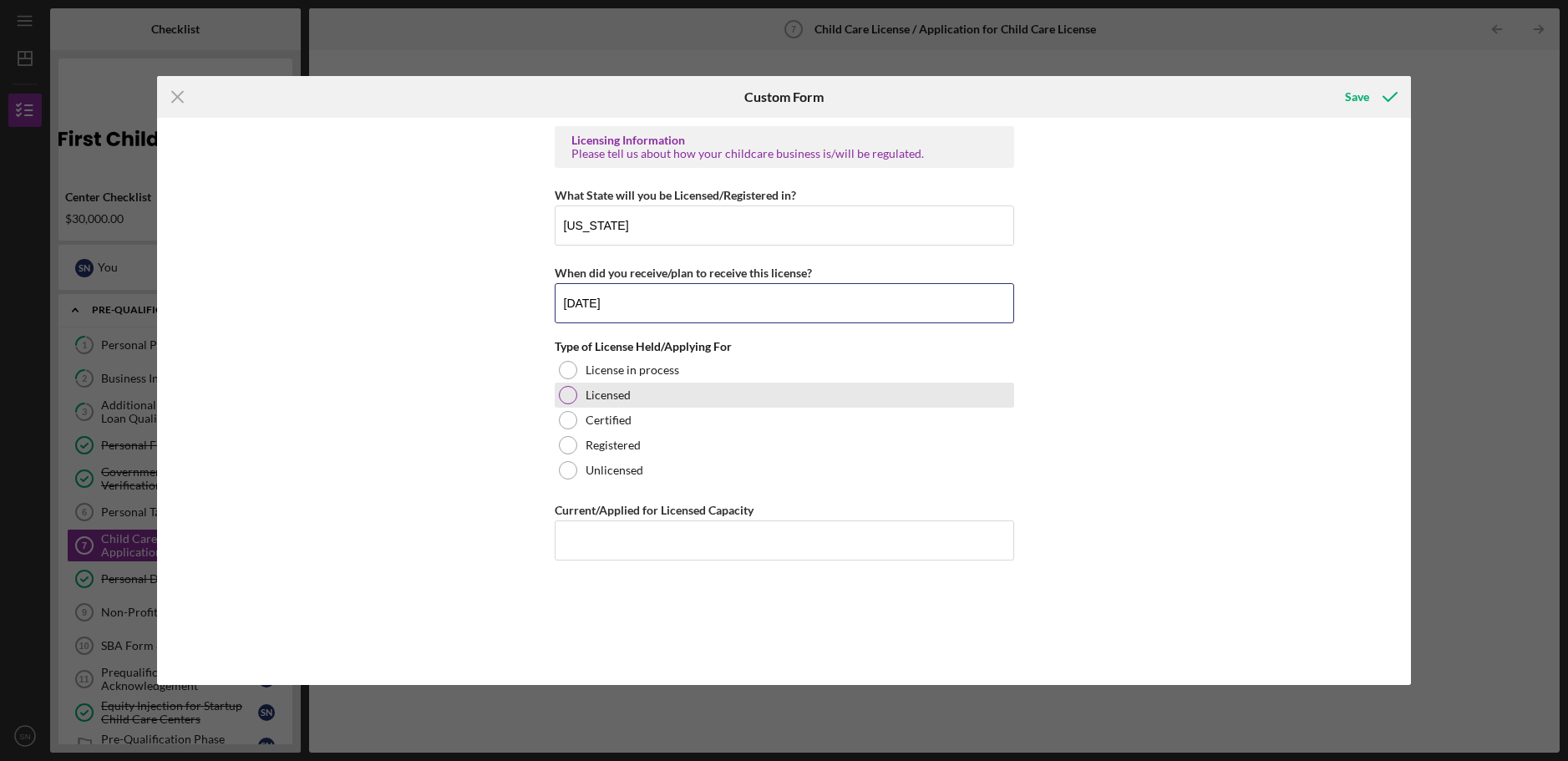
type input "[DATE]"
click at [570, 397] on div at bounding box center [569, 396] width 18 height 18
click at [564, 541] on input "Current/Applied for Licensed Capacity" at bounding box center [784, 541] width 459 height 40
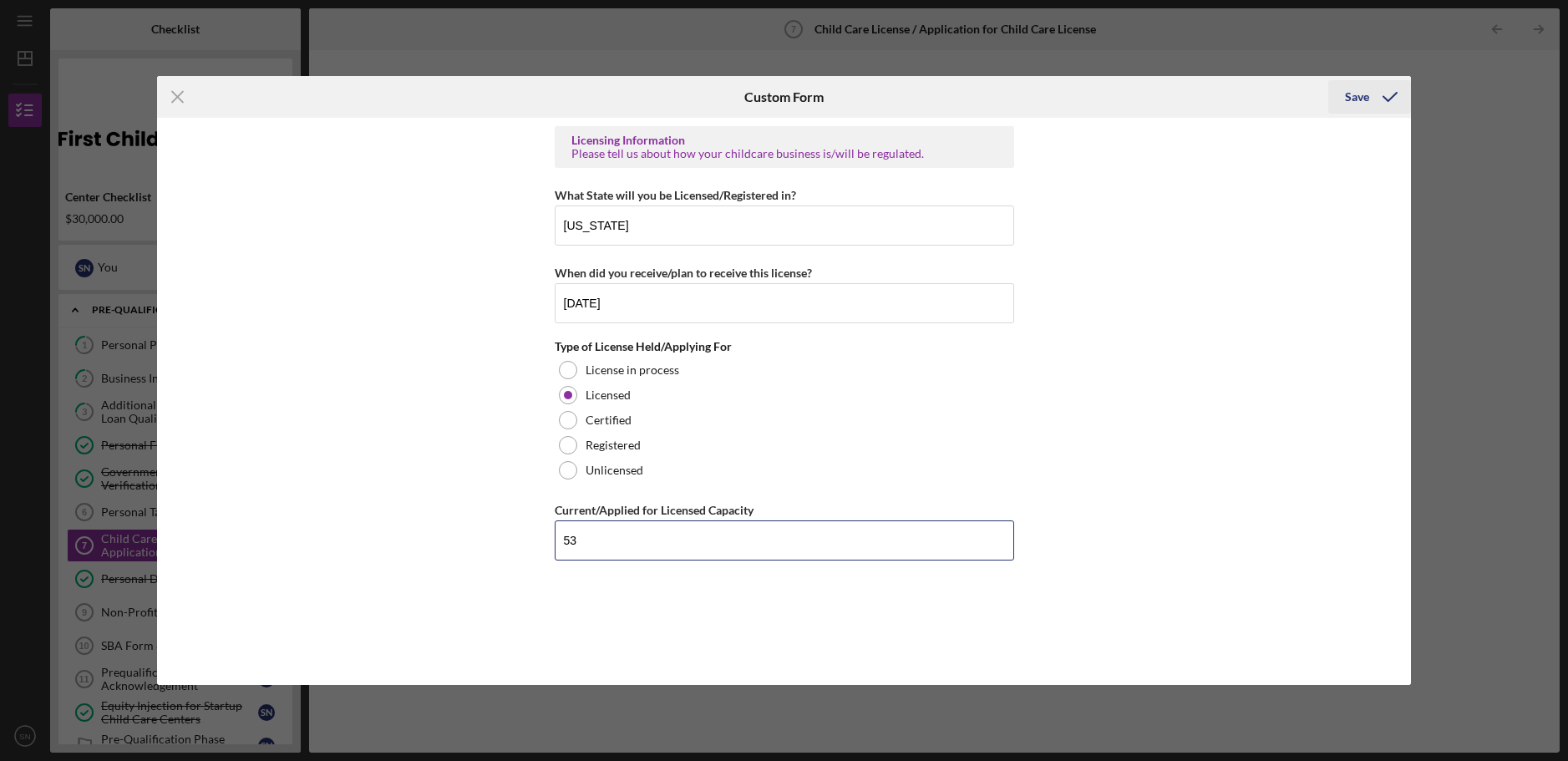
type input "53"
click at [1360, 93] on div "Save" at bounding box center [1357, 97] width 24 height 34
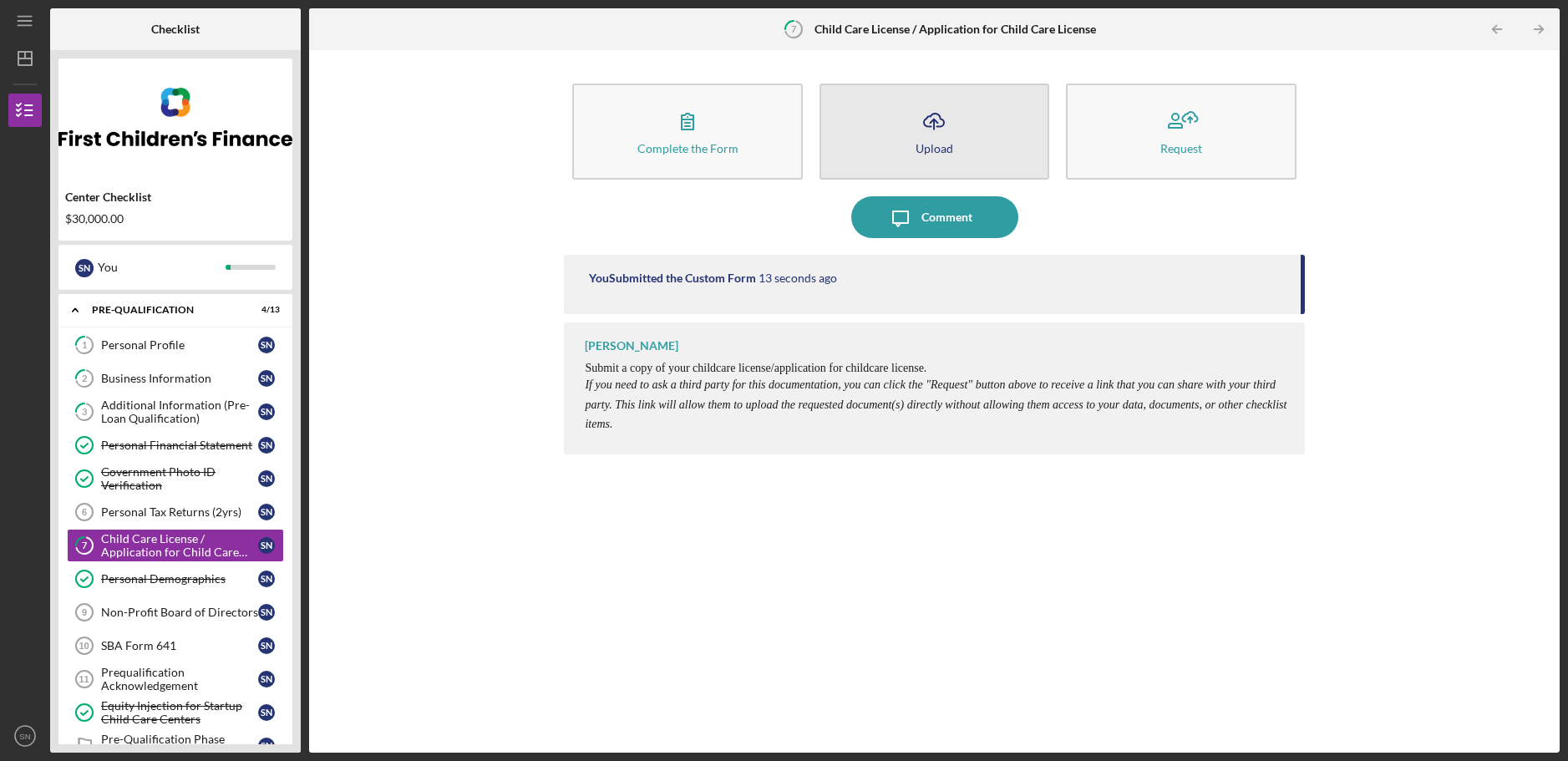
click at [934, 144] on div "Upload" at bounding box center [934, 148] width 38 height 13
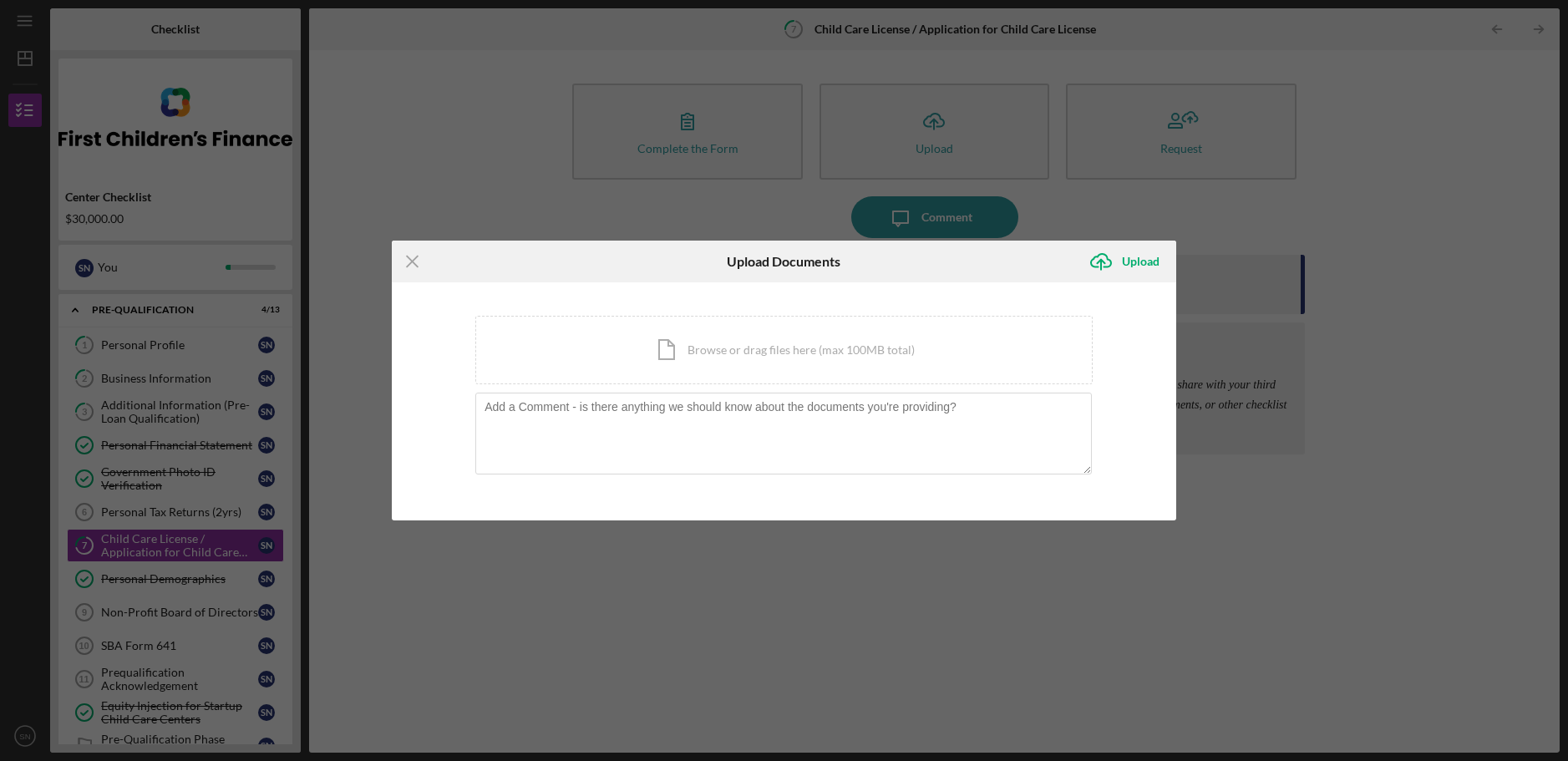
click at [1421, 281] on div "Icon/Menu Close Upload Documents Icon/Upload Upload You're uploading documents …" at bounding box center [784, 380] width 1568 height 761
click at [408, 259] on icon "Icon/Menu Close" at bounding box center [413, 261] width 42 height 42
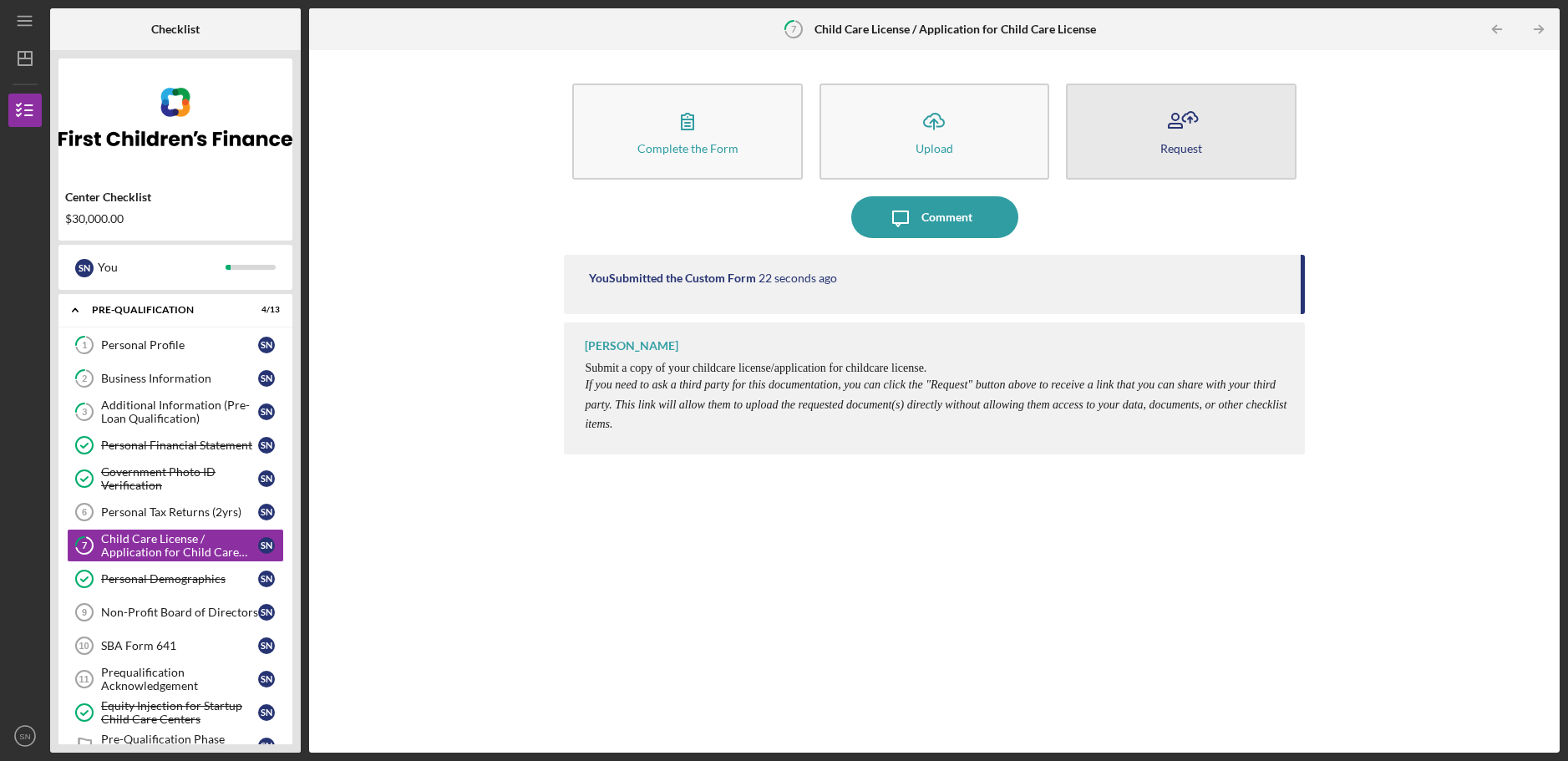
click at [1174, 134] on icon "button" at bounding box center [1182, 121] width 42 height 42
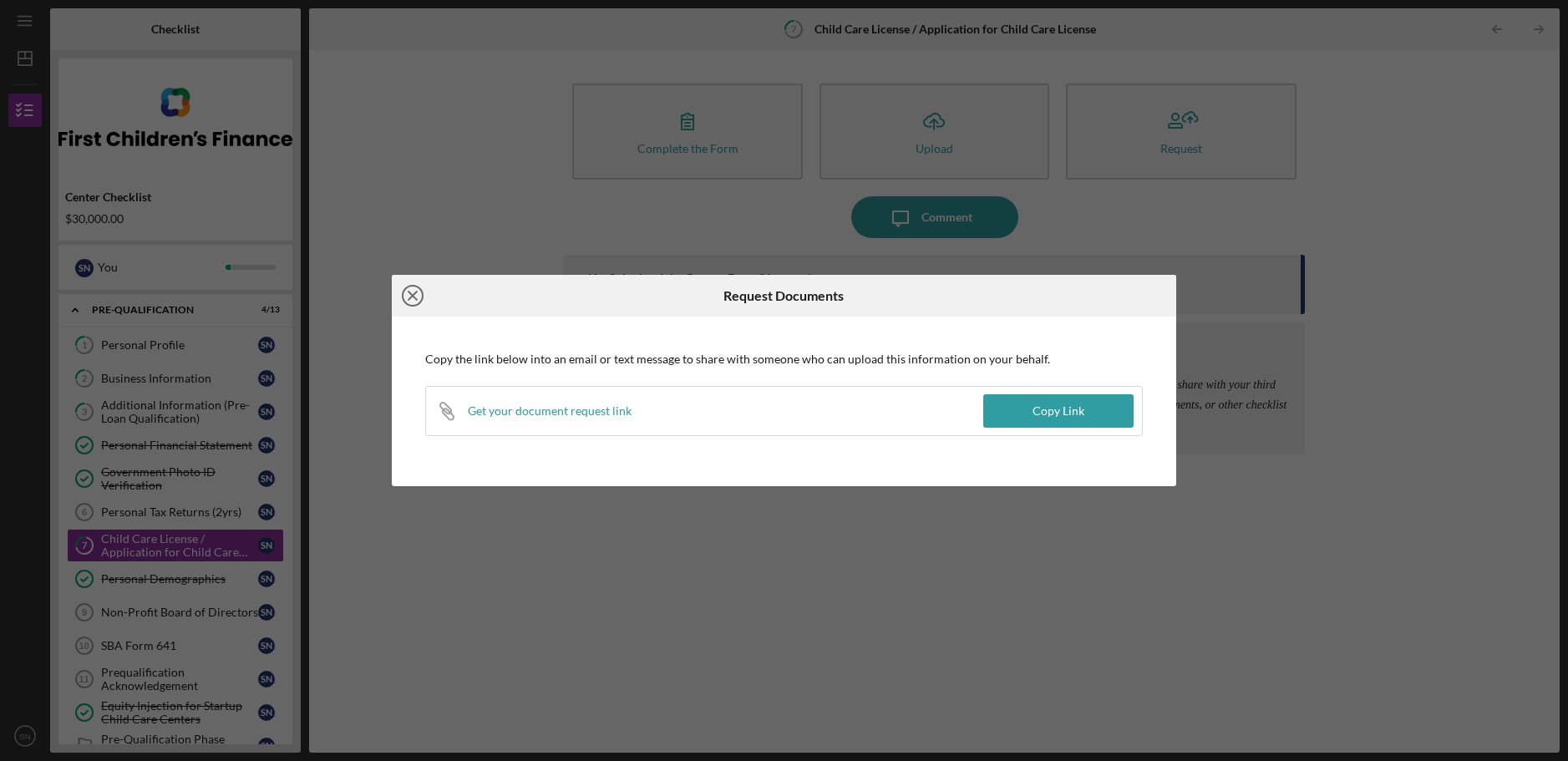
click at [407, 291] on icon "Icon/Close" at bounding box center [413, 296] width 42 height 42
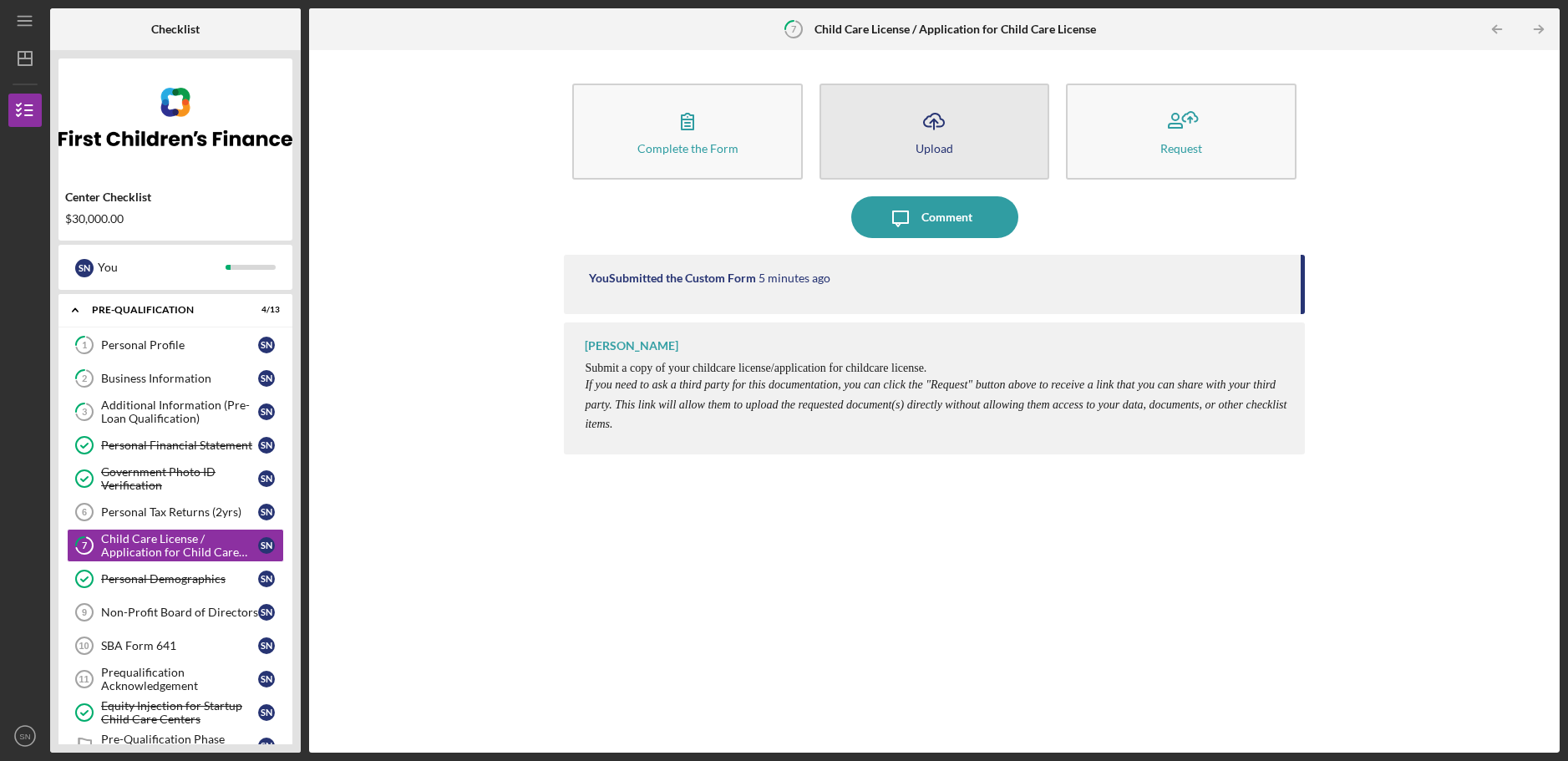
click at [947, 131] on icon "Icon/Upload" at bounding box center [934, 121] width 42 height 42
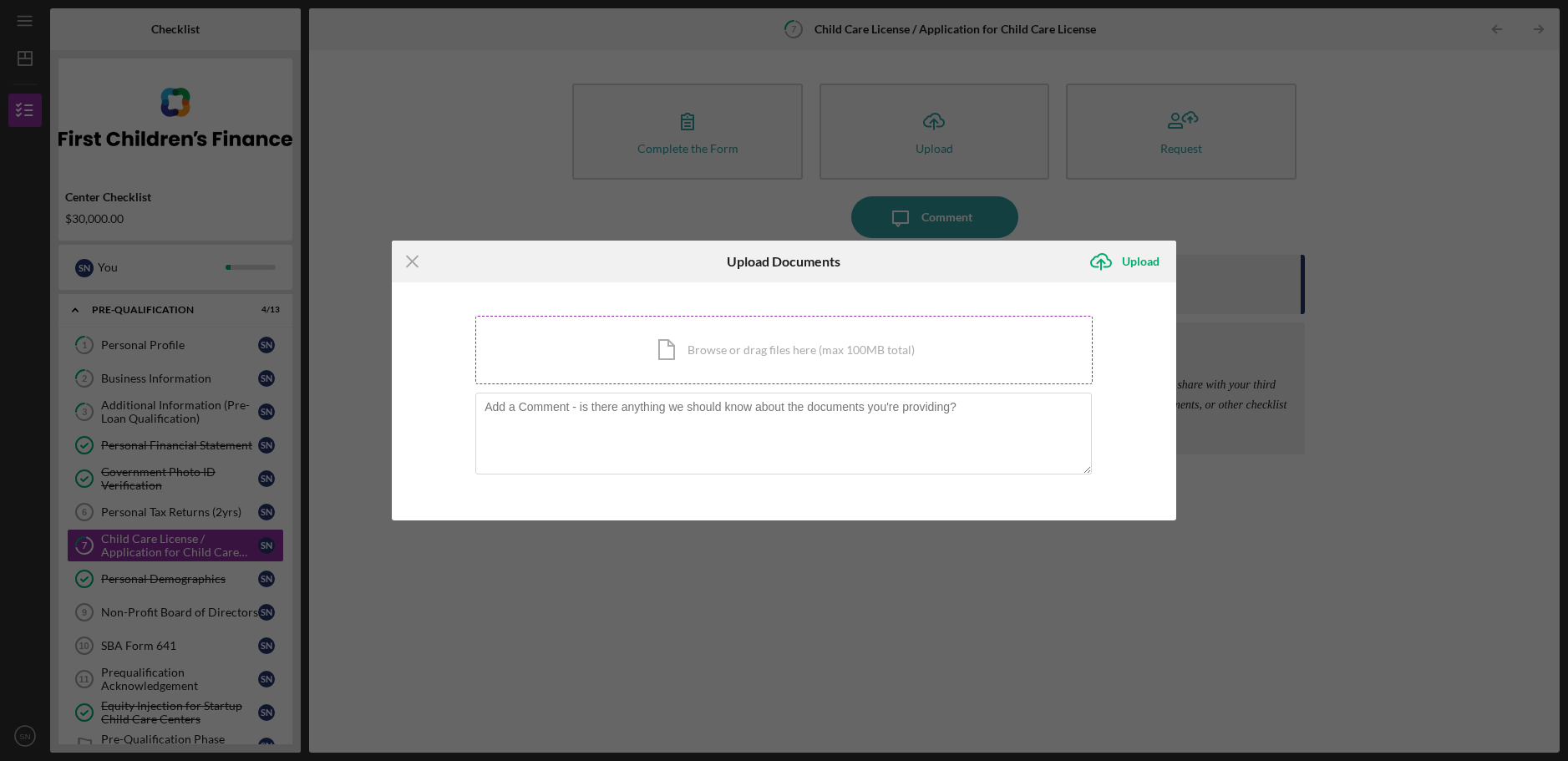
click at [741, 351] on div "Icon/Document Browse or drag files here (max 100MB total) Tap to choose files o…" at bounding box center [784, 350] width 617 height 69
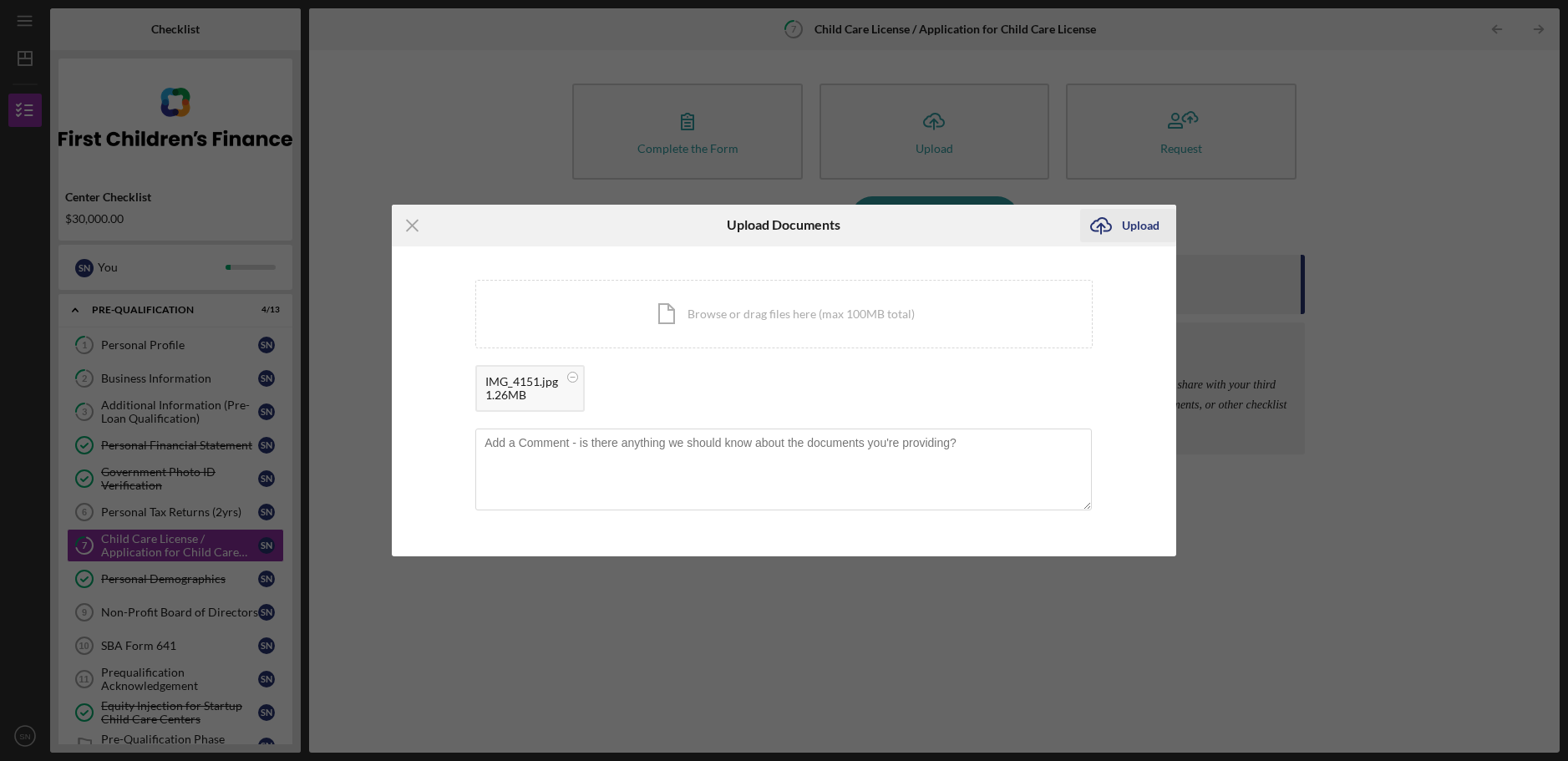
click at [1135, 226] on div "Upload" at bounding box center [1141, 226] width 38 height 34
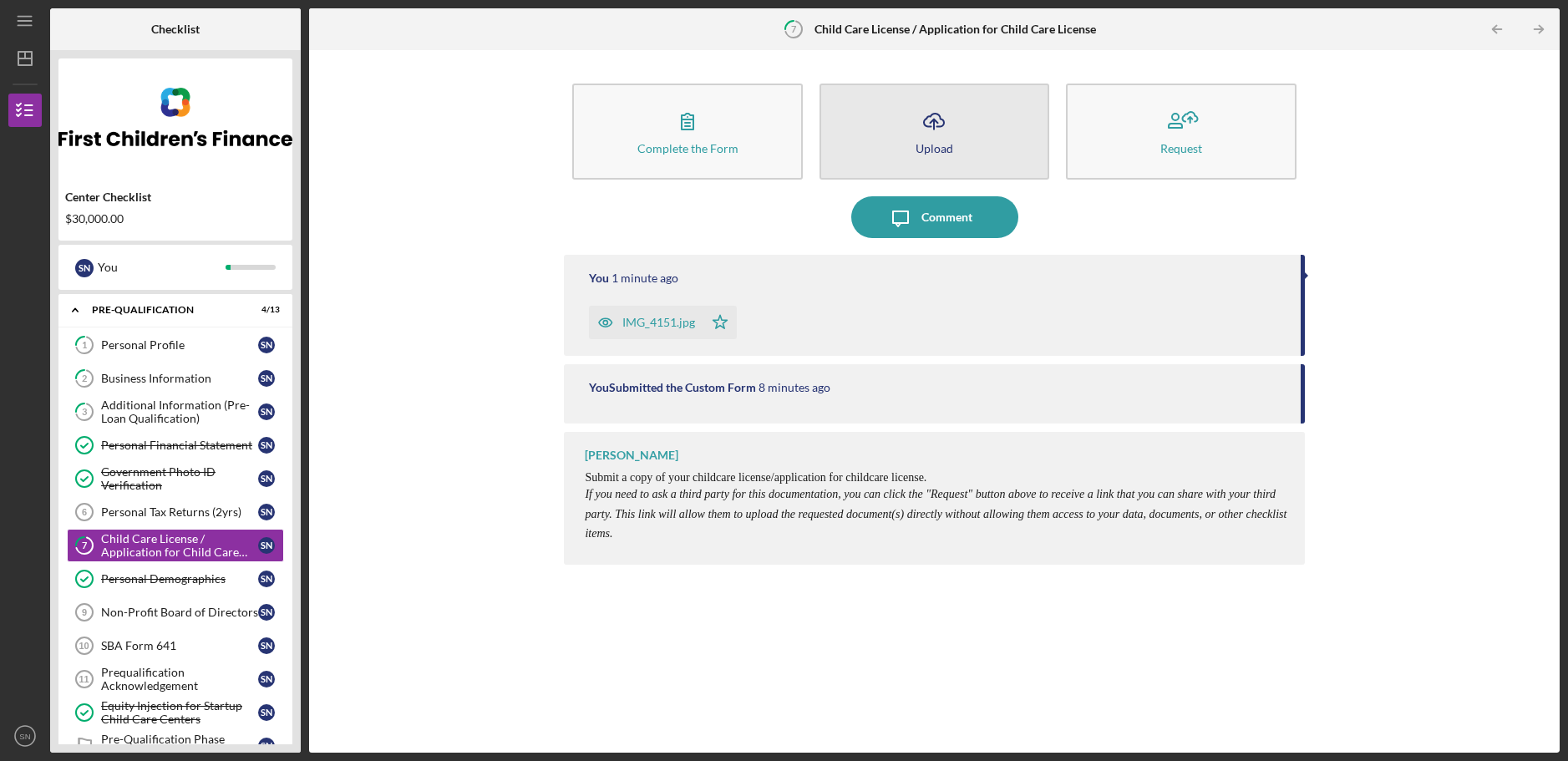
click at [892, 150] on button "Icon/Upload Upload" at bounding box center [935, 131] width 230 height 96
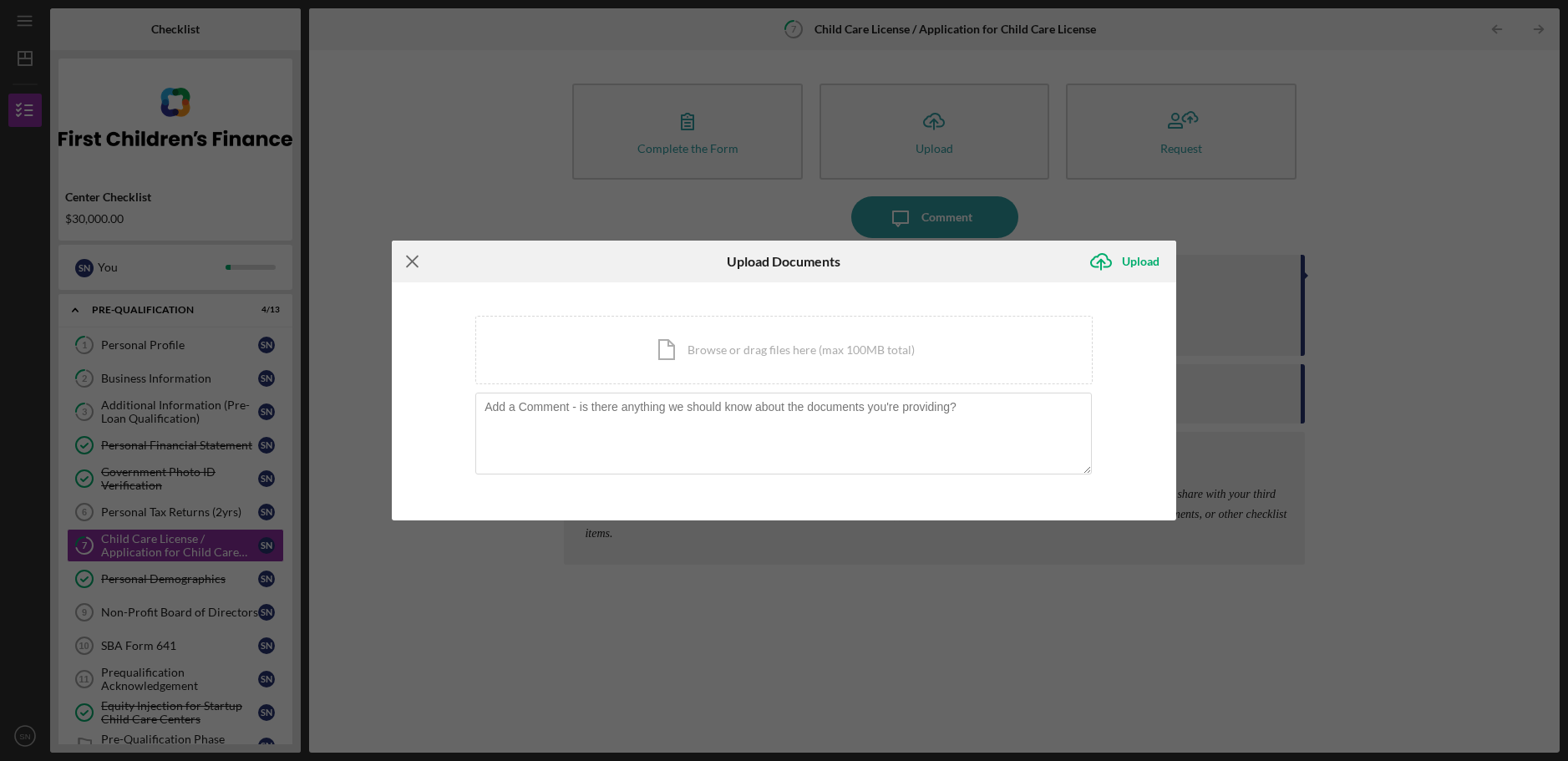
click at [412, 264] on icon "Icon/Menu Close" at bounding box center [413, 261] width 42 height 42
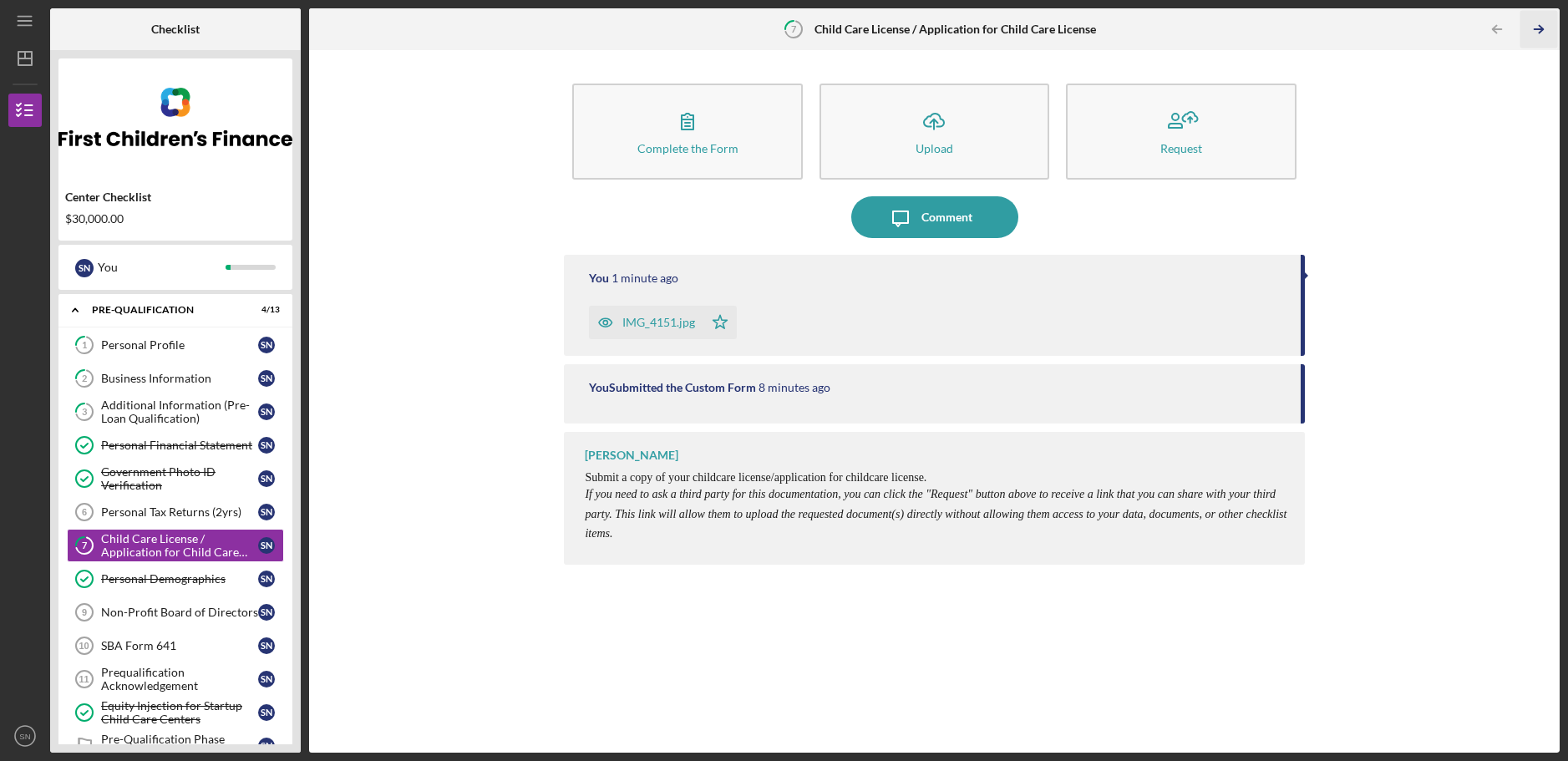
click at [1538, 29] on line "button" at bounding box center [1539, 29] width 8 height 0
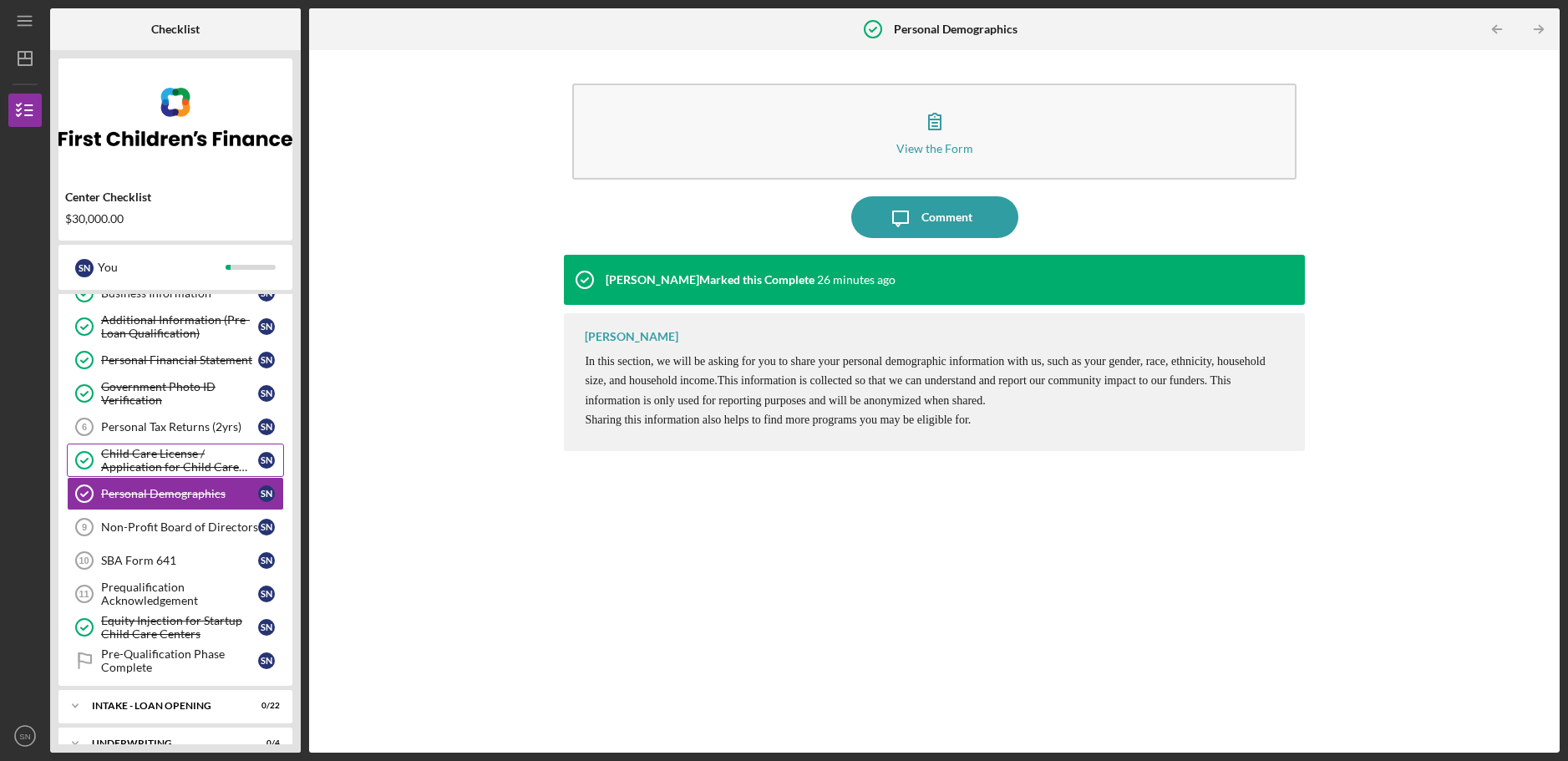
scroll to position [167, 0]
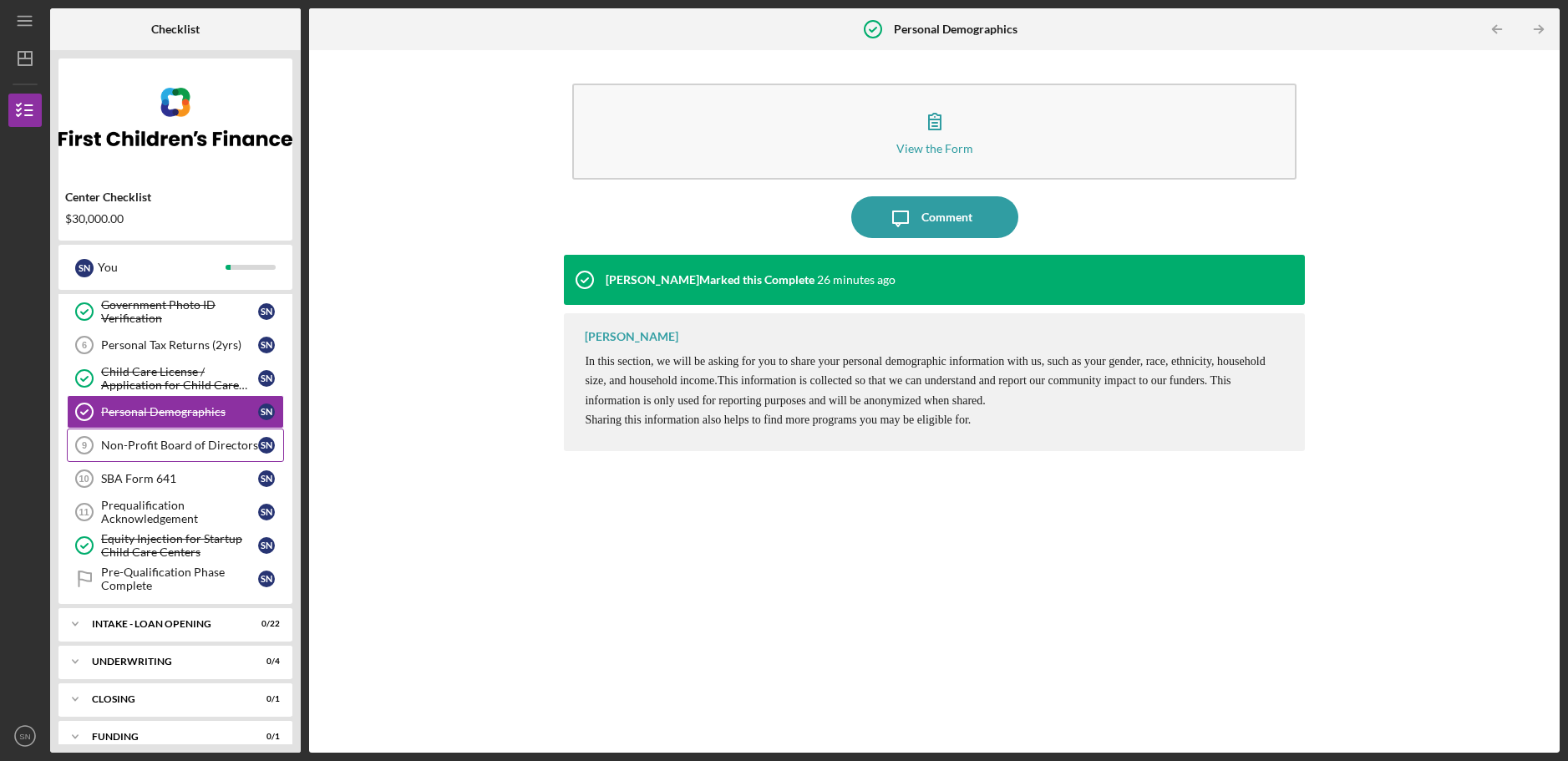
click at [158, 443] on div "Non-Profit Board of Directors" at bounding box center [179, 445] width 157 height 13
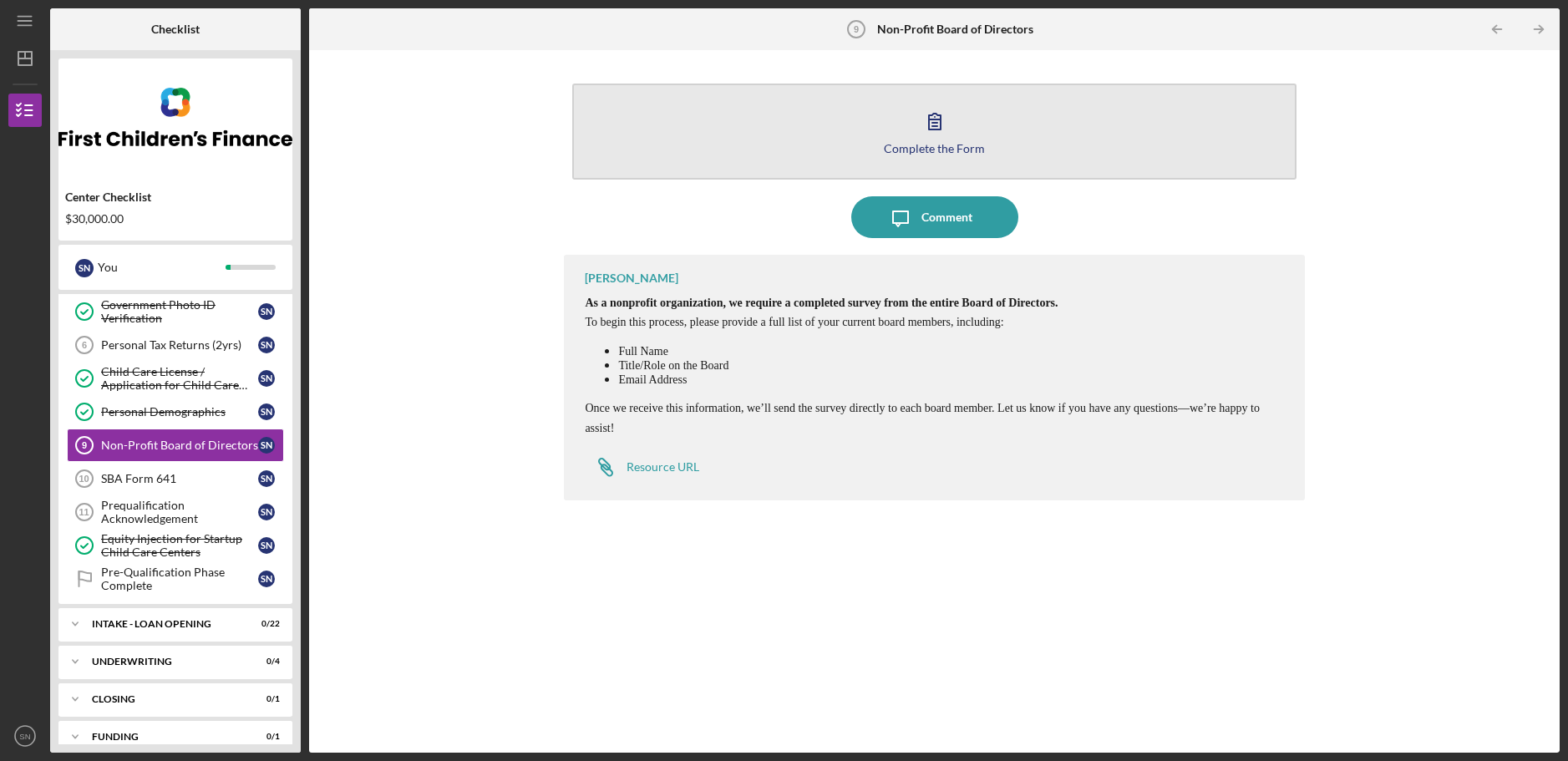
click at [850, 132] on button "Complete the Form Form" at bounding box center [933, 131] width 723 height 96
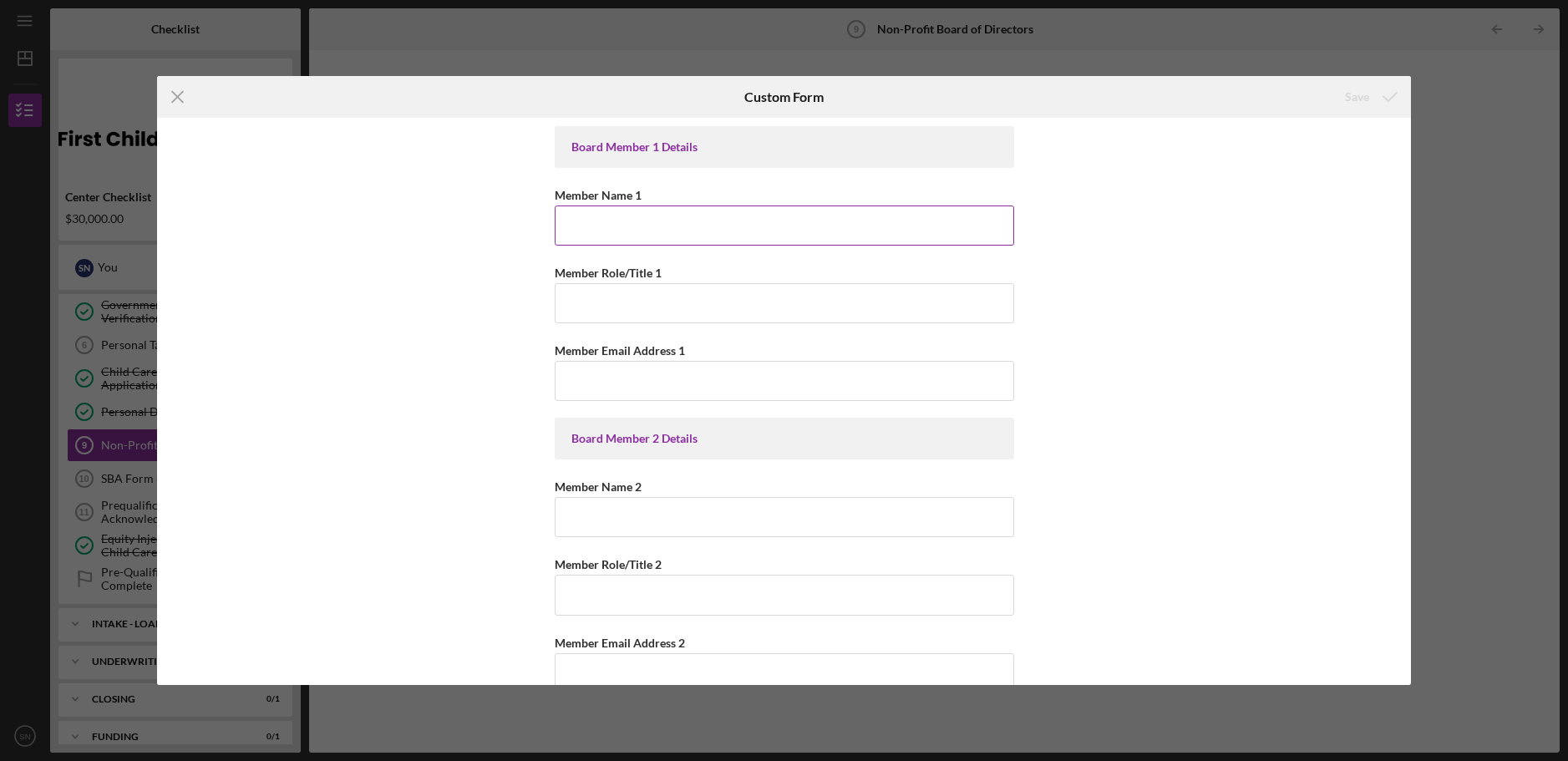
click at [590, 234] on input "Member Name 1" at bounding box center [784, 226] width 459 height 40
type input "[PERSON_NAME]"
type input "President"
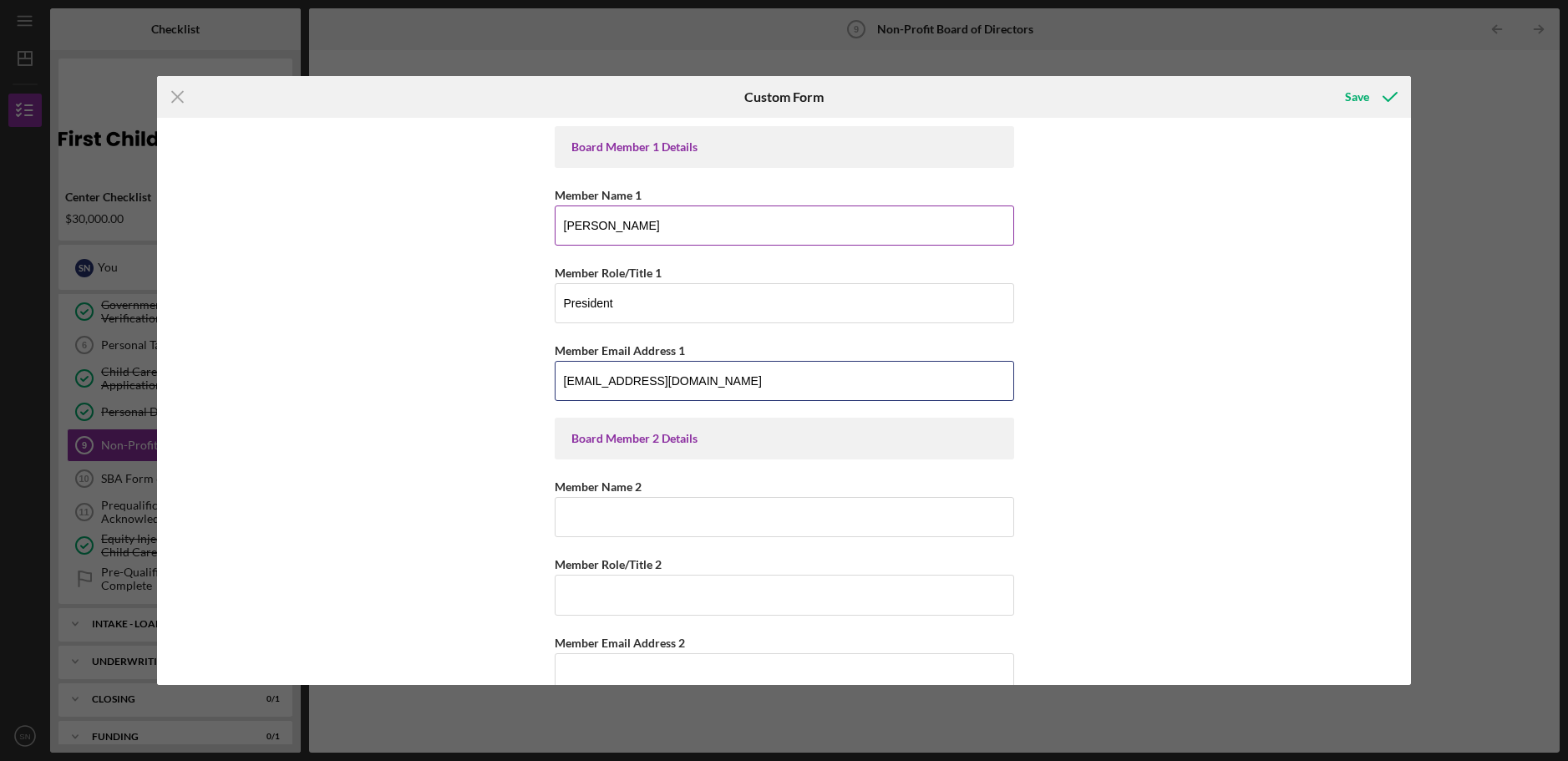
type input "[EMAIL_ADDRESS][DOMAIN_NAME]"
type input "[PERSON_NAME]"
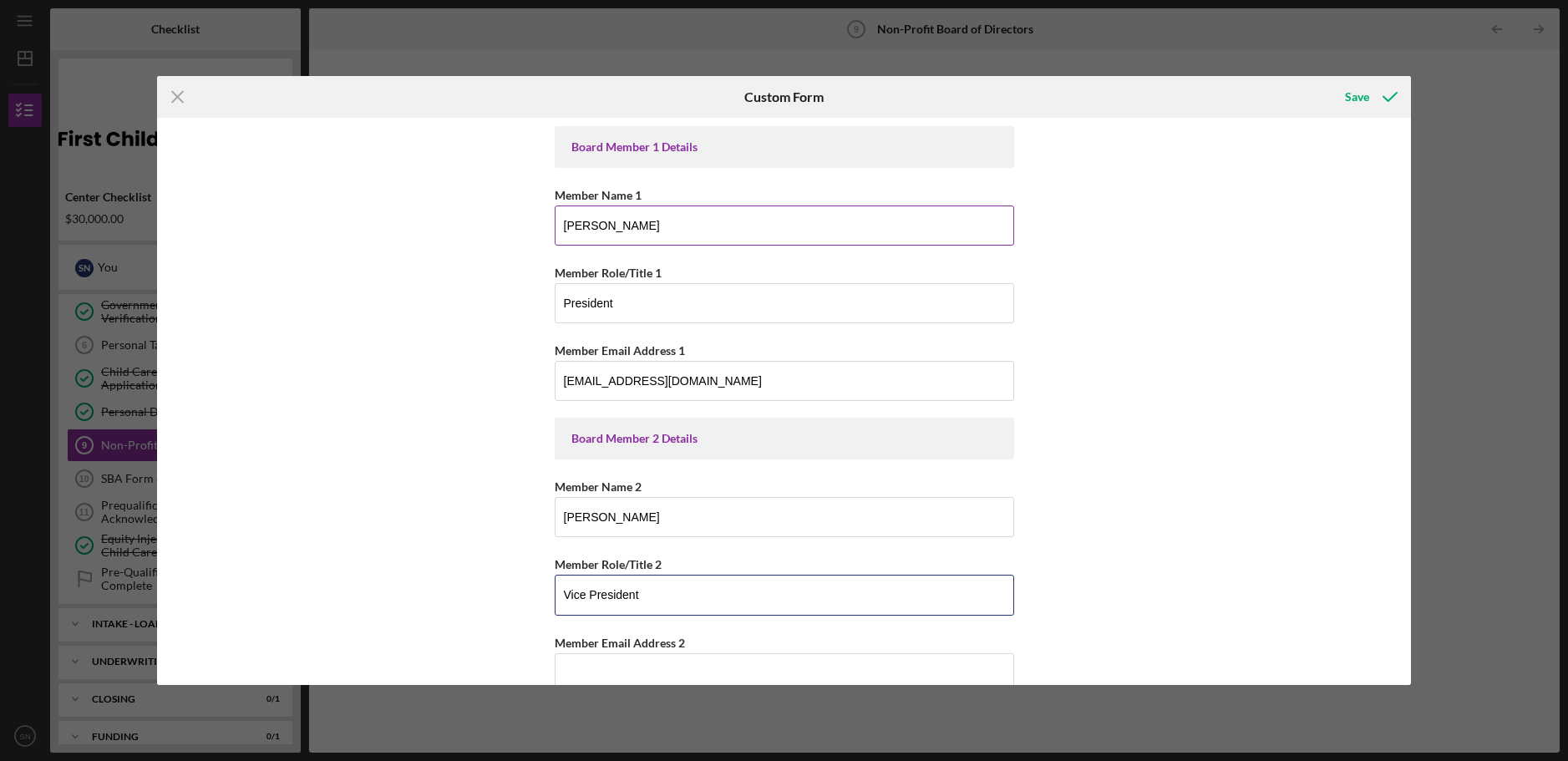
type input "Vice President"
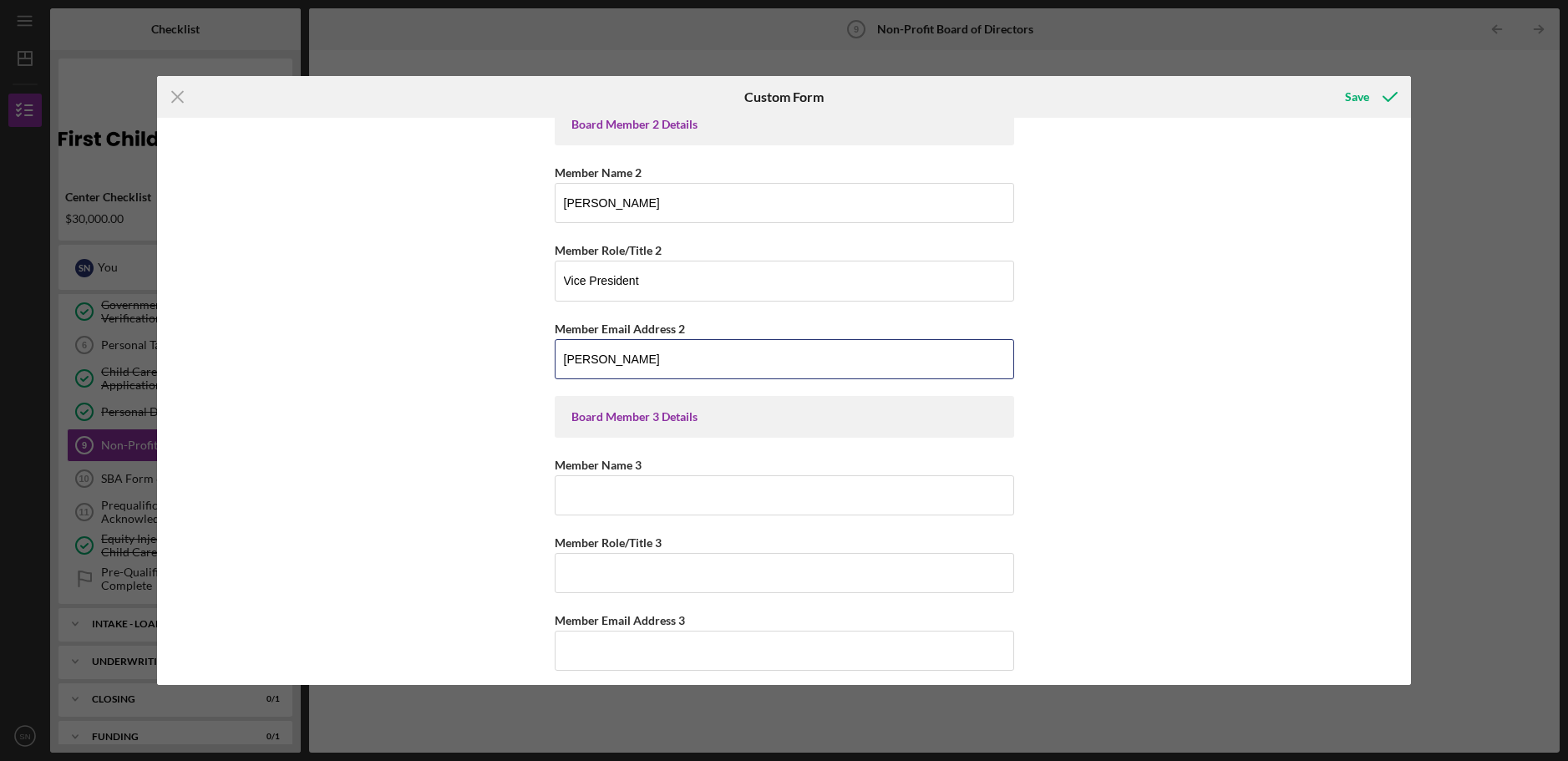
scroll to position [343, 0]
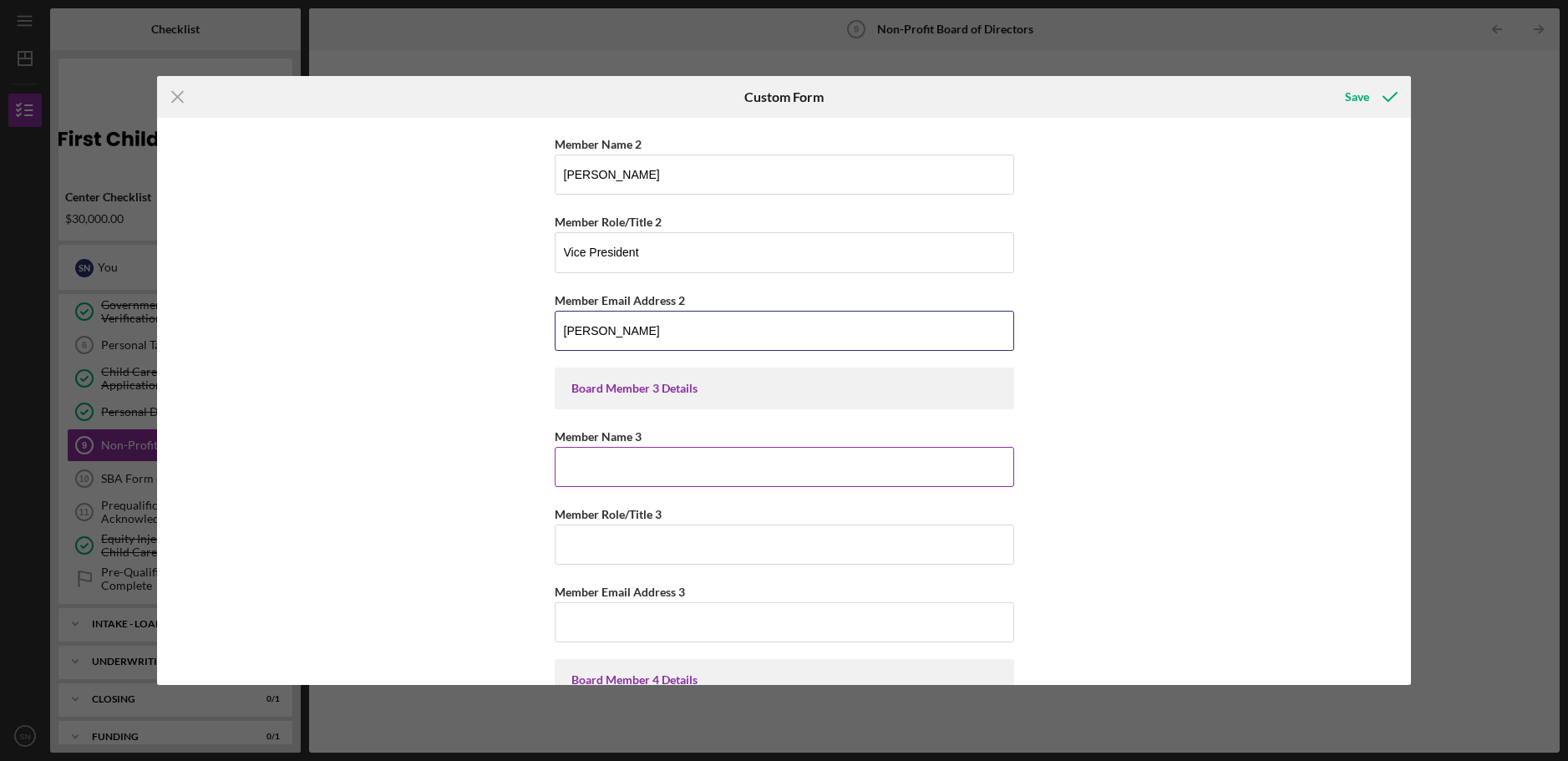
type input "[PERSON_NAME]"
click at [582, 472] on input "Member Name 3" at bounding box center [784, 467] width 459 height 40
type input "[PERSON_NAME]"
type input "[EMAIL_ADDRESS][DOMAIN_NAME]"
click at [599, 334] on input "[PERSON_NAME]" at bounding box center [784, 331] width 459 height 40
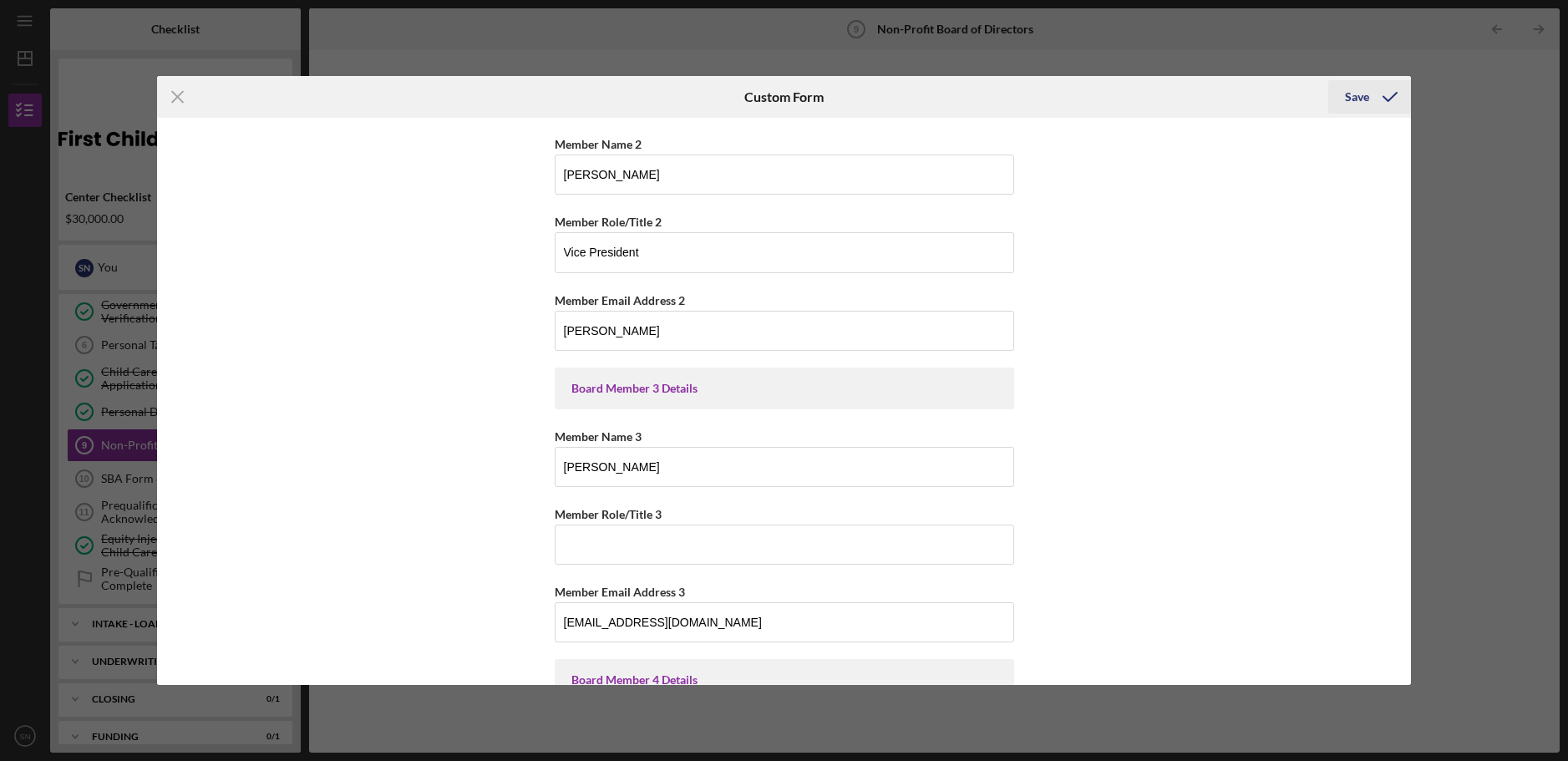
click at [1361, 96] on div "Save" at bounding box center [1357, 97] width 24 height 34
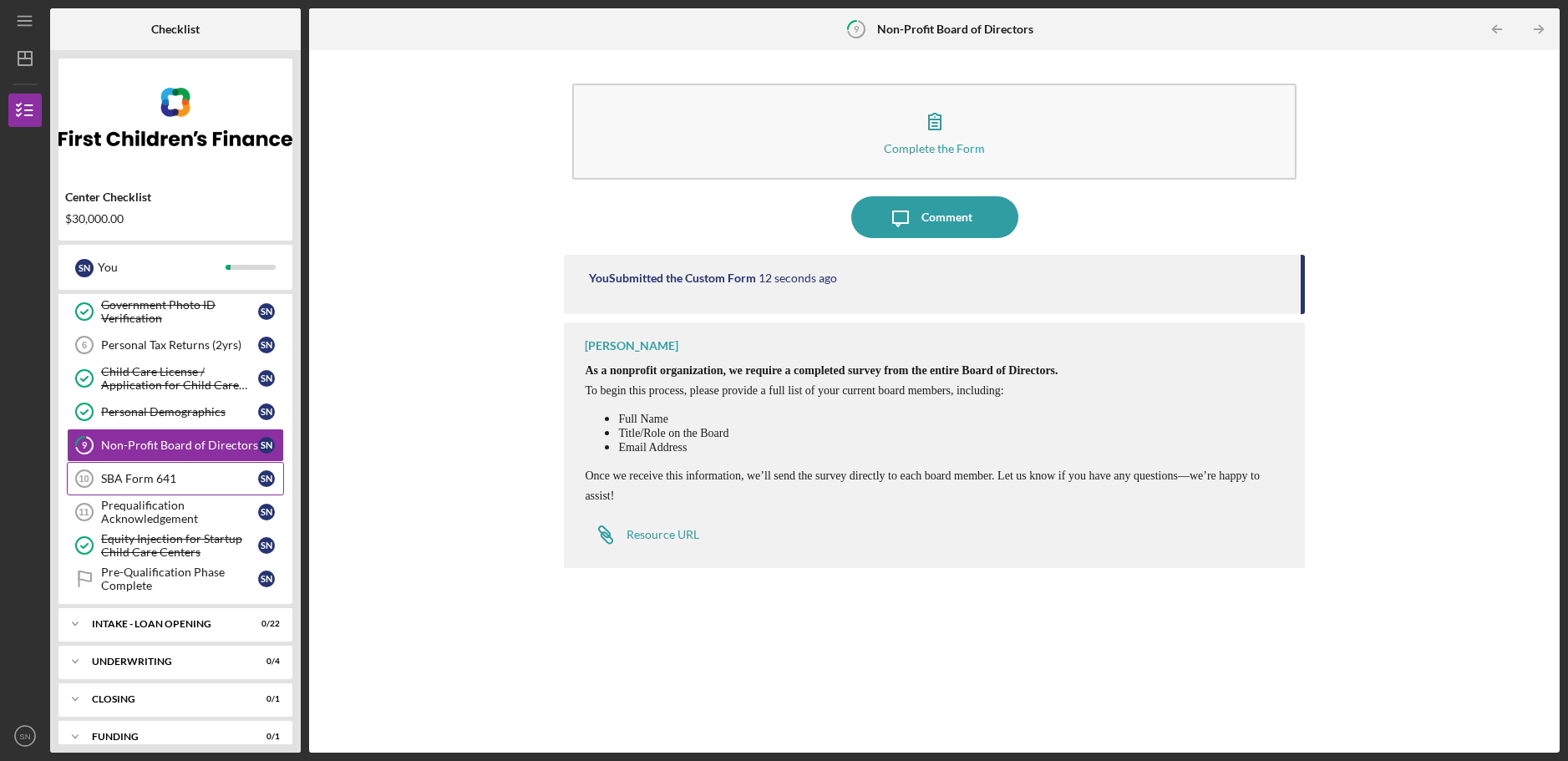
click at [149, 478] on div "SBA Form 641" at bounding box center [179, 479] width 157 height 13
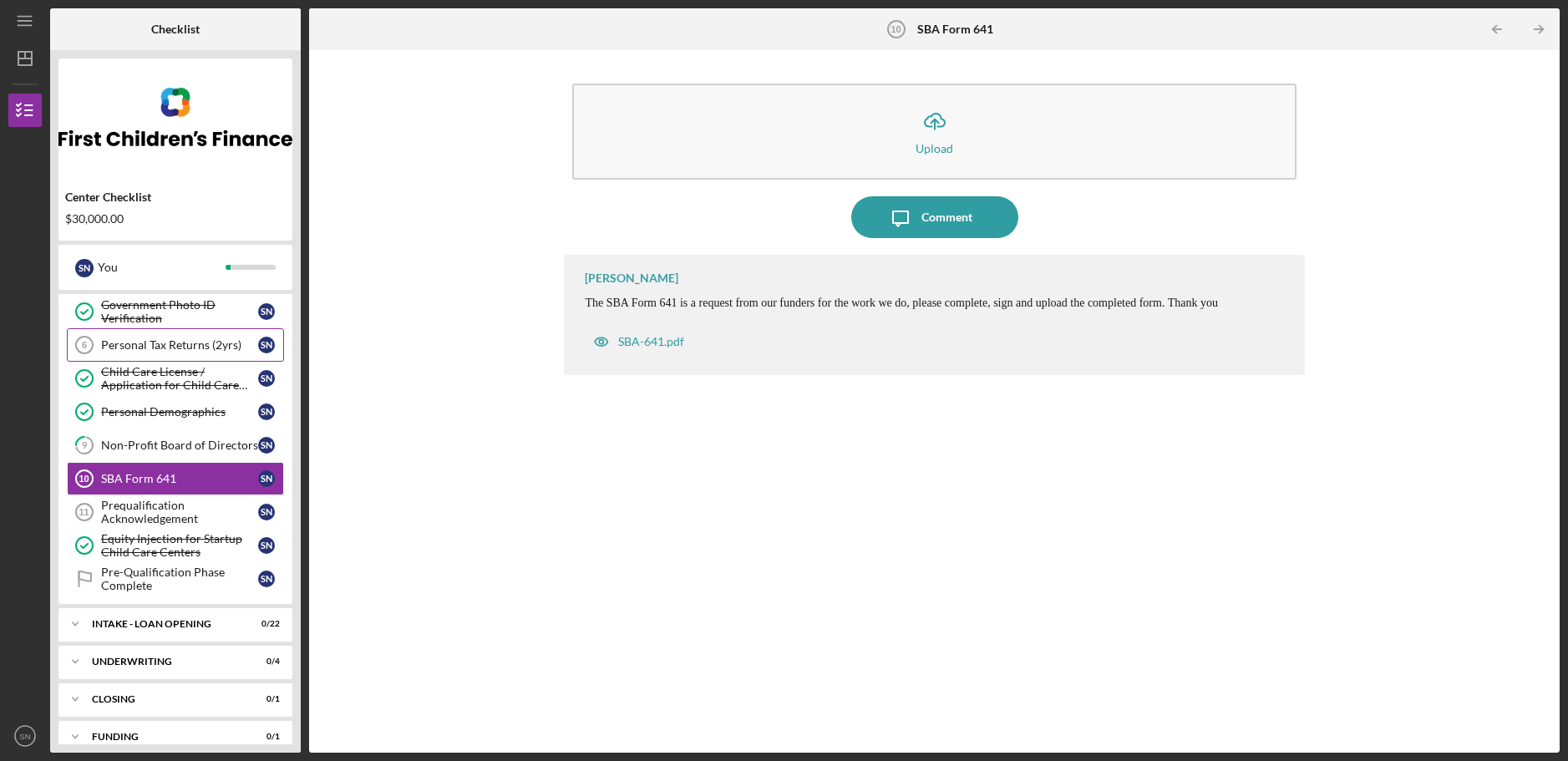
click at [140, 345] on div "Personal Tax Returns (2yrs)" at bounding box center [179, 345] width 157 height 13
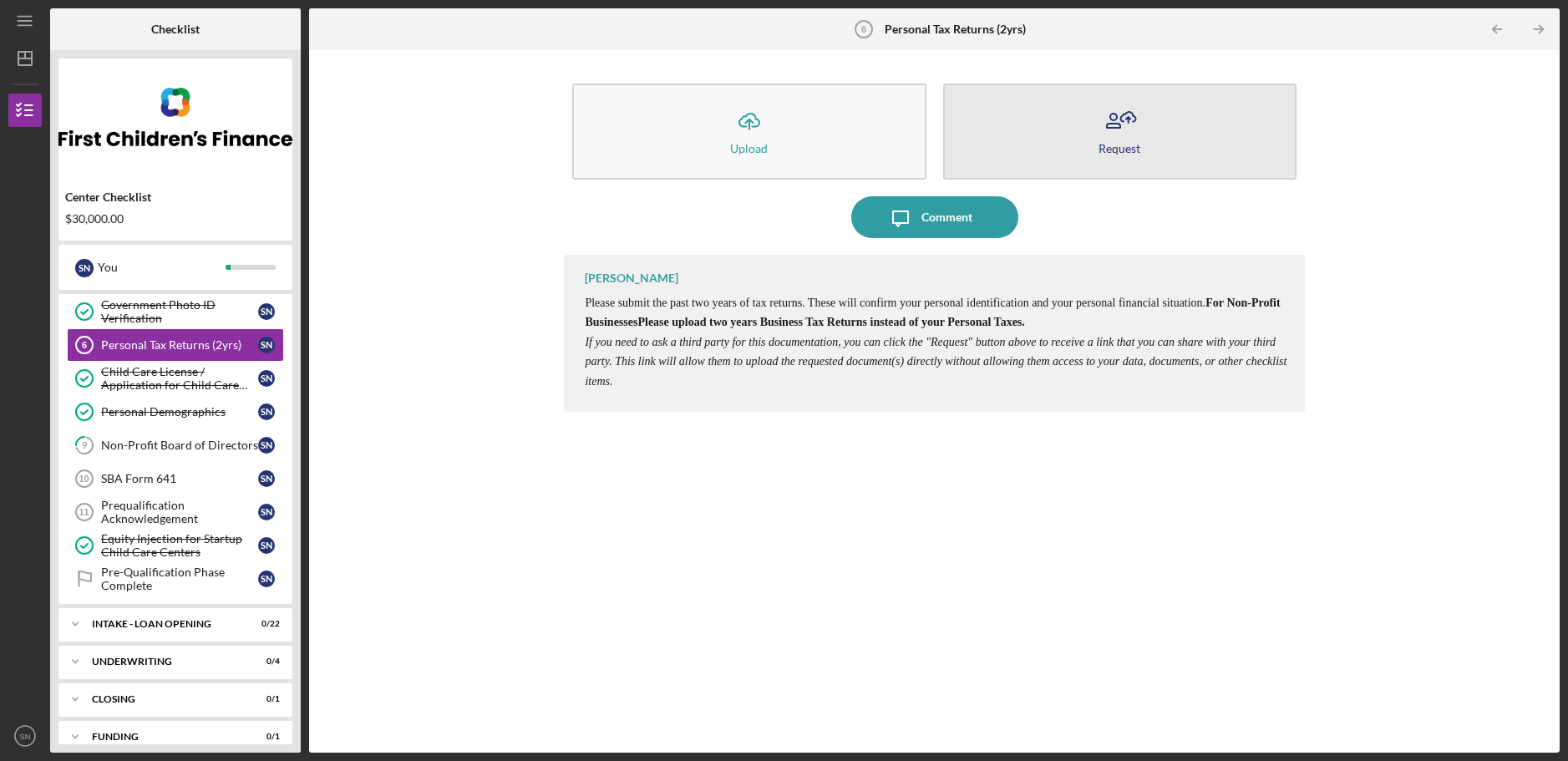
click at [1118, 125] on icon "button" at bounding box center [1120, 121] width 42 height 42
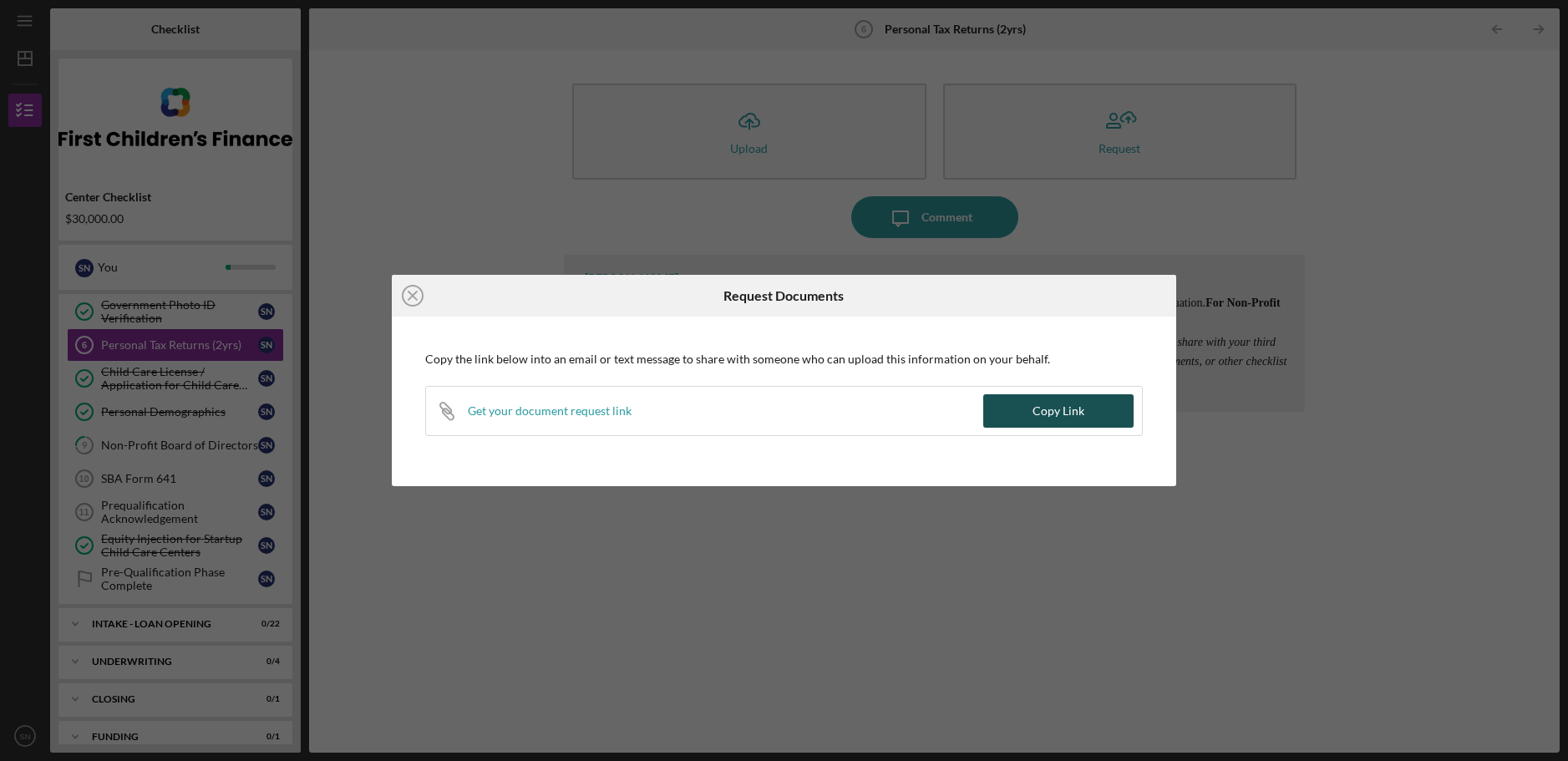
click at [1049, 409] on div "Copy Link" at bounding box center [1059, 412] width 52 height 34
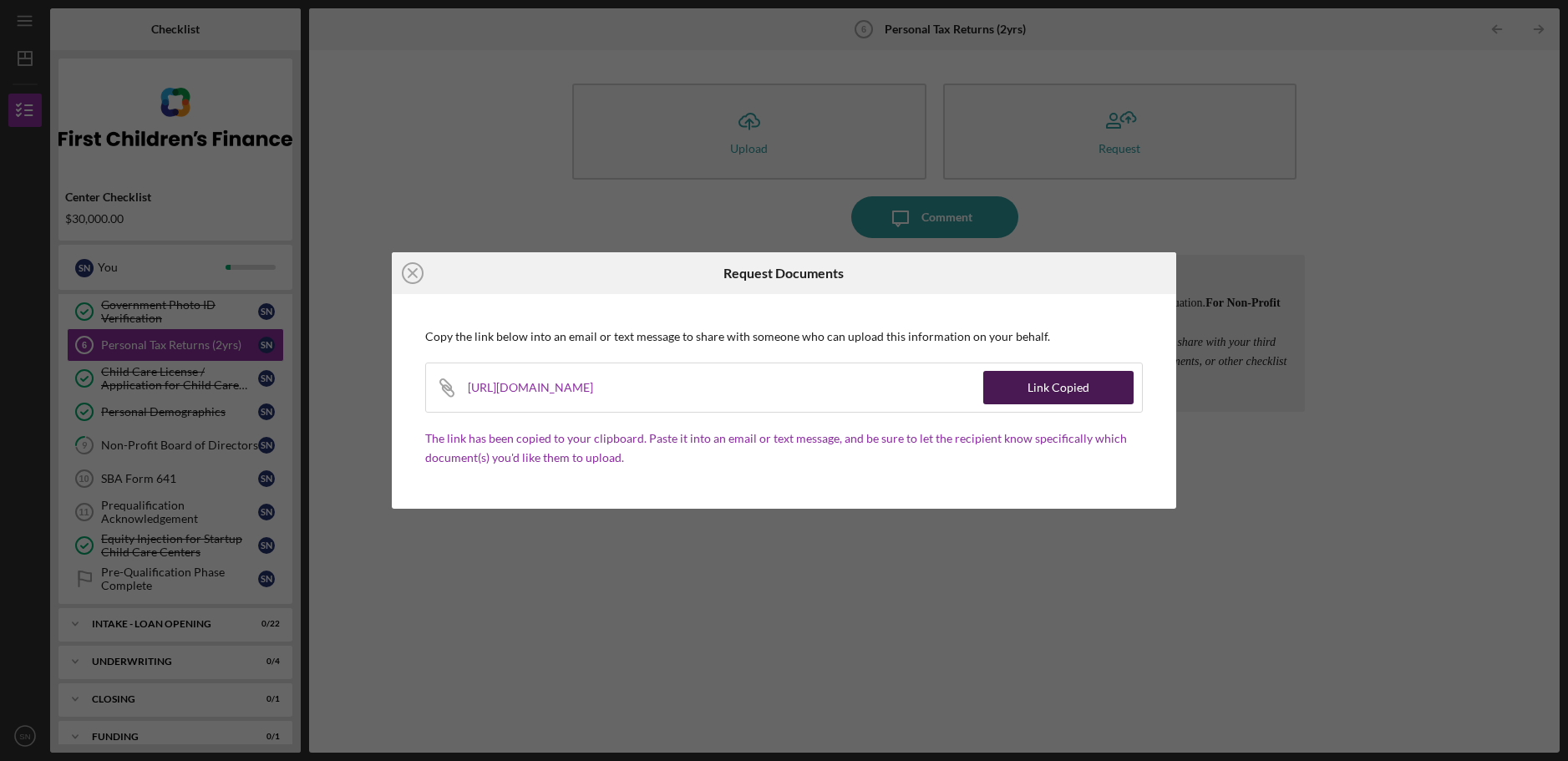
click at [1036, 380] on div "Link Copied" at bounding box center [1059, 388] width 62 height 34
click at [414, 271] on line at bounding box center [412, 273] width 8 height 8
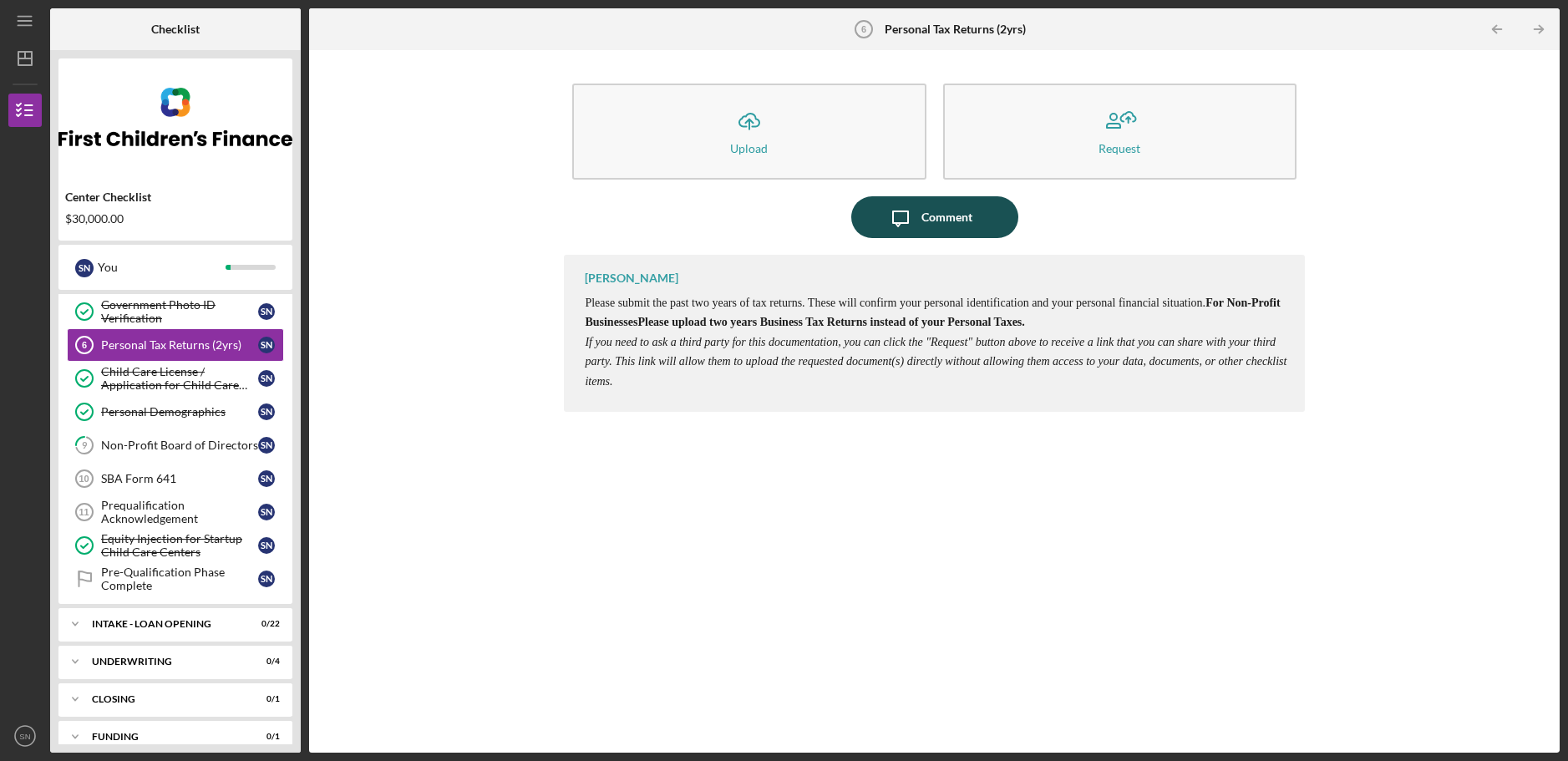
click at [948, 218] on div "Comment" at bounding box center [947, 218] width 51 height 42
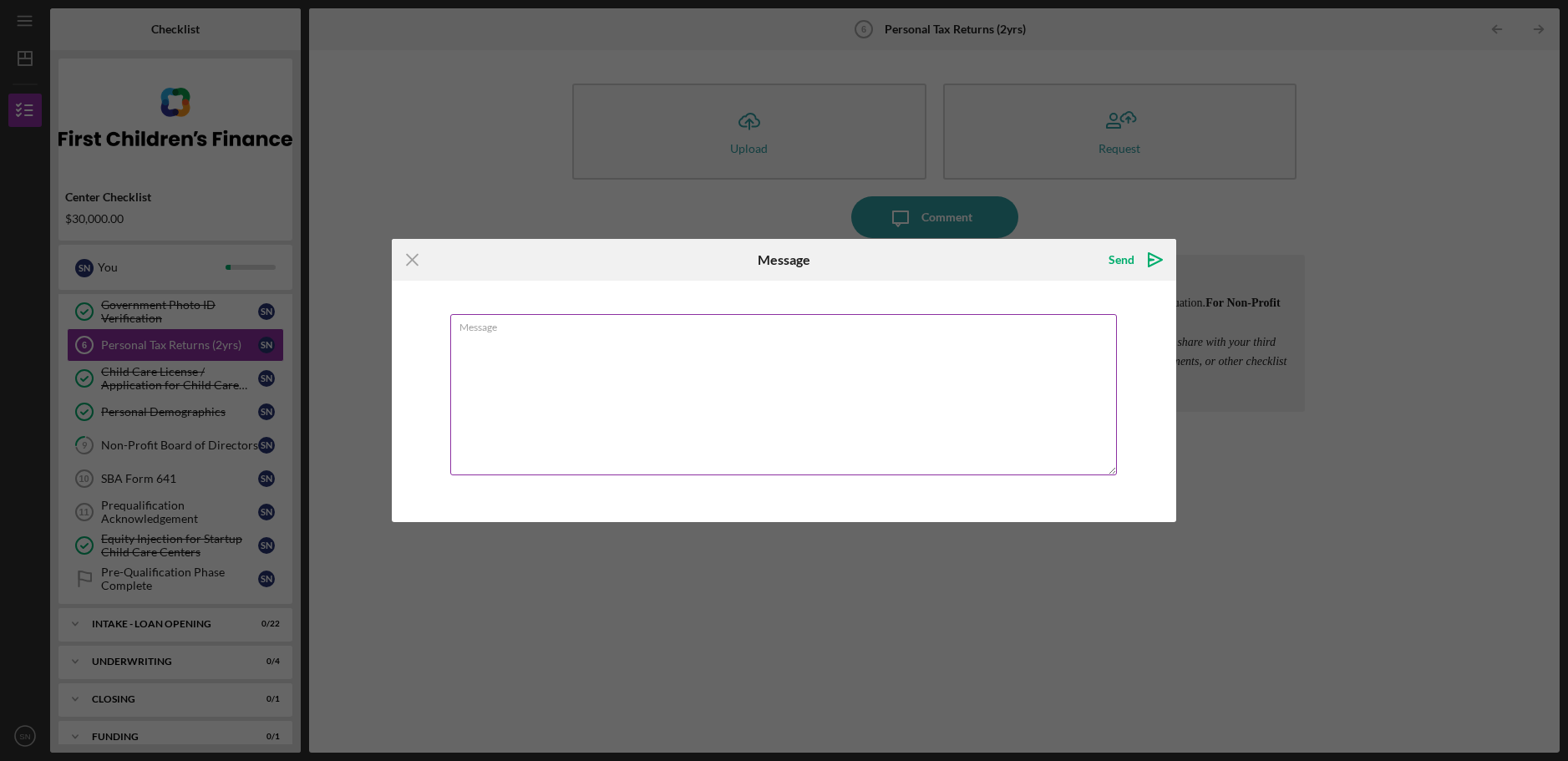
click at [484, 346] on textarea "Message" at bounding box center [784, 395] width 667 height 161
type textarea "Link was given to [PERSON_NAME] & Co to share this information with you"
click at [1135, 257] on icon "Icon/icon-invite-send" at bounding box center [1156, 260] width 42 height 42
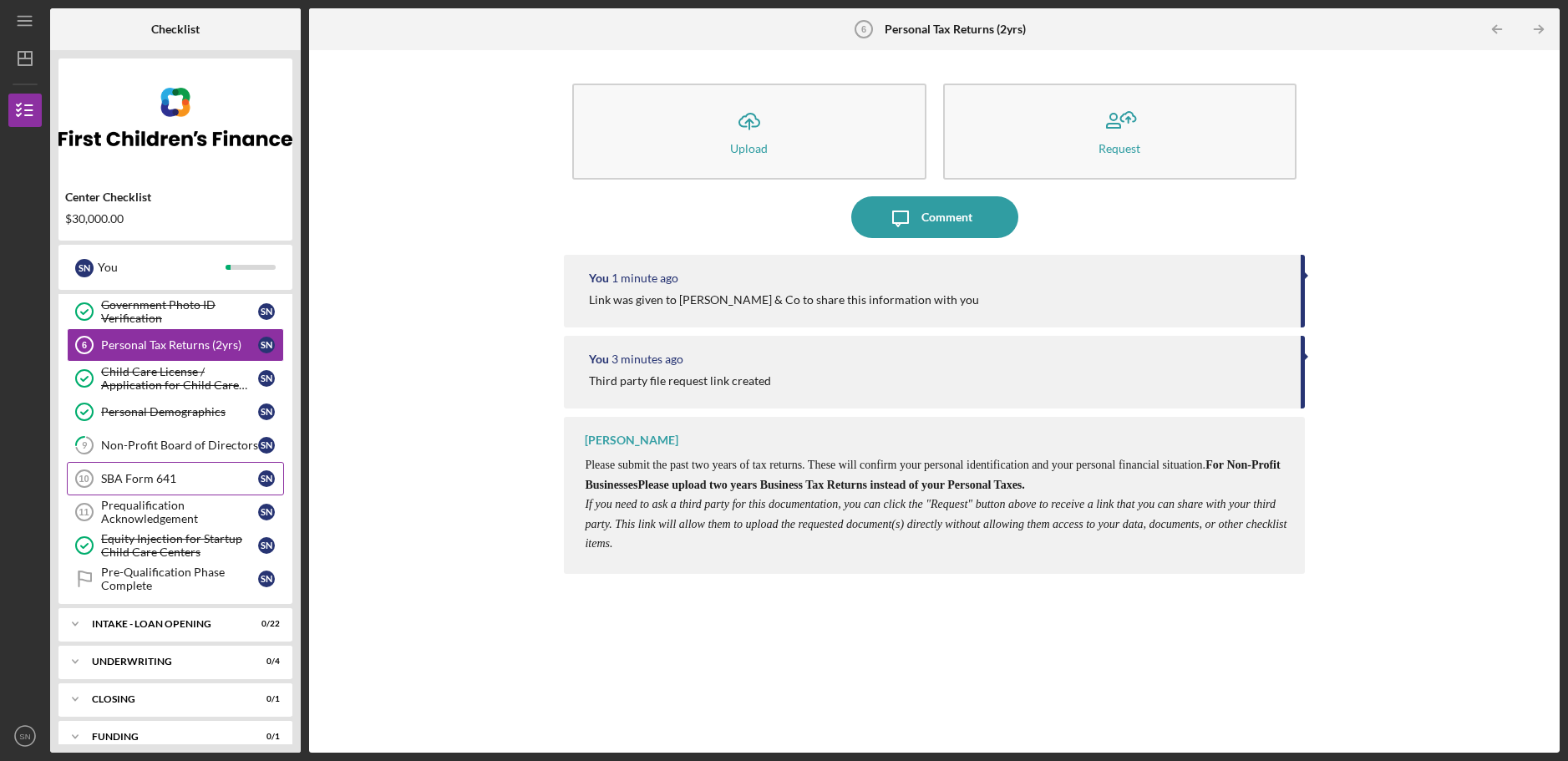
click at [172, 478] on div "SBA Form 641" at bounding box center [179, 479] width 157 height 13
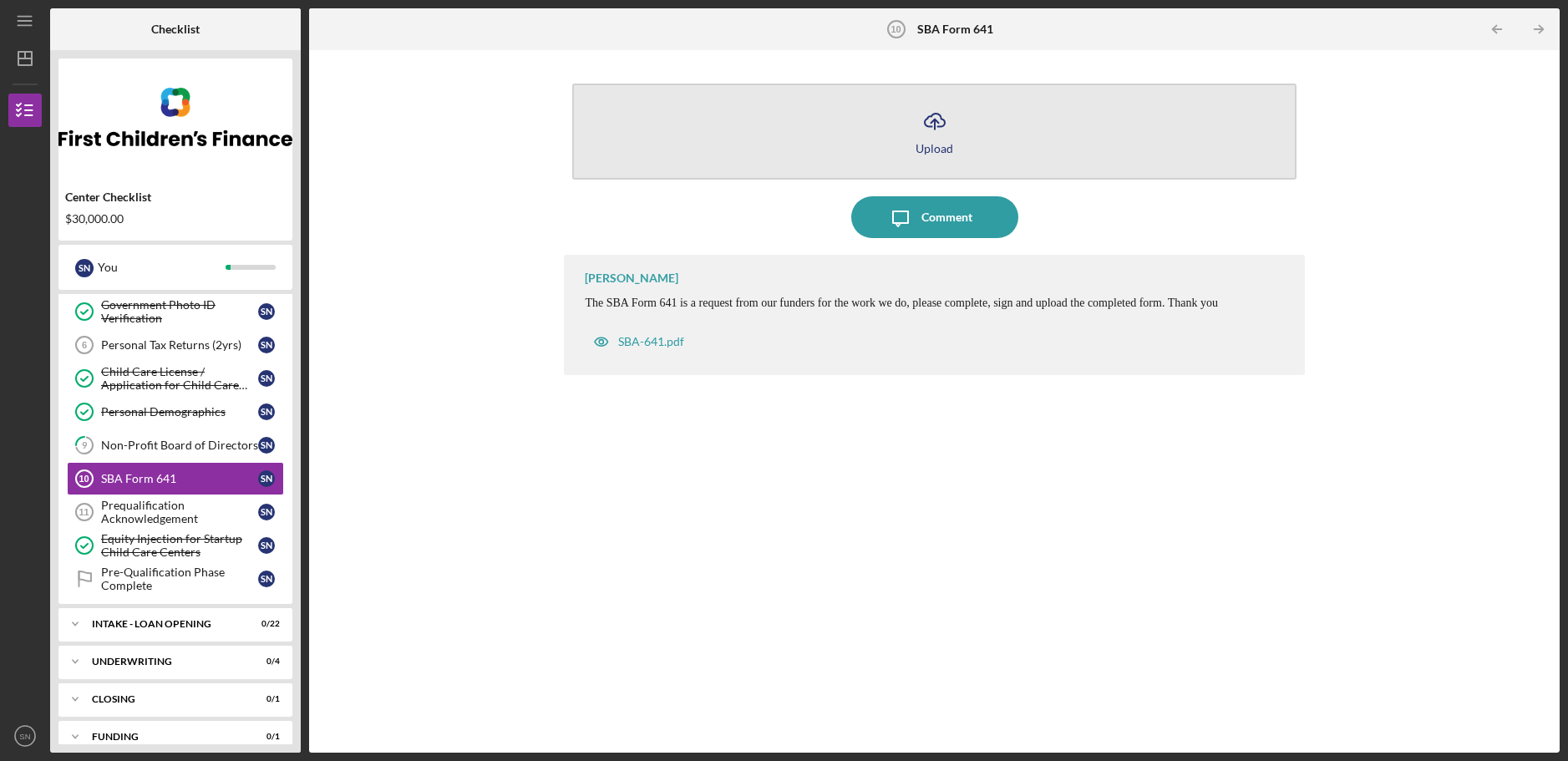
click at [933, 118] on icon "Icon/Upload" at bounding box center [935, 121] width 42 height 42
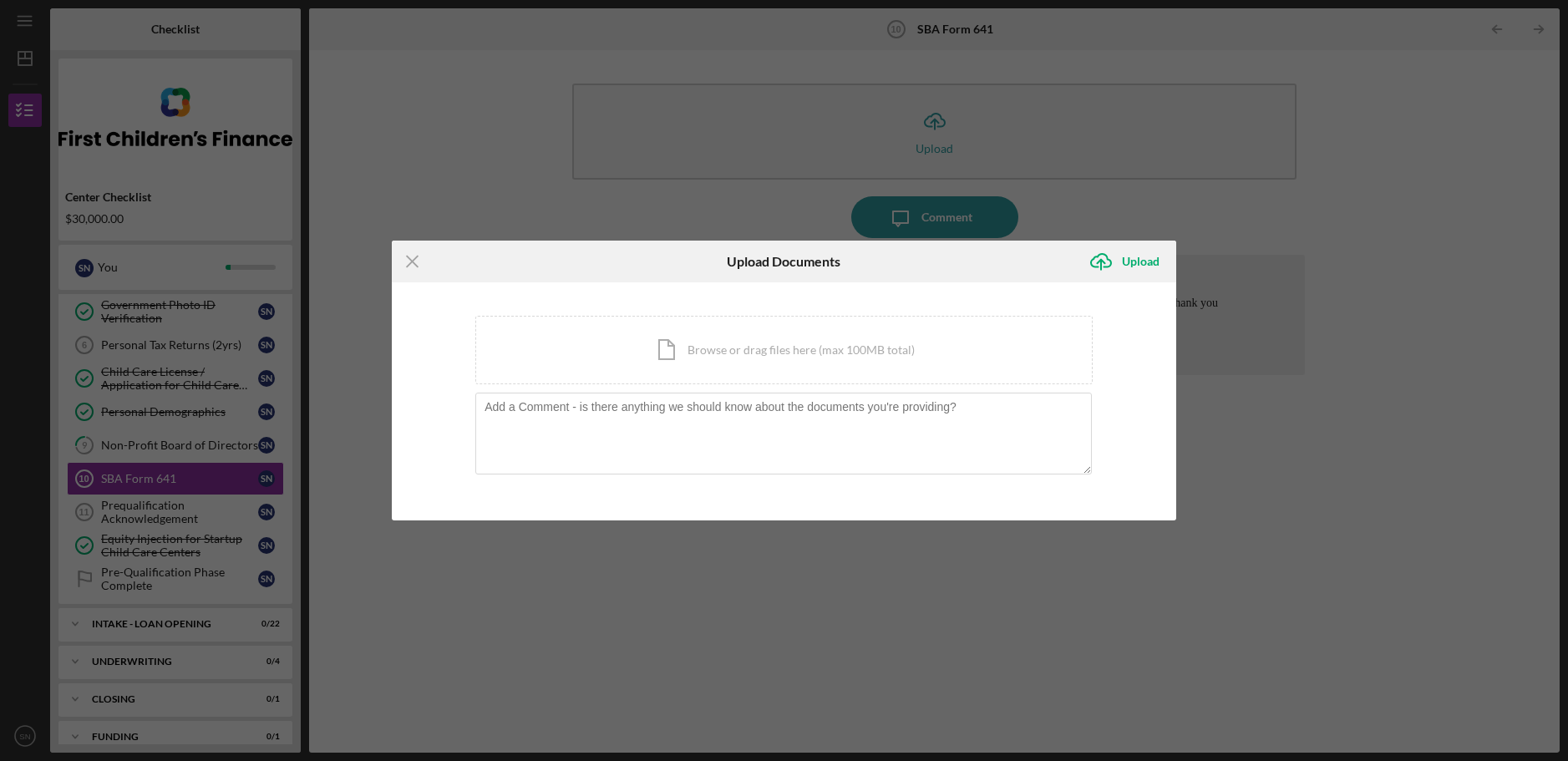
click at [1388, 230] on div "Icon/Menu Close Upload Documents Icon/Upload Upload You're uploading documents …" at bounding box center [784, 380] width 1568 height 761
